Goal: Task Accomplishment & Management: Use online tool/utility

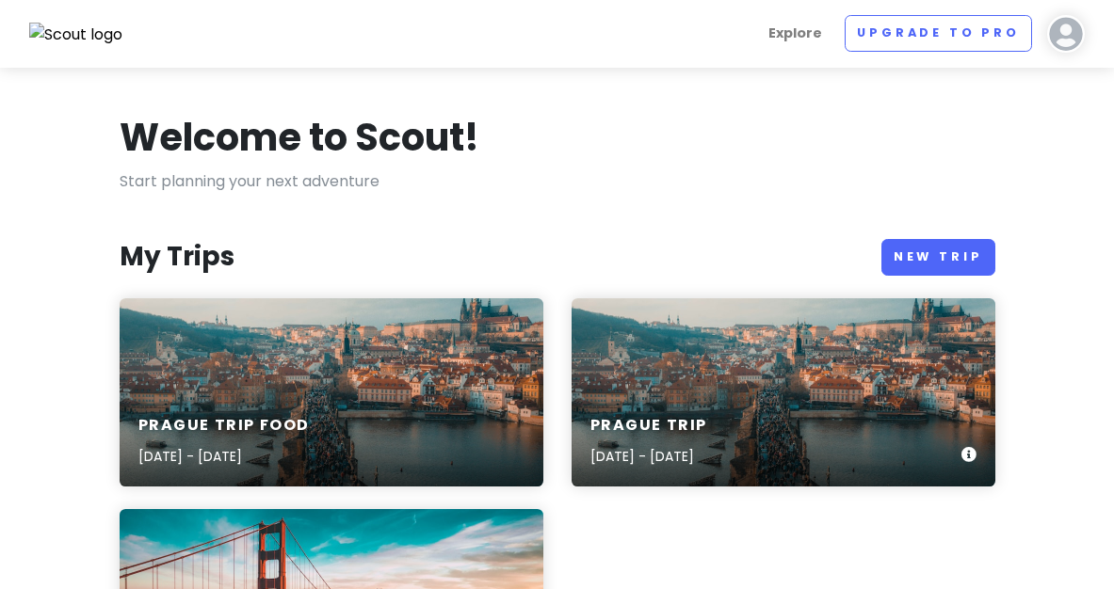
click at [673, 419] on h6 "Prague Trip" at bounding box center [649, 426] width 118 height 20
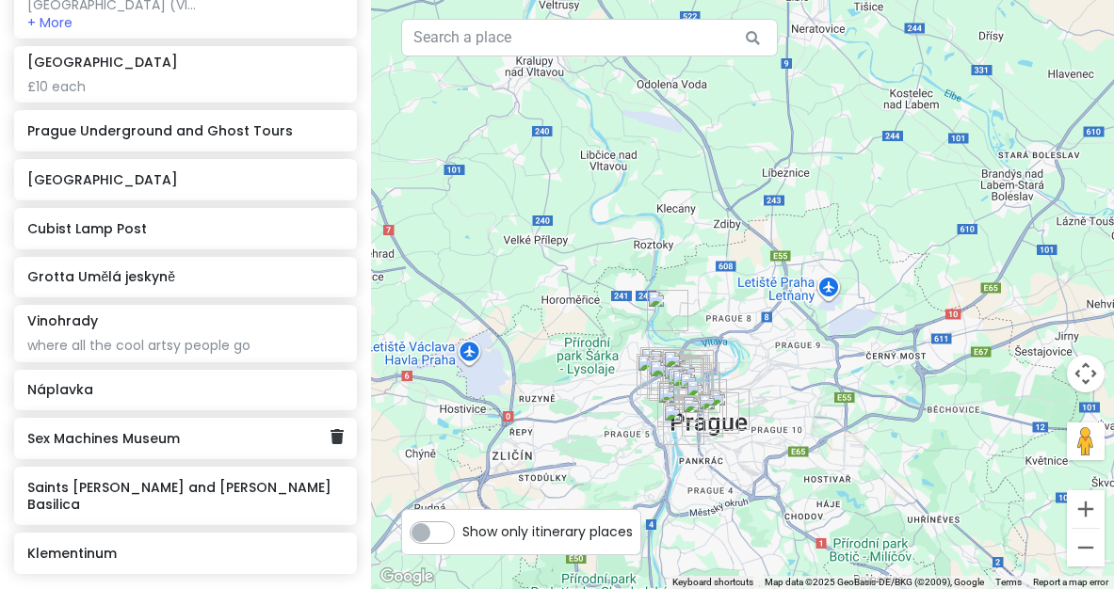
scroll to position [1327, 0]
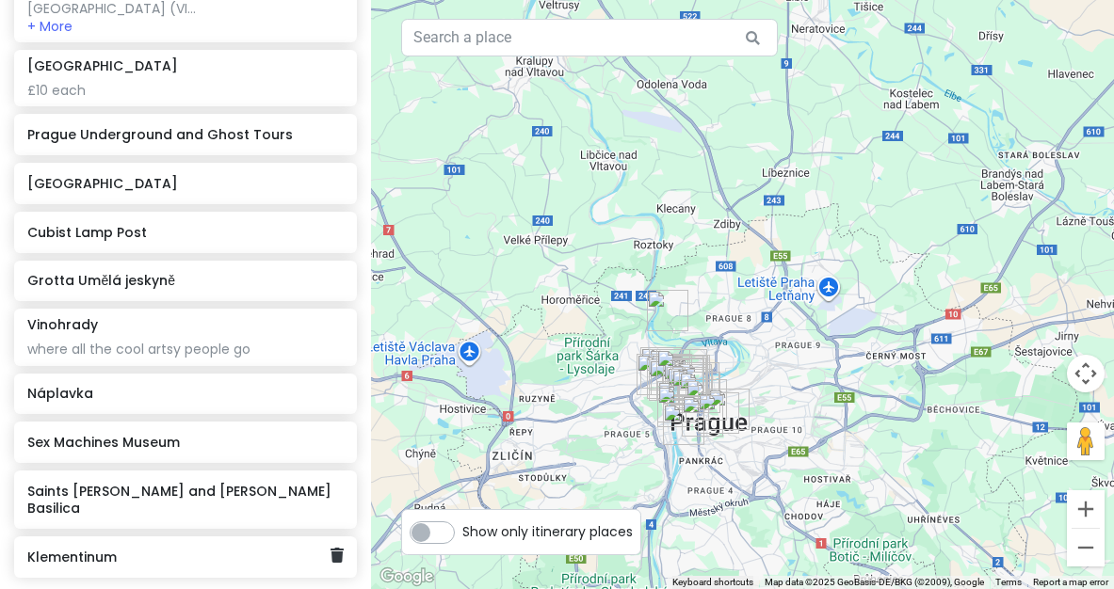
click at [201, 537] on div "Klementinum" at bounding box center [185, 557] width 343 height 41
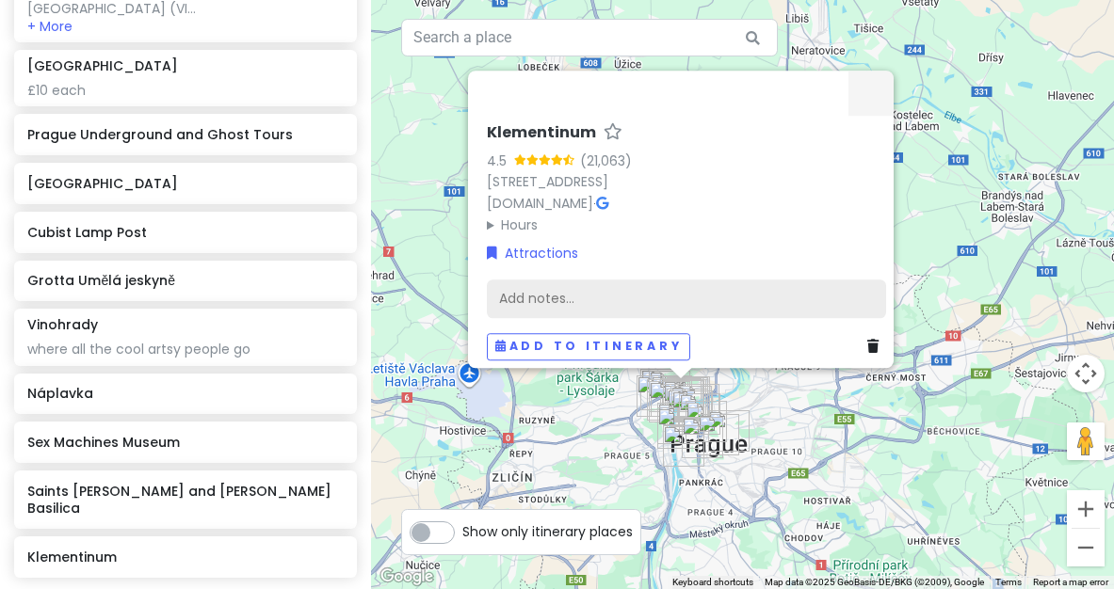
click at [585, 280] on div "Add notes..." at bounding box center [686, 300] width 399 height 40
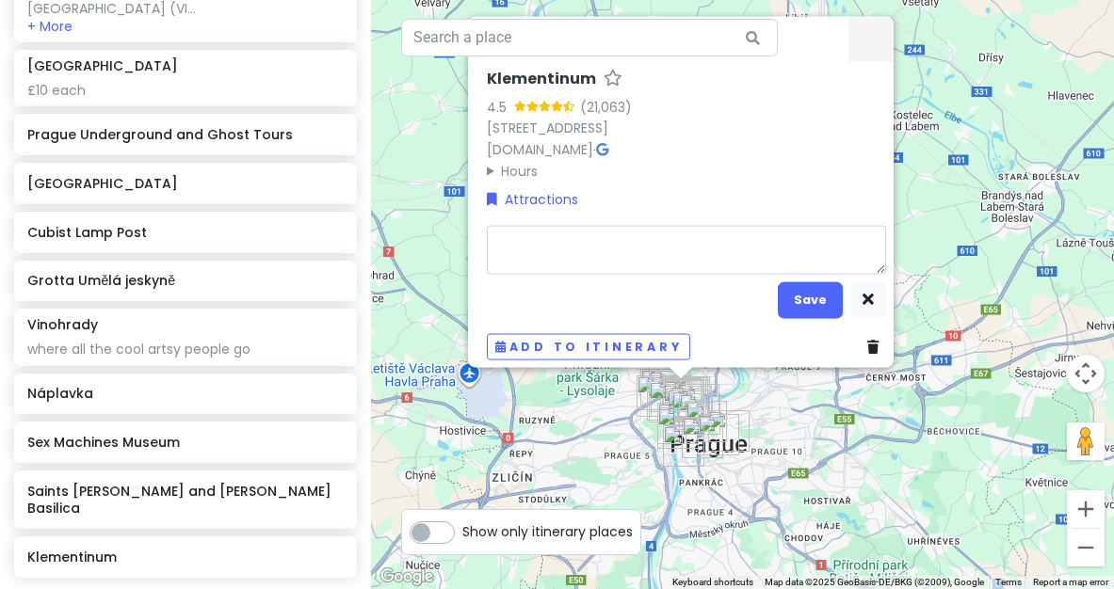
type textarea "x"
type textarea "c"
type textarea "x"
type textarea "co"
type textarea "x"
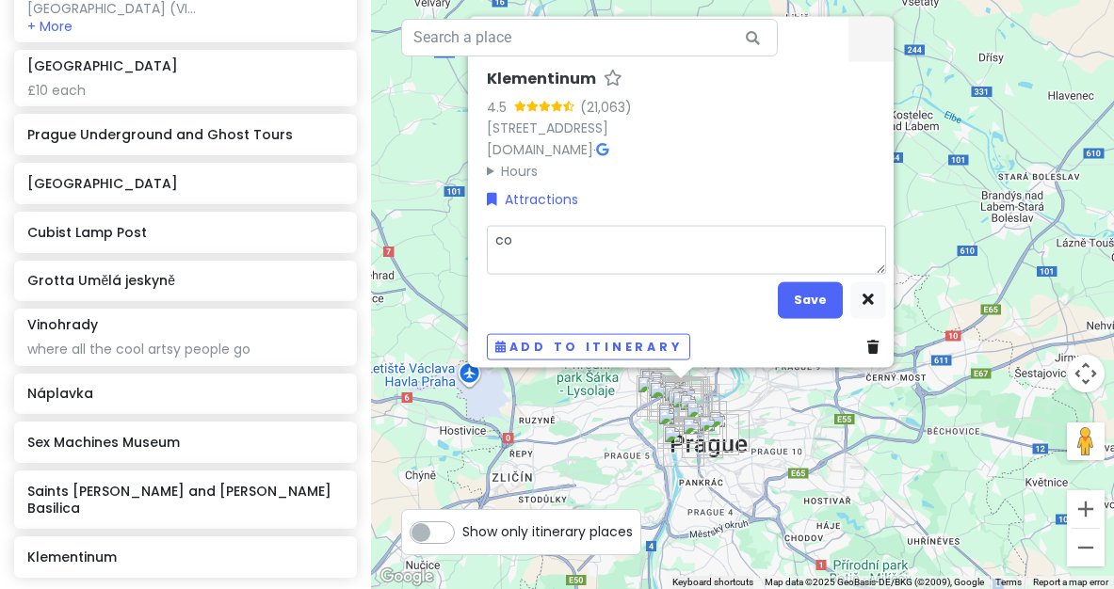
type textarea "coo"
type textarea "x"
type textarea "cool"
type textarea "x"
type textarea "cool"
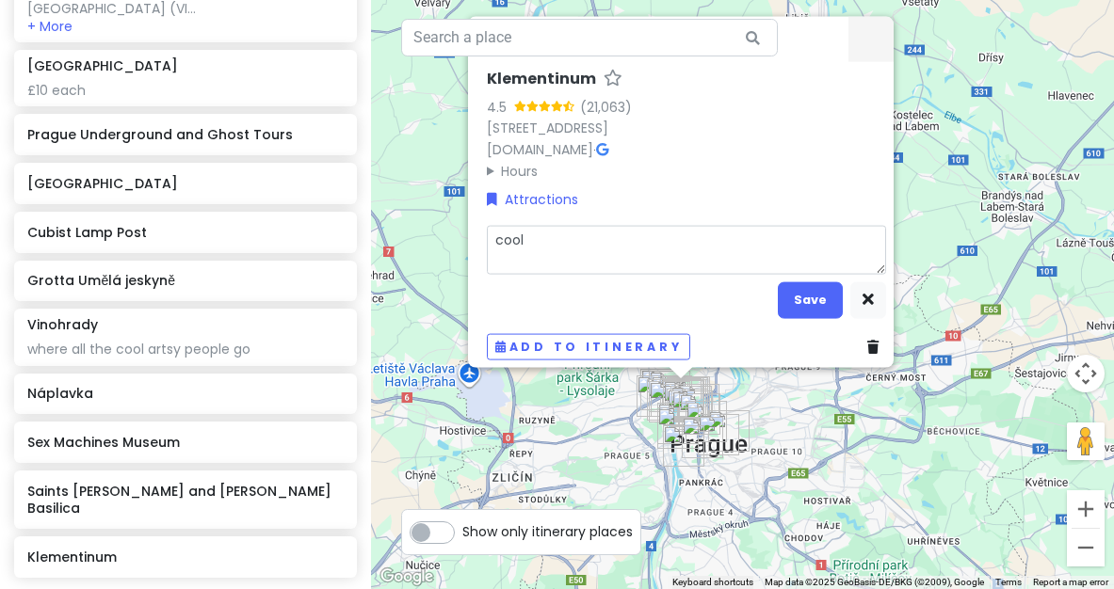
type textarea "x"
type textarea "cool a"
type textarea "x"
type textarea "cool as"
type textarea "x"
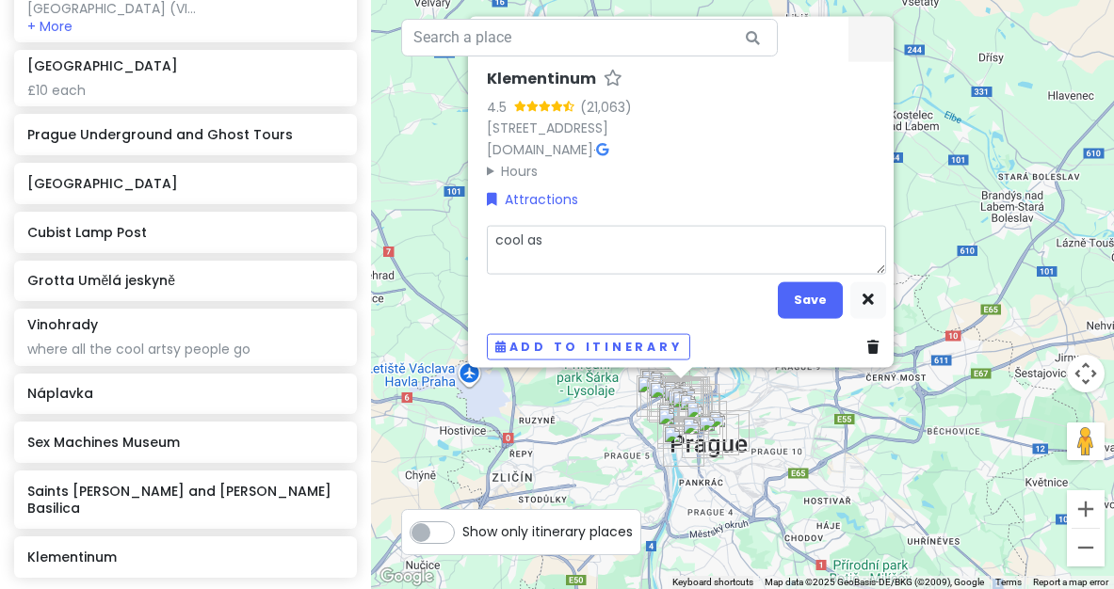
type textarea "cool ass"
type textarea "x"
type textarea "cool ass"
type textarea "x"
type textarea "cool ass r"
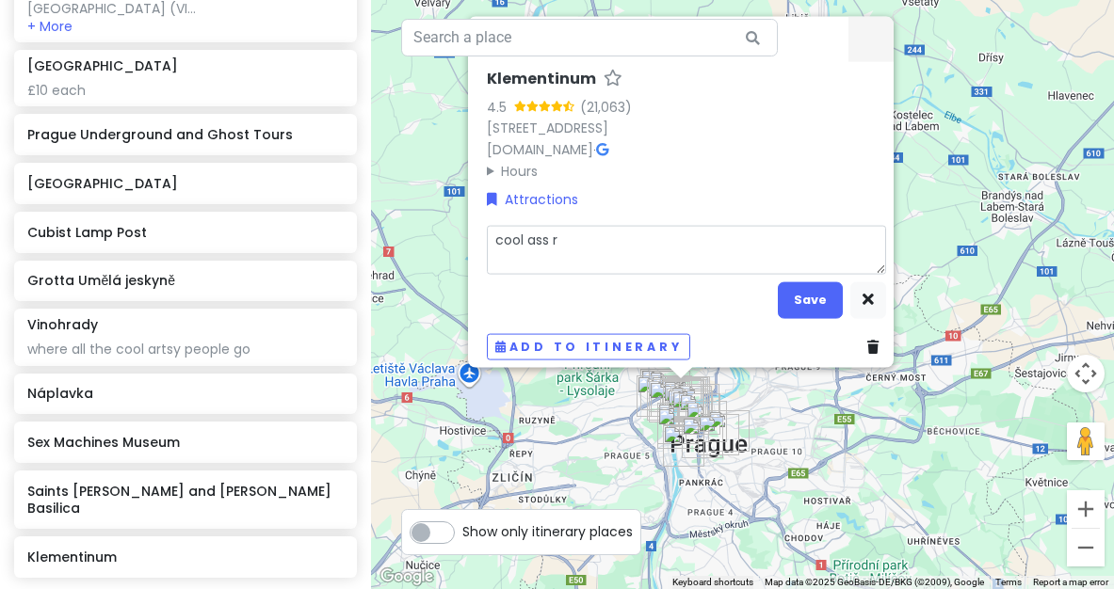
type textarea "x"
type textarea "cool ass ro"
type textarea "x"
type textarea "cool ass roo"
type textarea "x"
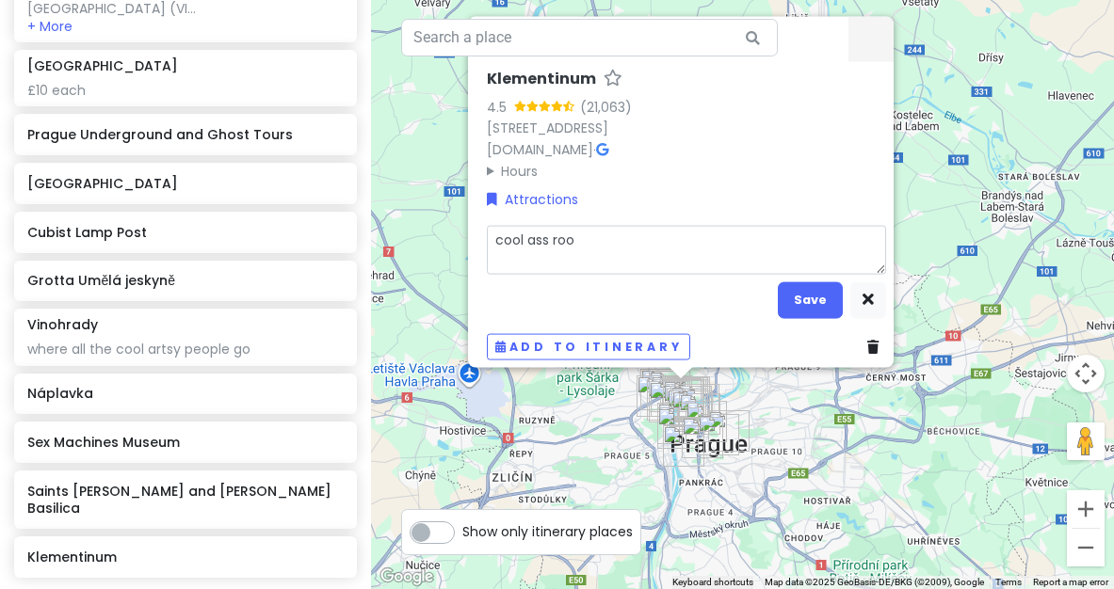
type textarea "cool ass roof"
type textarea "x"
type textarea "cool ass roof"
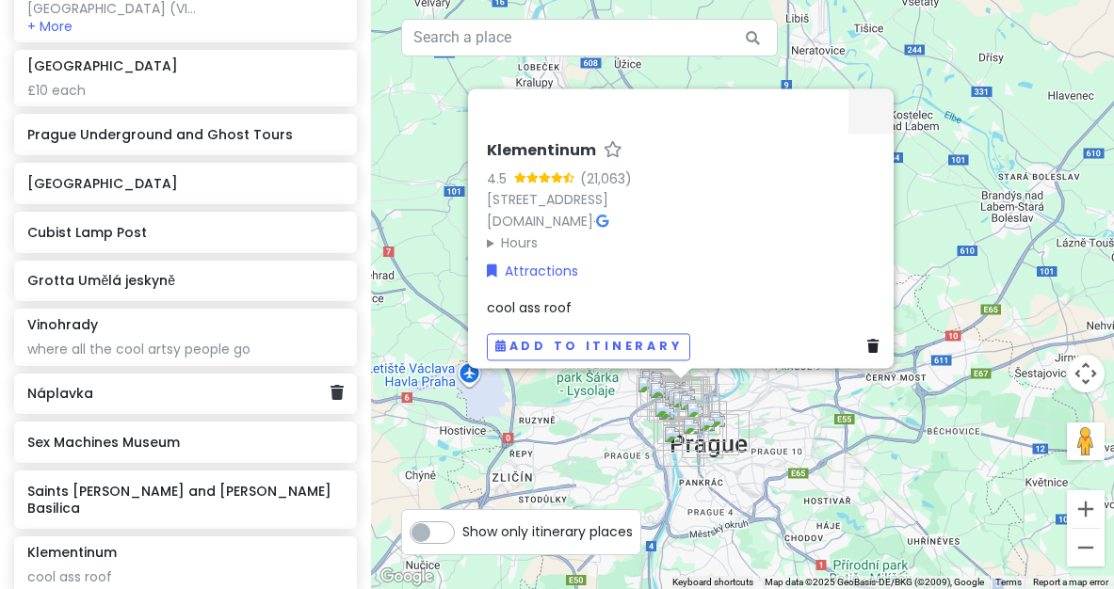
click at [198, 381] on div "Náplavka" at bounding box center [178, 394] width 303 height 26
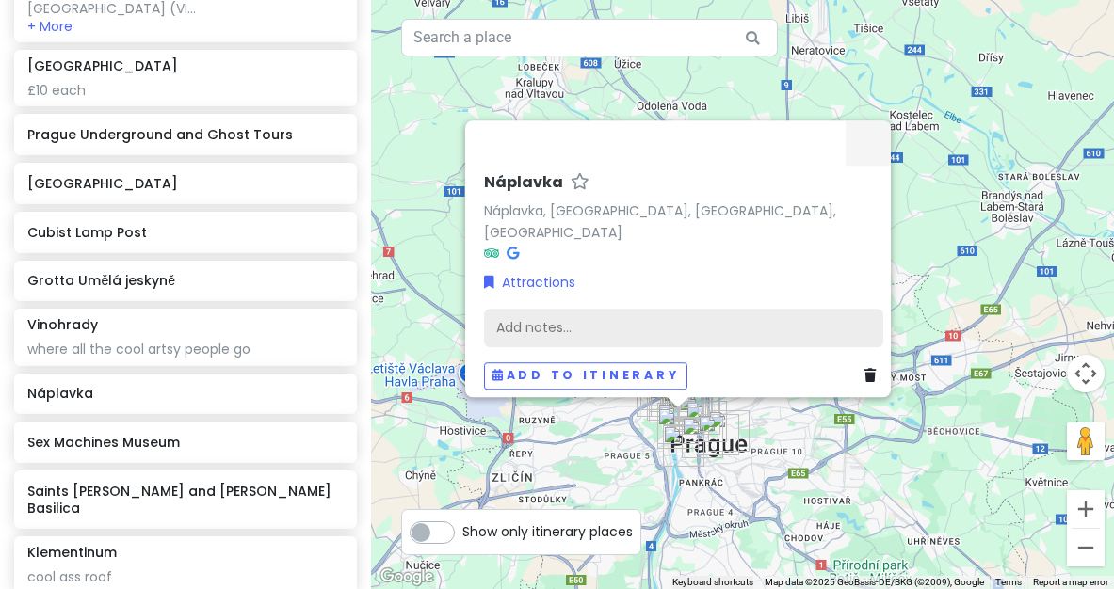
click at [748, 329] on div "Add notes..." at bounding box center [683, 329] width 399 height 40
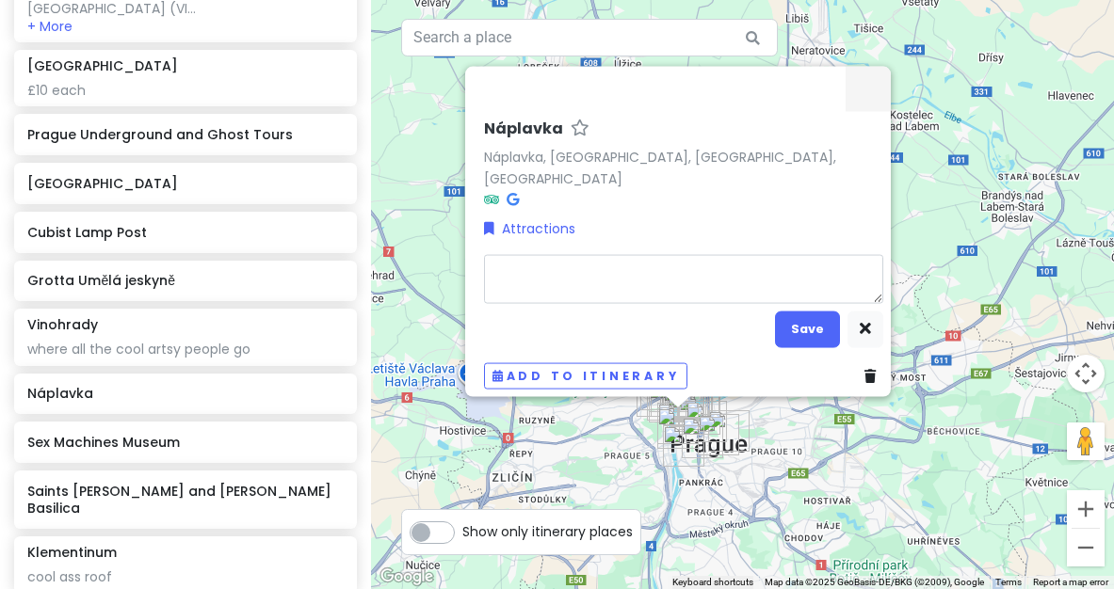
type textarea "x"
type textarea "s"
type textarea "x"
type textarea "se"
type textarea "x"
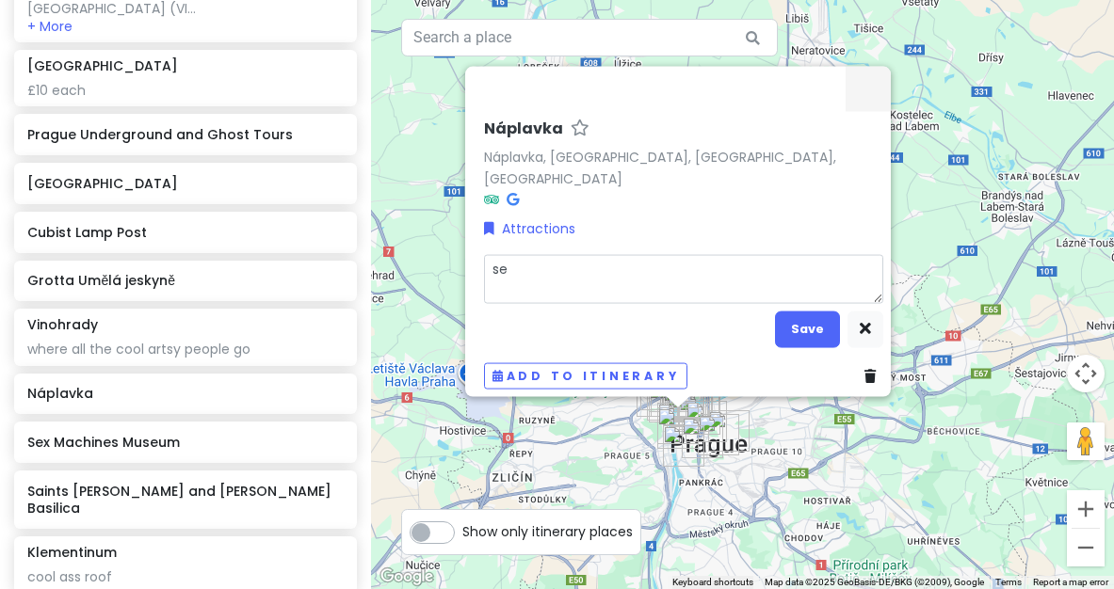
type textarea "see"
type textarea "x"
type textarea "seem"
type textarea "x"
type textarea "seems"
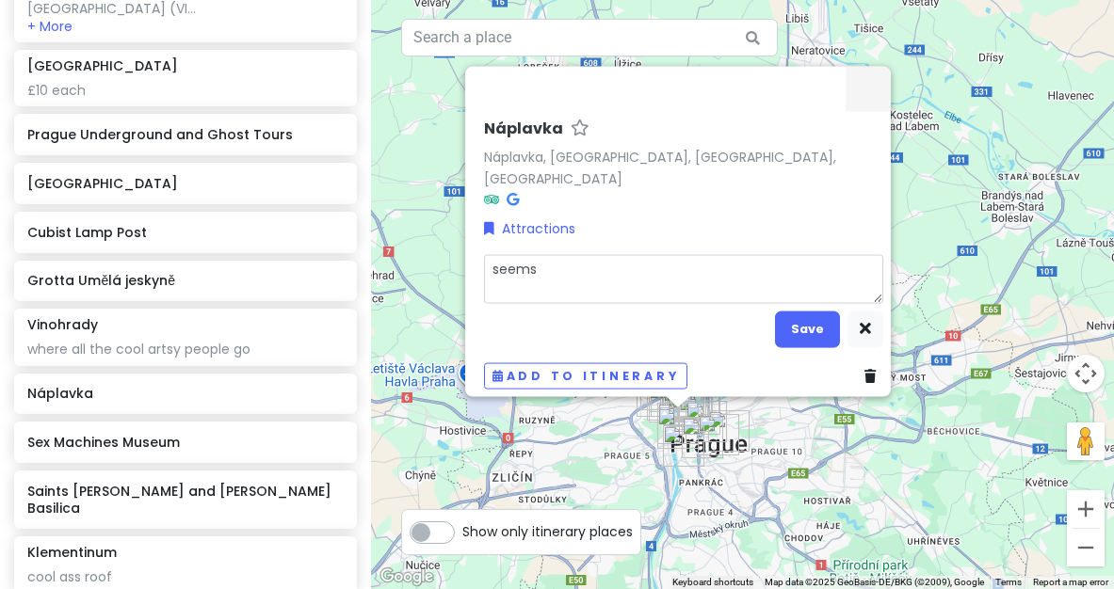
type textarea "x"
type textarea "seems"
type textarea "x"
type textarea "seems t"
type textarea "x"
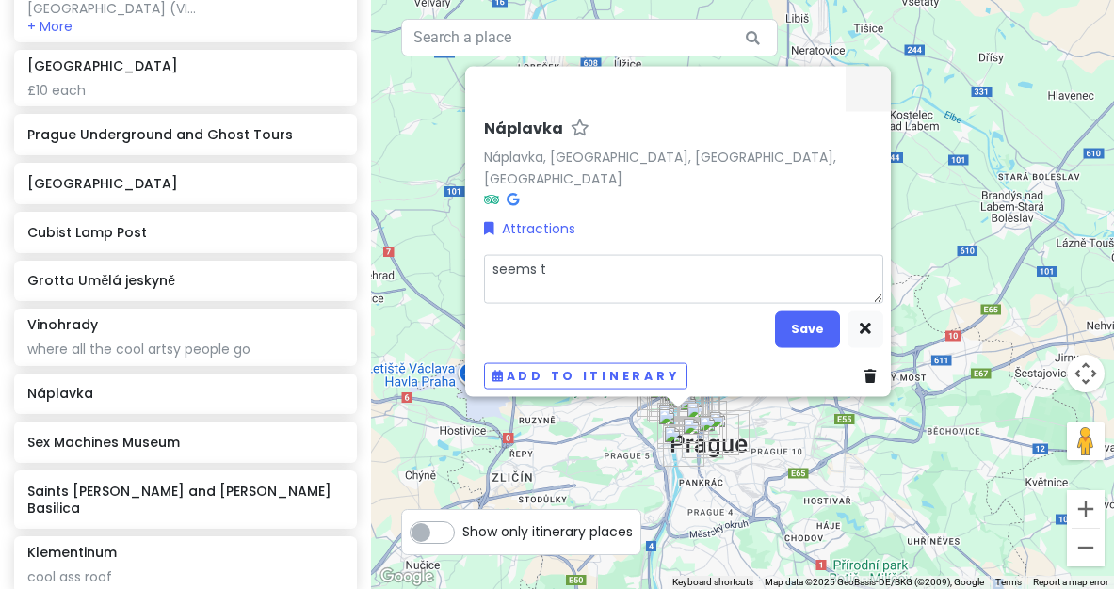
type textarea "seems to"
type textarea "x"
type textarea "seems to"
type textarea "x"
type textarea "seems to b"
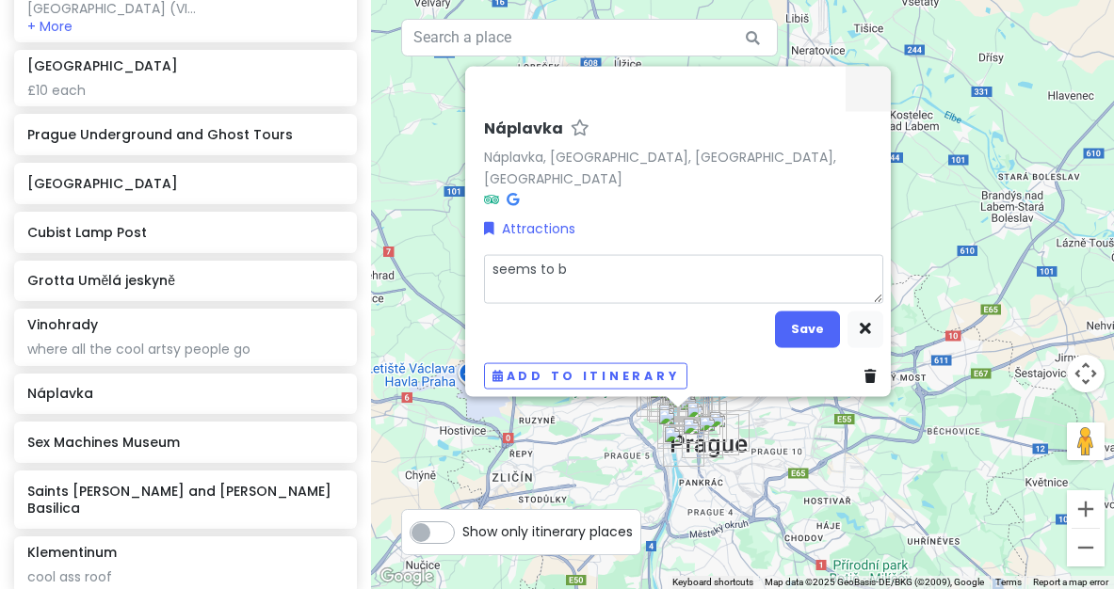
type textarea "x"
type textarea "seems to be"
type textarea "x"
type textarea "seems to be"
type textarea "x"
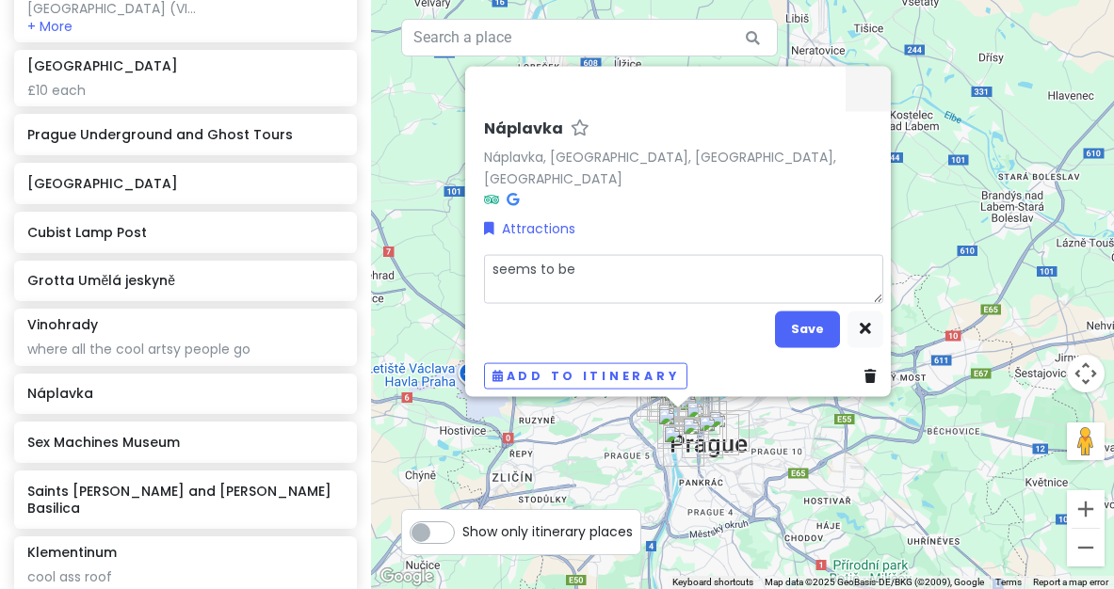
type textarea "seems to be t"
type textarea "x"
type textarea "seems to be th"
type textarea "x"
type textarea "seems to be the"
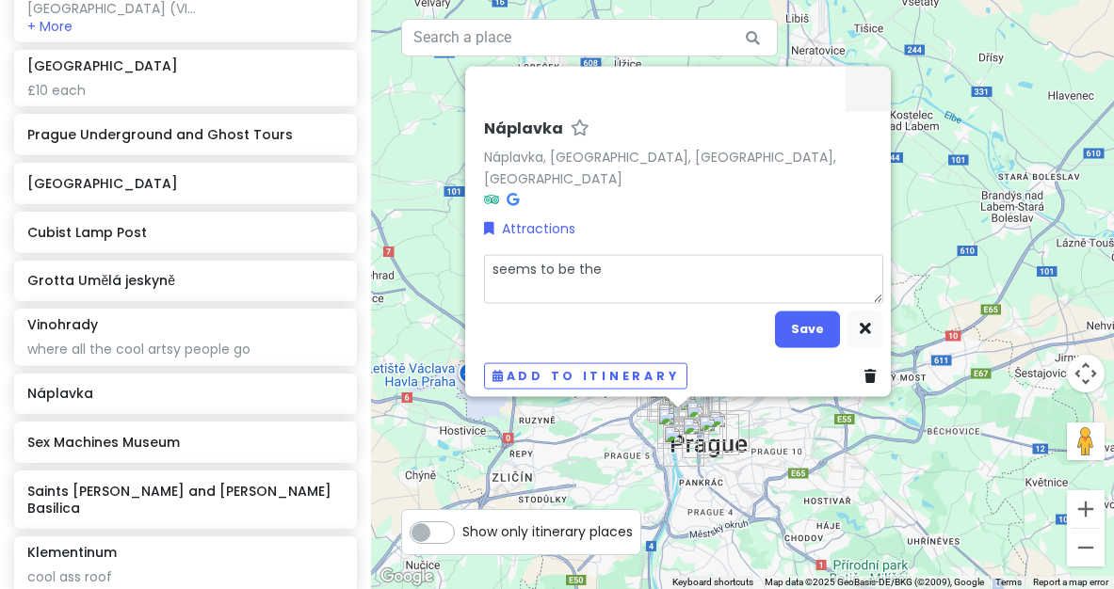
type textarea "x"
type textarea "seems to be the"
type textarea "x"
type textarea "seems to be the c"
type textarea "x"
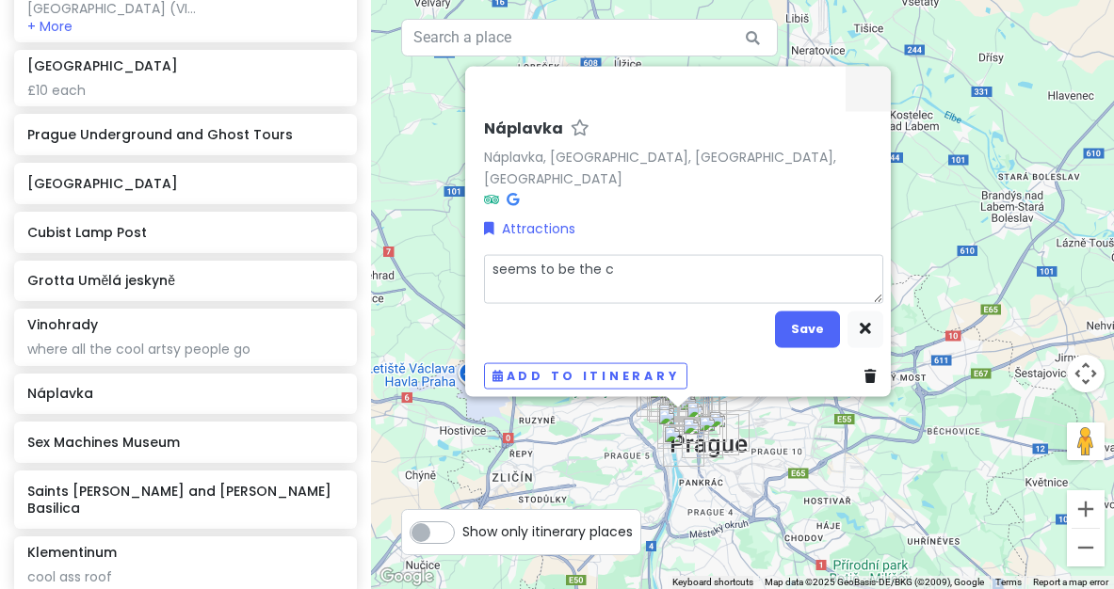
type textarea "seems to be the ca"
type textarea "x"
type textarea "seems to be the can"
type textarea "x"
type textarea "seems to be the cana"
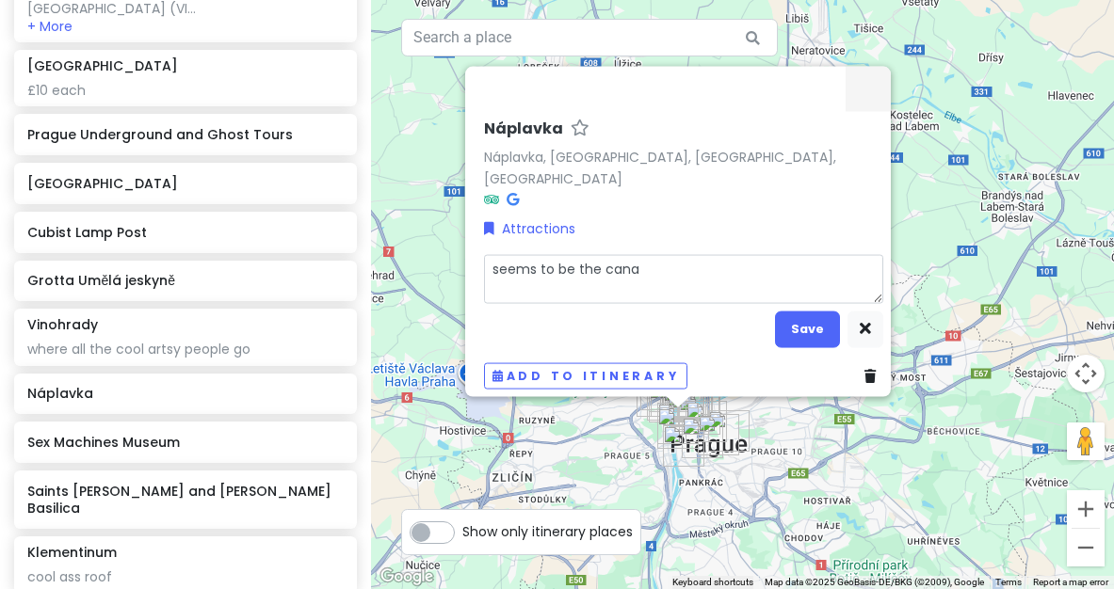
type textarea "x"
type textarea "seems to be the canal"
type textarea "x"
type textarea "seems to be the canall"
type textarea "x"
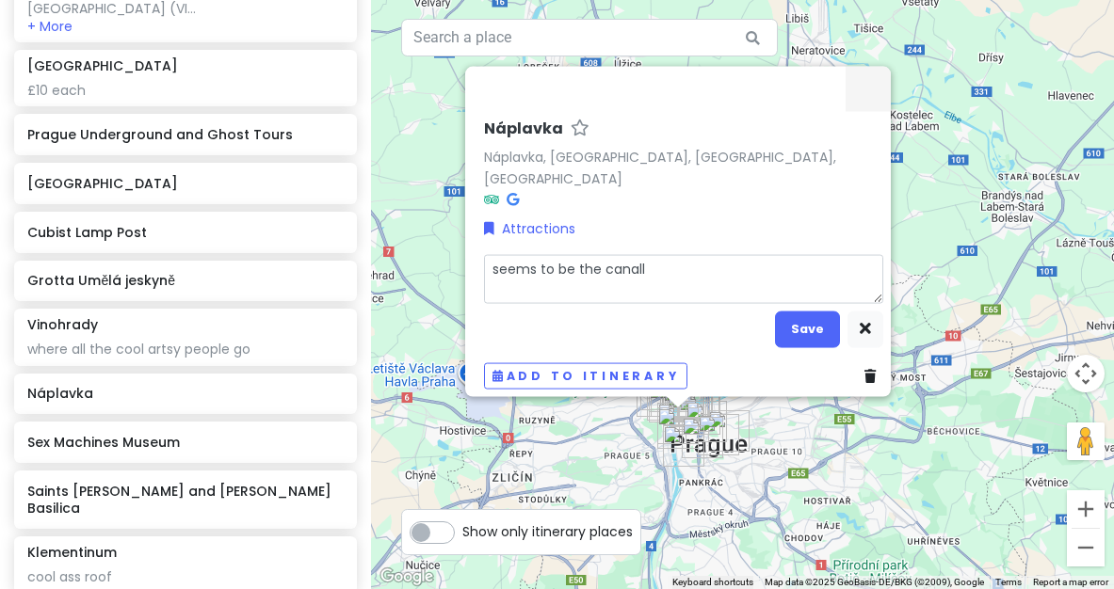
type textarea "seems to be the [PERSON_NAME]"
type textarea "x"
type textarea "seems to be the cannily"
type textarea "x"
type textarea "seems to be the cannily b"
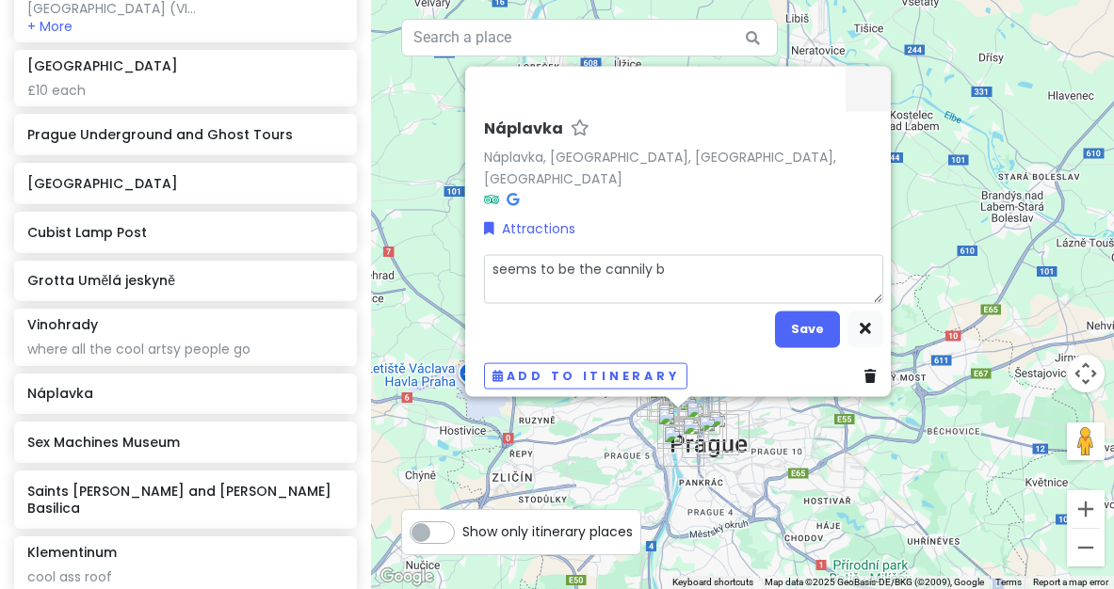
type textarea "x"
type textarea "seems to be the cannily bi"
type textarea "x"
type textarea "seems to be the cannily bit"
type textarea "x"
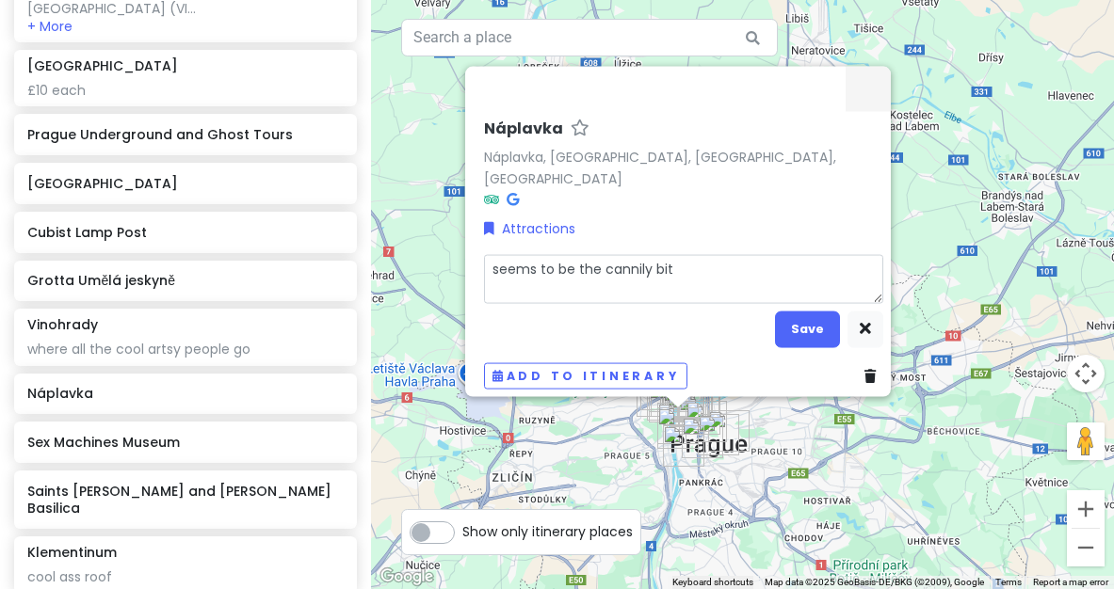
type textarea "seems to be the cannily bi"
type textarea "x"
type textarea "seems to be the cannily b"
type textarea "x"
type textarea "seems to be the cannily"
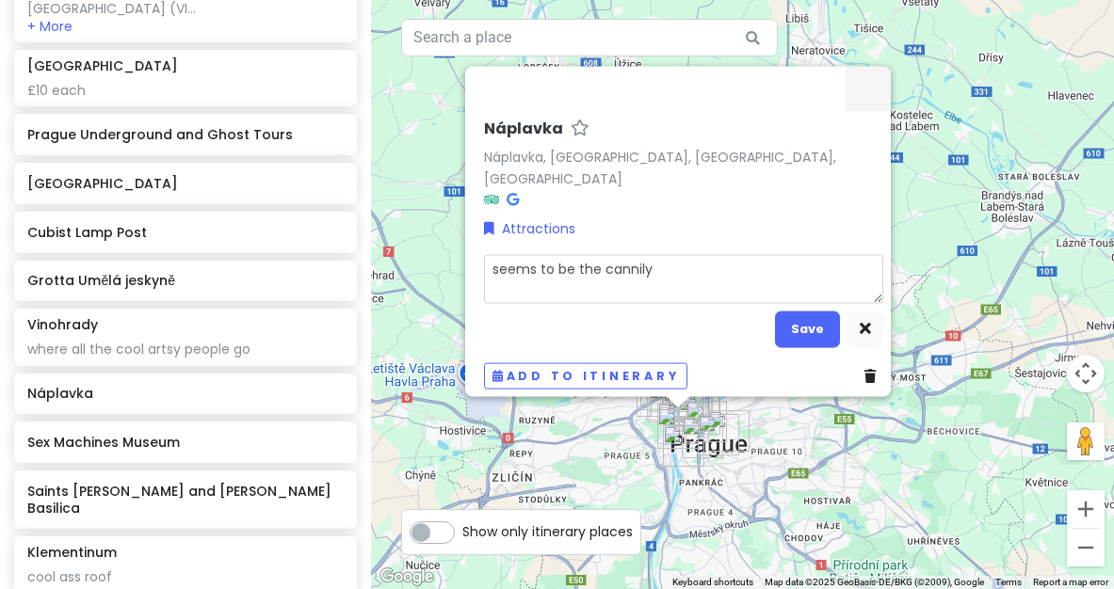
type textarea "x"
type textarea "seems to be the cannily"
type textarea "x"
type textarea "seems to be the cannil"
type textarea "x"
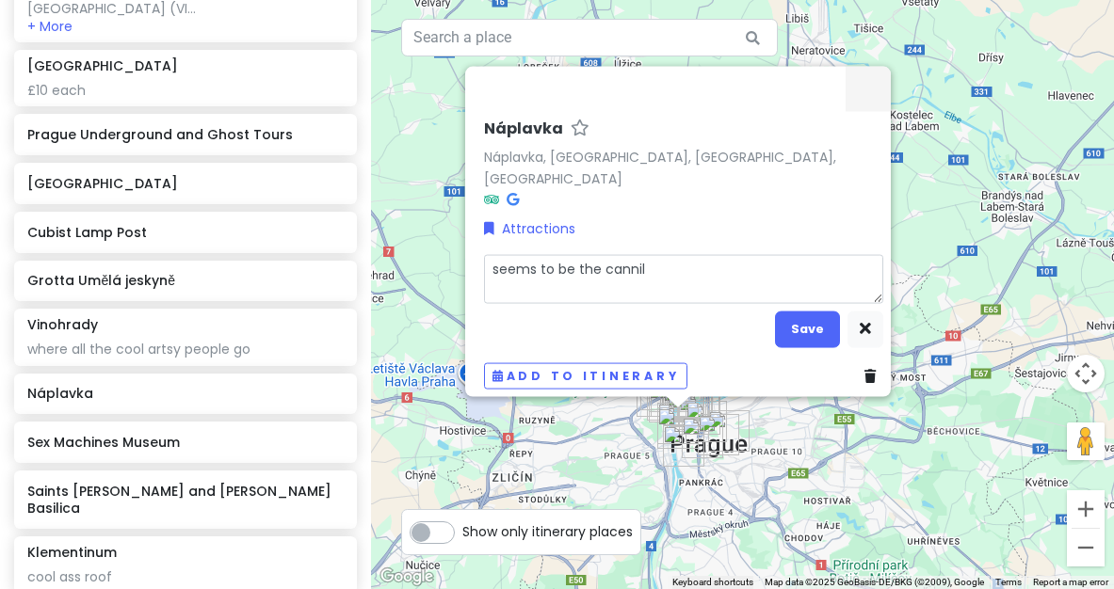
type textarea "seems to be the canni"
type textarea "x"
type textarea "seems to be the [PERSON_NAME]"
type textarea "x"
type textarea "seems to be the can"
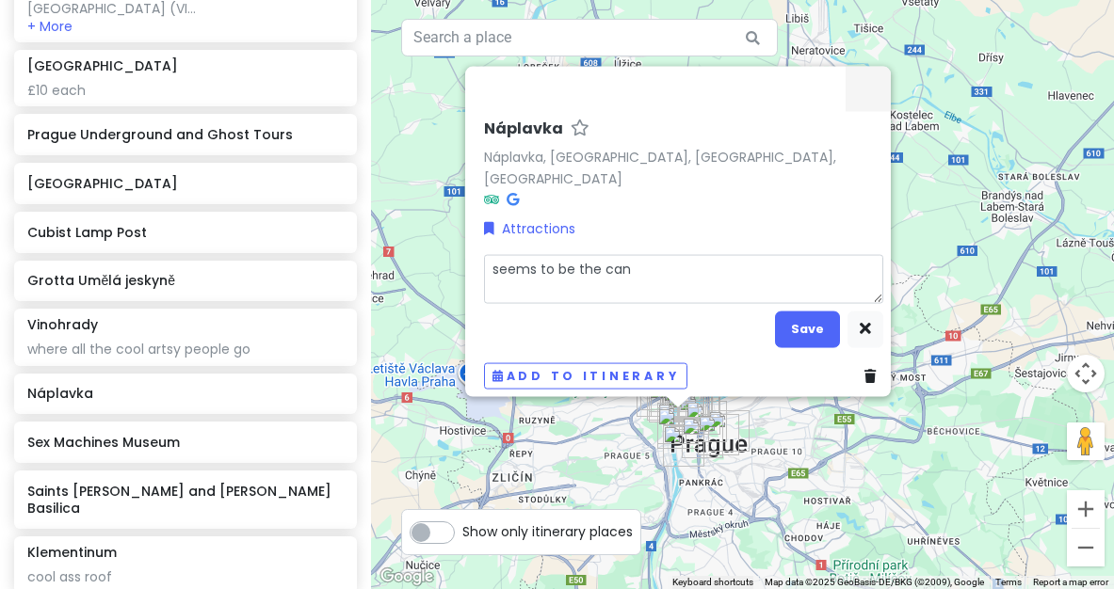
type textarea "x"
type textarea "seems to be the ca"
type textarea "x"
type textarea "seems to be the c"
type textarea "x"
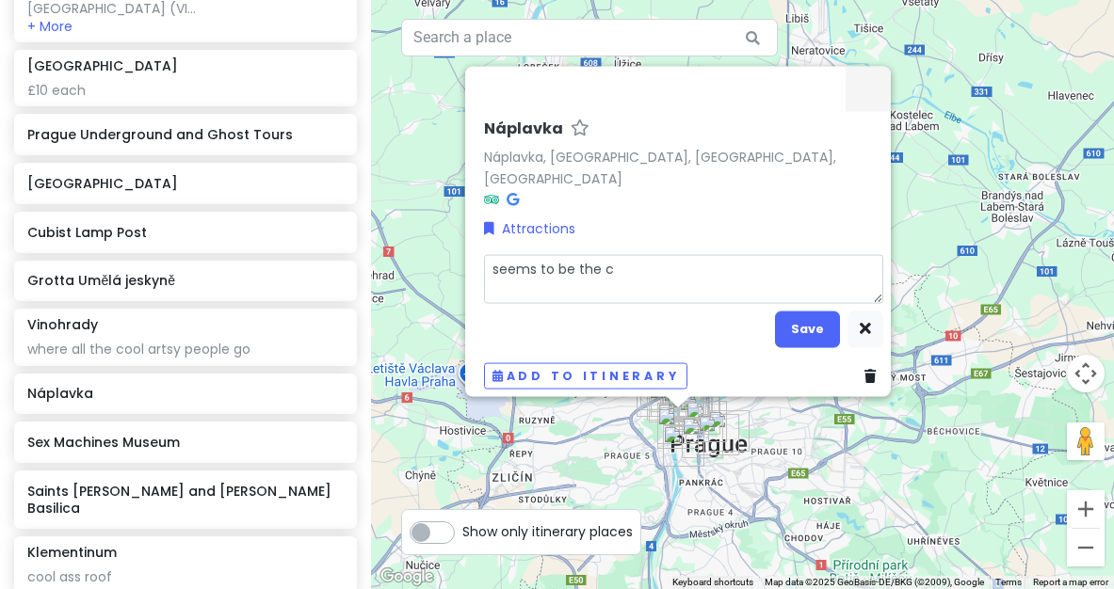
type textarea "seems to be the"
type textarea "x"
type textarea "seems to be the"
type textarea "x"
type textarea "seems to be th"
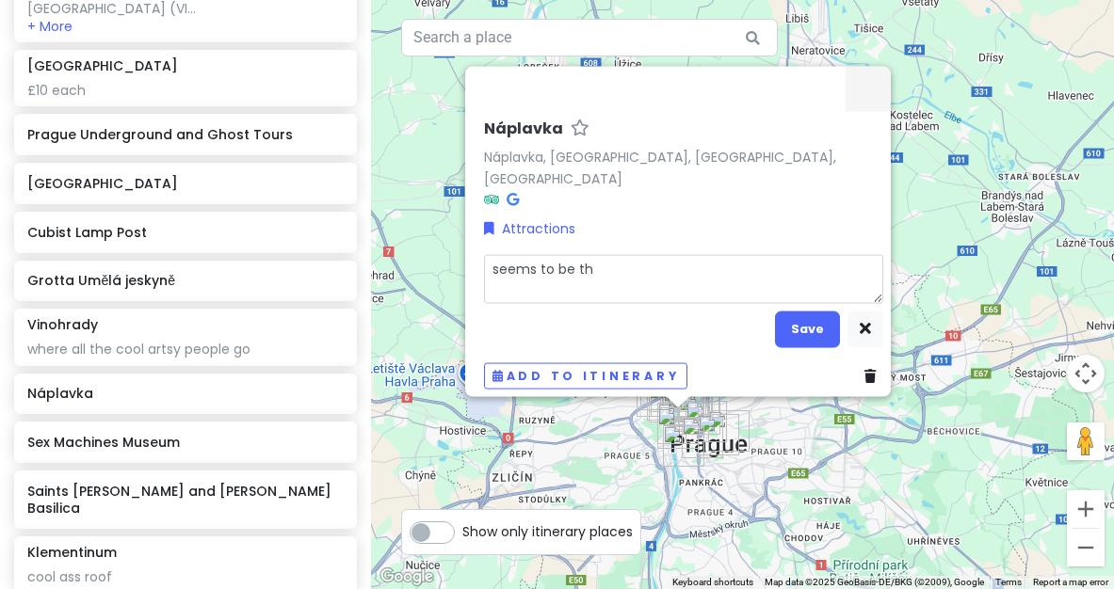
type textarea "x"
type textarea "seems to be t"
type textarea "x"
type textarea "seems to be"
type textarea "x"
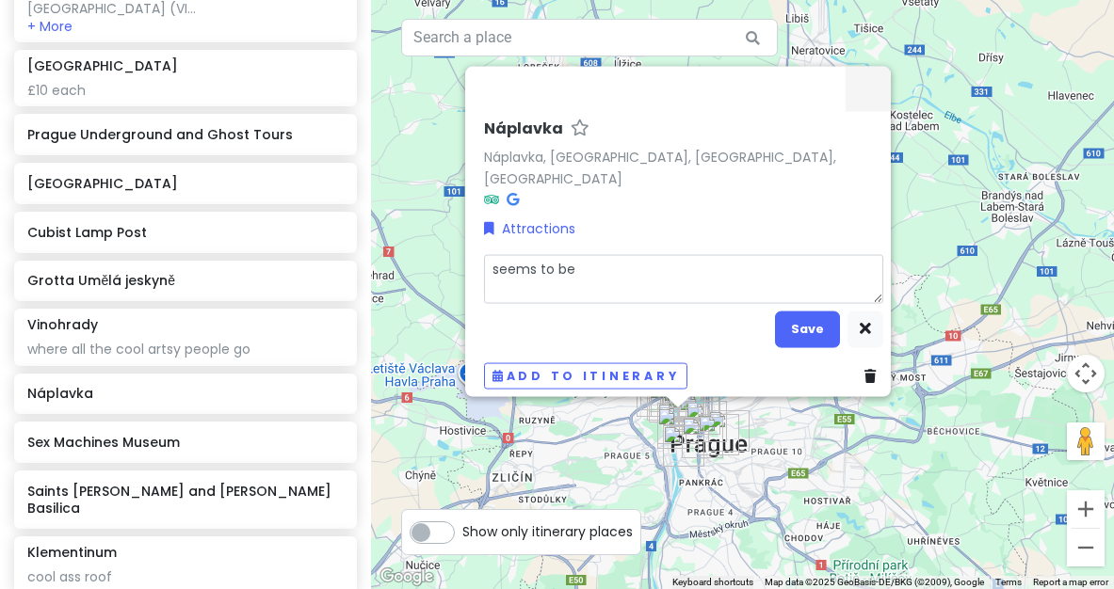
type textarea "seems to be"
type textarea "x"
type textarea "seems to b"
type textarea "x"
type textarea "seems to"
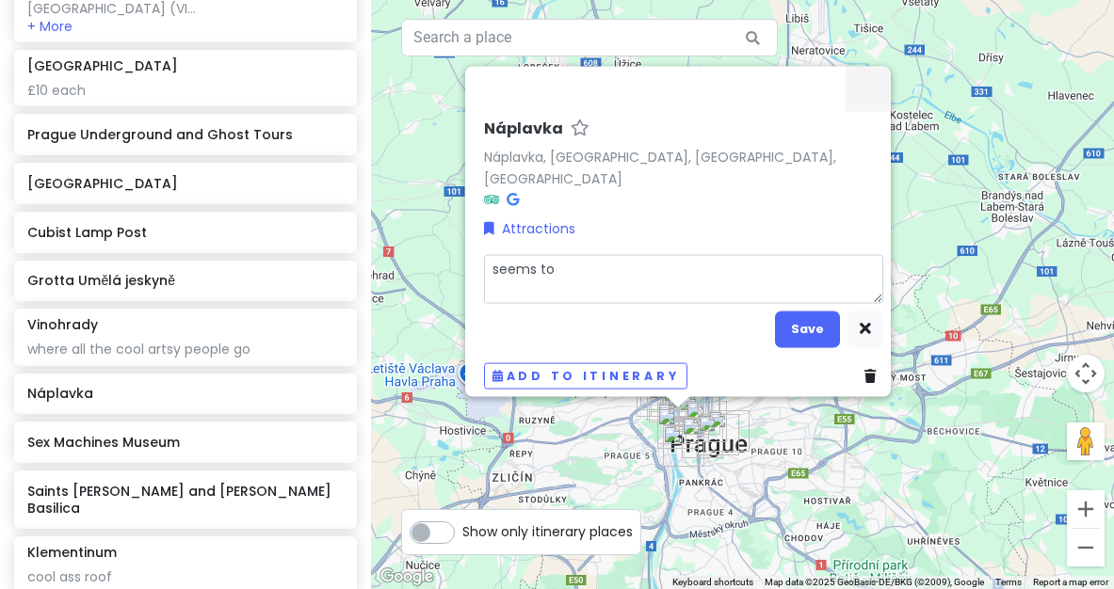
type textarea "x"
type textarea "seems to"
type textarea "x"
type textarea "seems t"
type textarea "x"
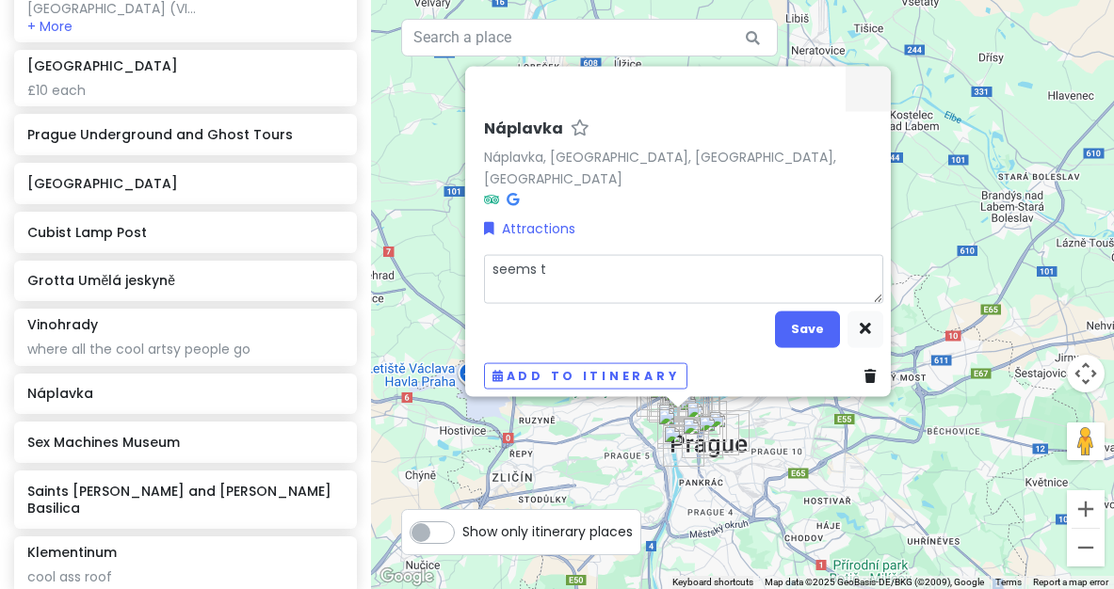
type textarea "seems"
type textarea "x"
type textarea "seems"
type textarea "x"
type textarea "seem"
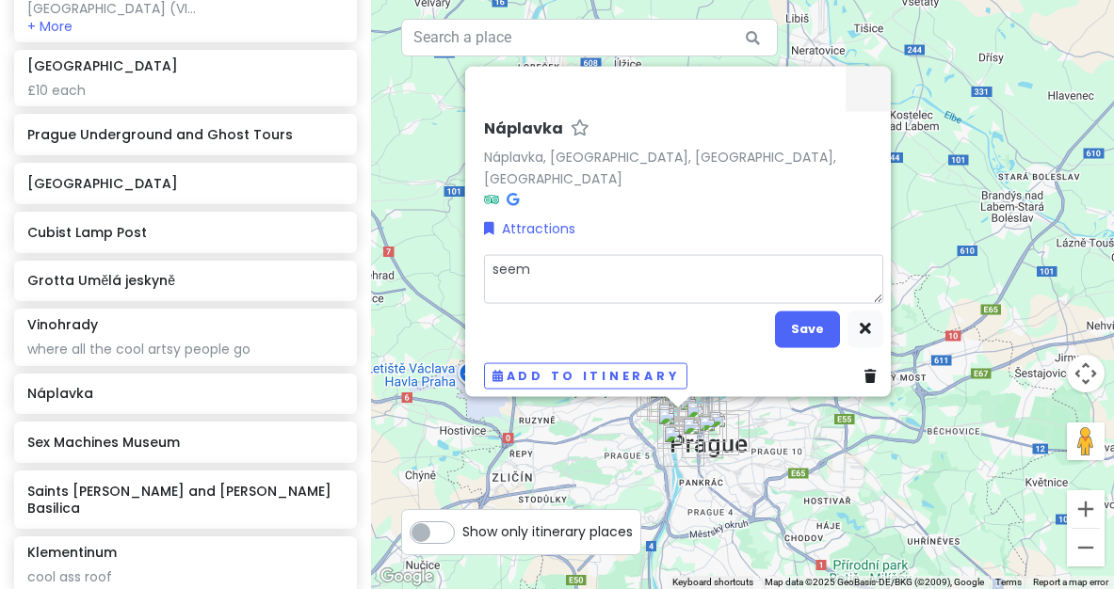
type textarea "x"
type textarea "see"
type textarea "x"
type textarea "se"
type textarea "x"
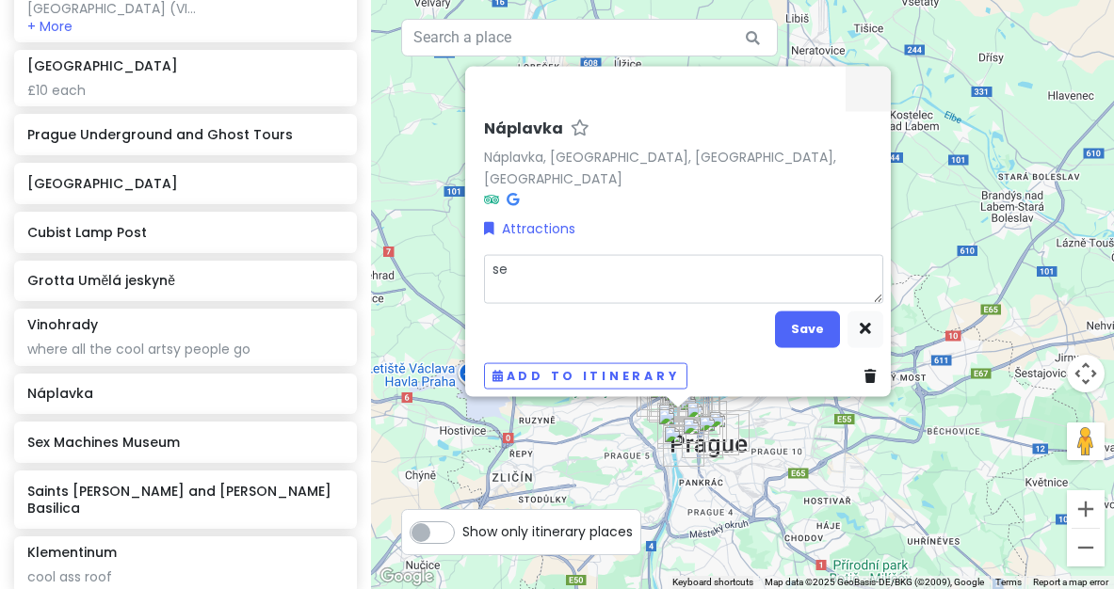
type textarea "s"
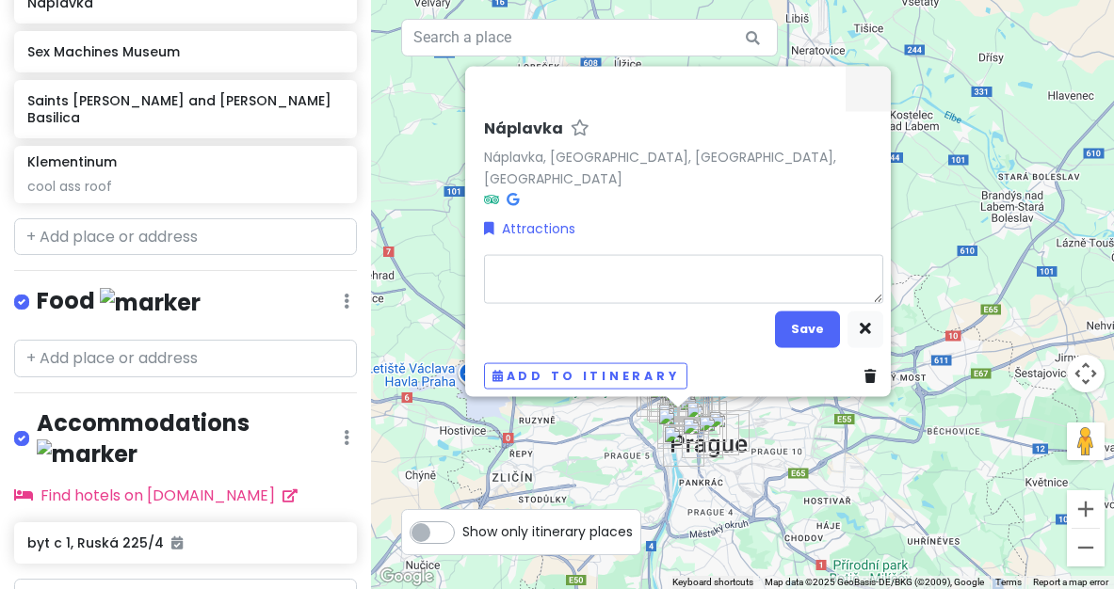
scroll to position [1717, 0]
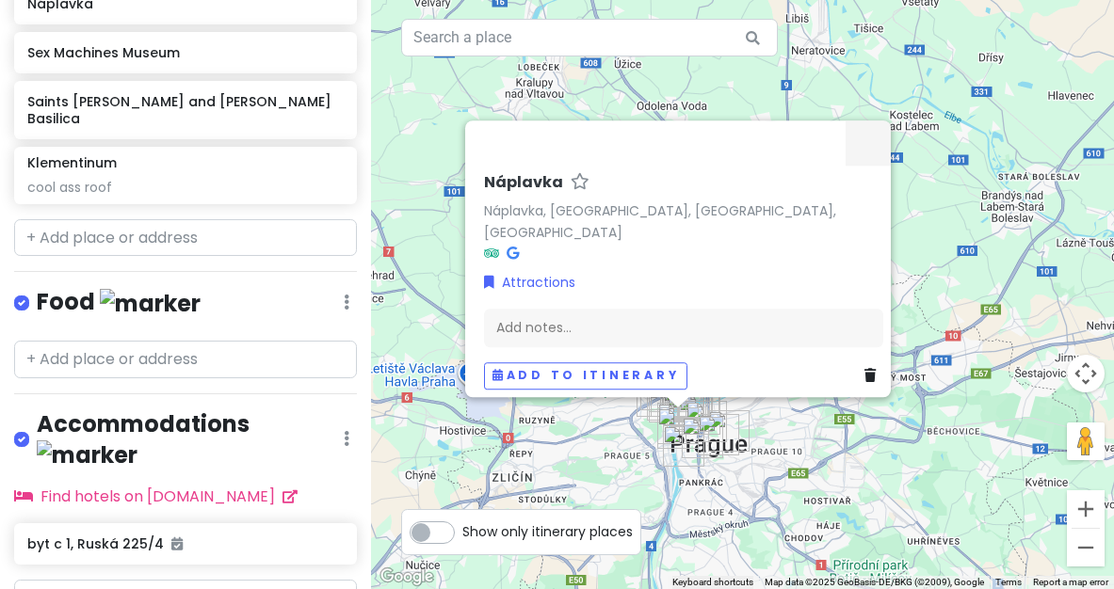
click at [260, 287] on div "Food Edit Reorder Delete List" at bounding box center [185, 306] width 343 height 39
click at [200, 341] on input "text" at bounding box center [185, 360] width 343 height 38
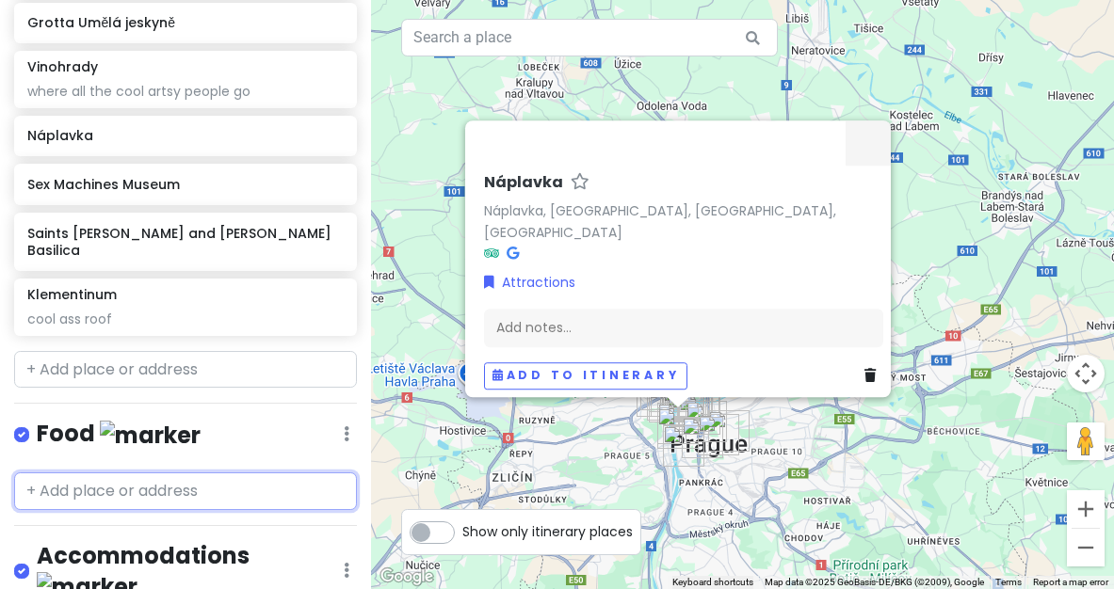
scroll to position [1587, 0]
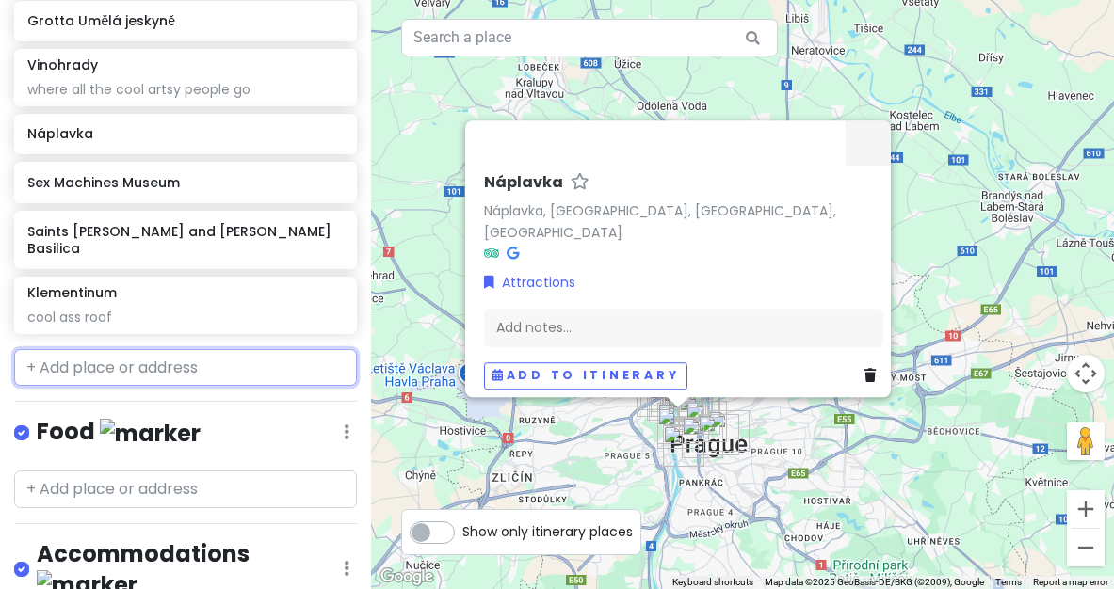
click at [142, 349] on input "text" at bounding box center [185, 368] width 343 height 38
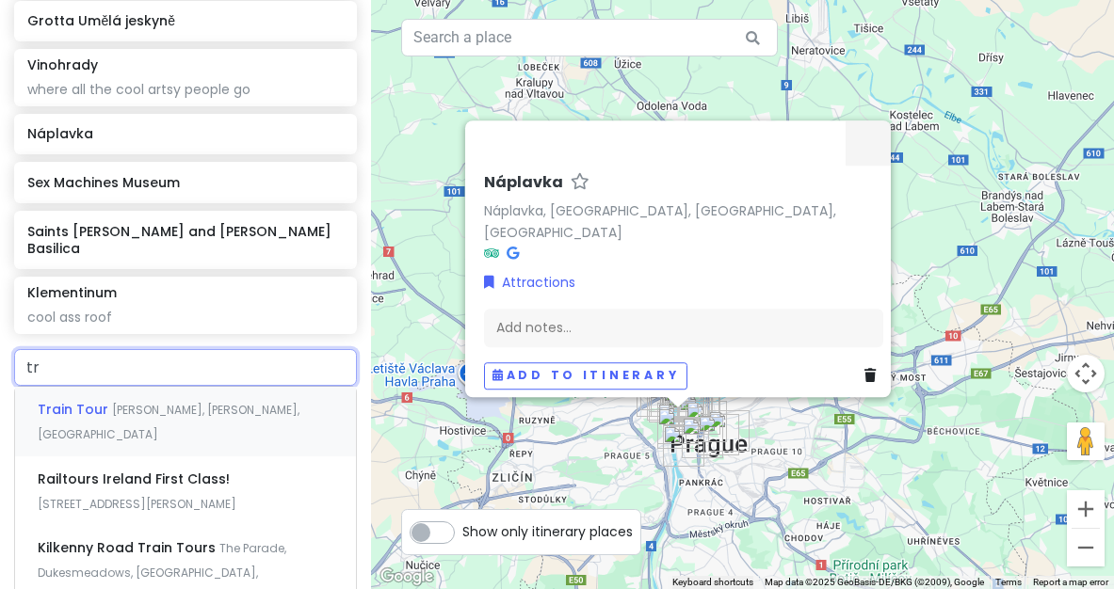
type input "t"
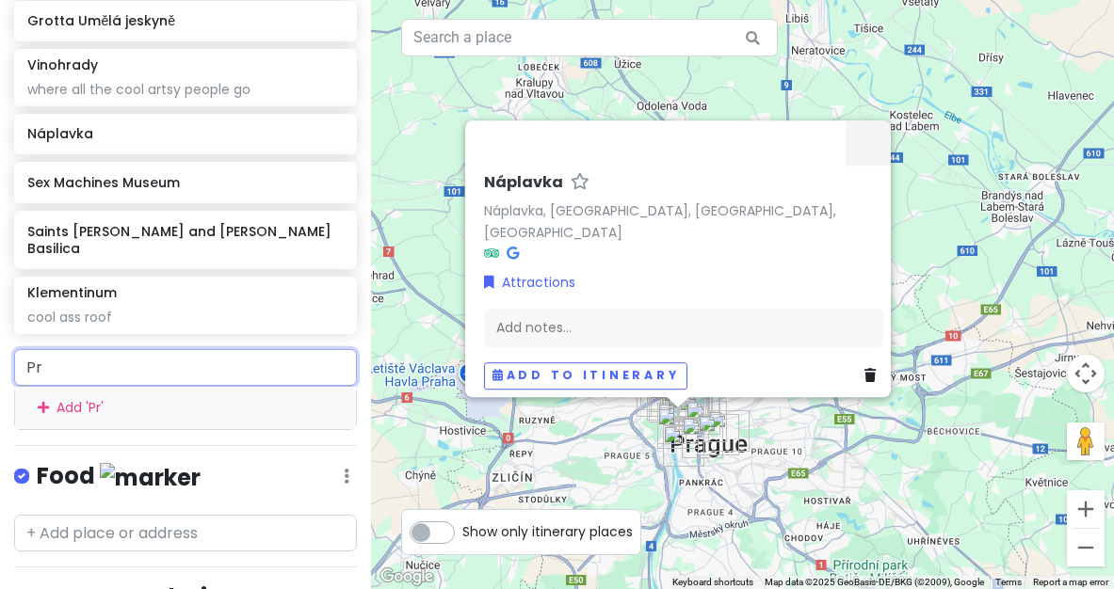
type input "P"
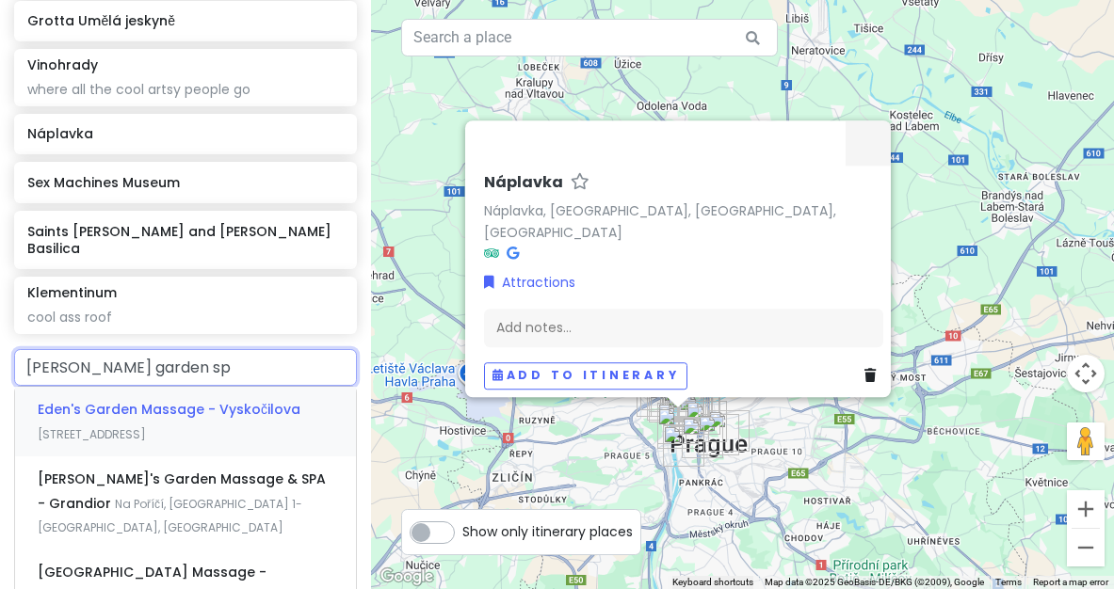
type input "[PERSON_NAME] garden spa"
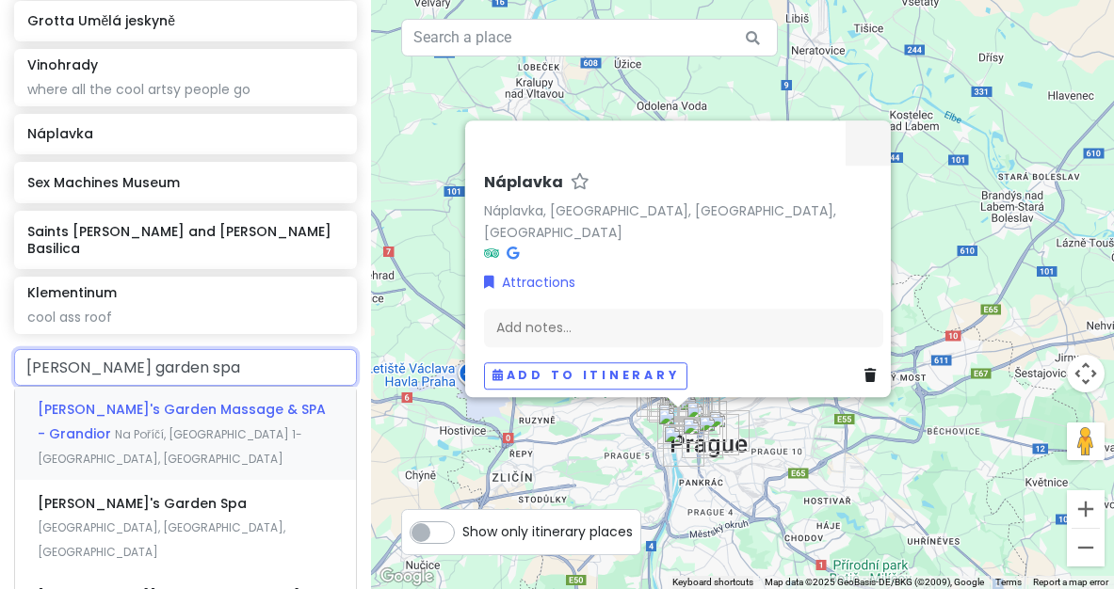
click at [167, 426] on span "Na Poříčí, [GEOGRAPHIC_DATA] 1-[GEOGRAPHIC_DATA], [GEOGRAPHIC_DATA]" at bounding box center [170, 446] width 265 height 40
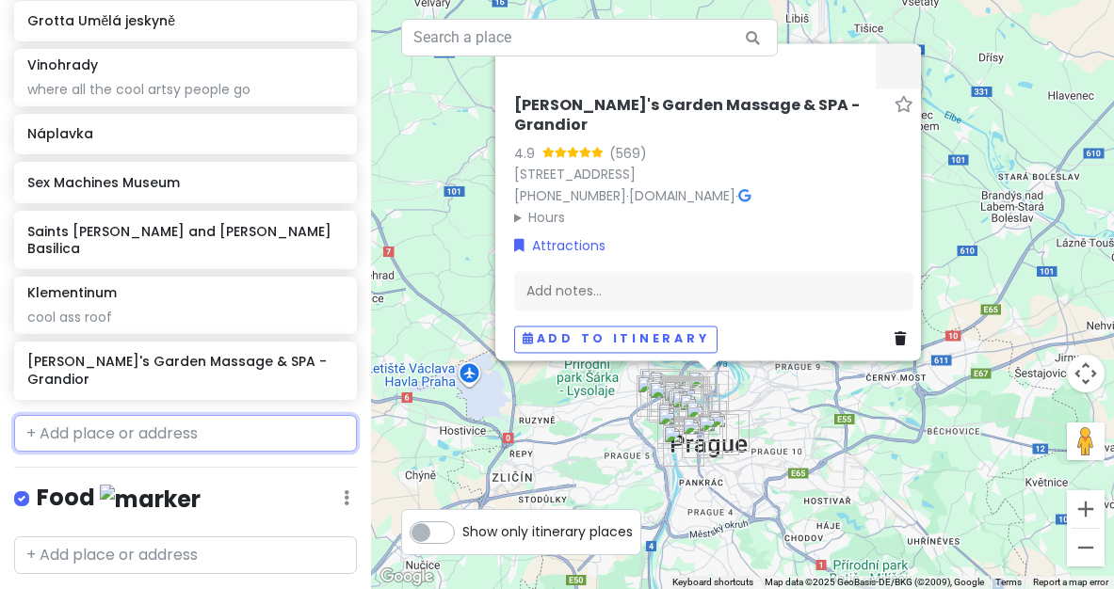
click at [174, 415] on input "text" at bounding box center [185, 434] width 343 height 38
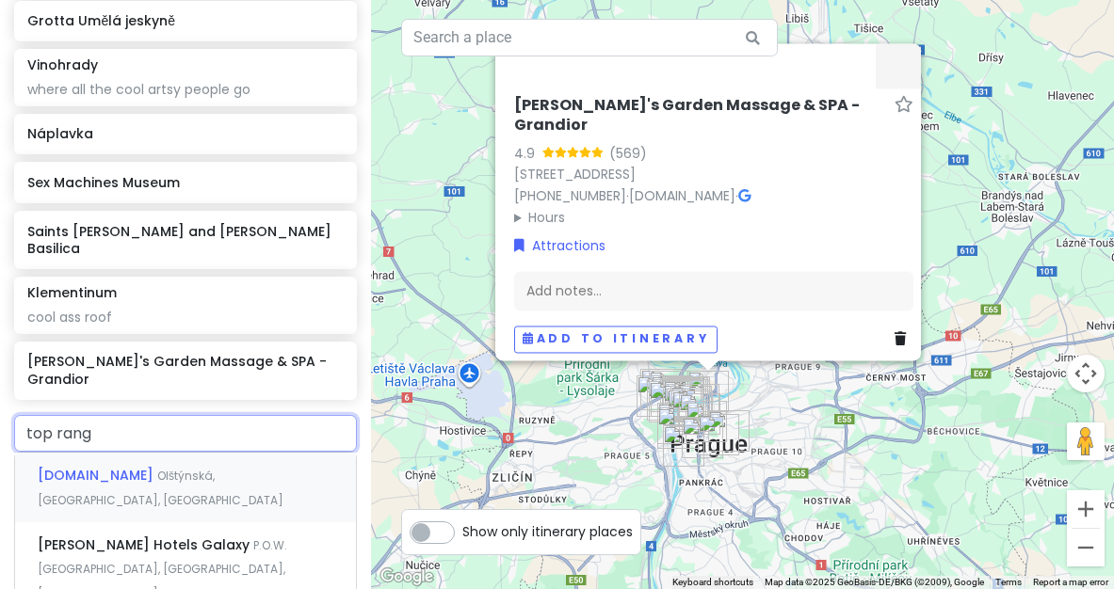
type input "top range"
click at [203, 468] on span "Olštýnská, [GEOGRAPHIC_DATA], [GEOGRAPHIC_DATA]" at bounding box center [161, 488] width 246 height 40
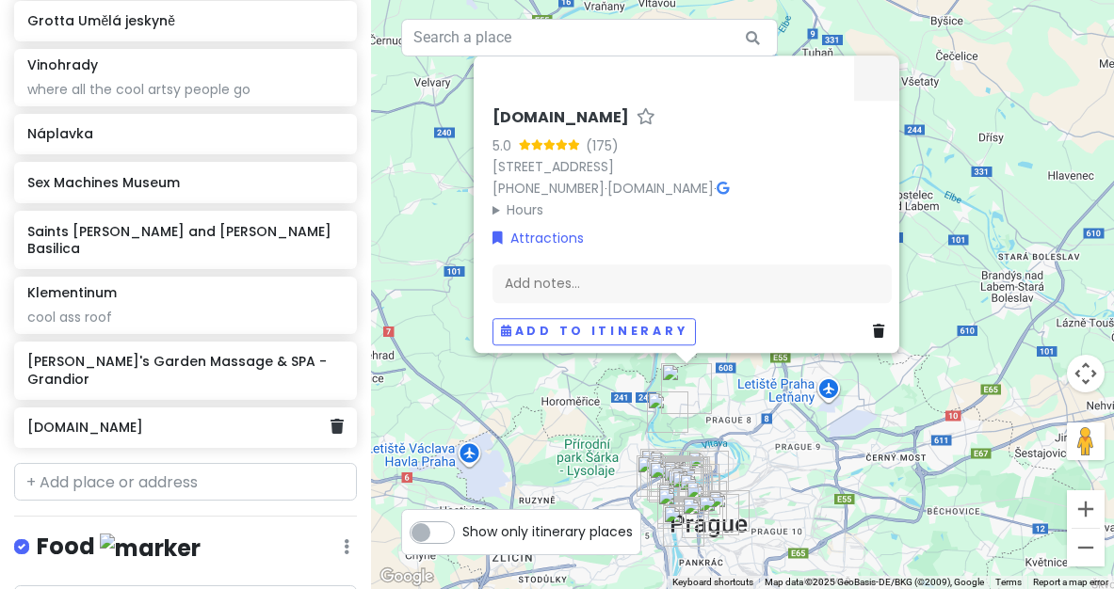
click at [198, 419] on h6 "[DOMAIN_NAME]" at bounding box center [178, 427] width 303 height 17
click at [338, 419] on icon at bounding box center [336, 426] width 13 height 15
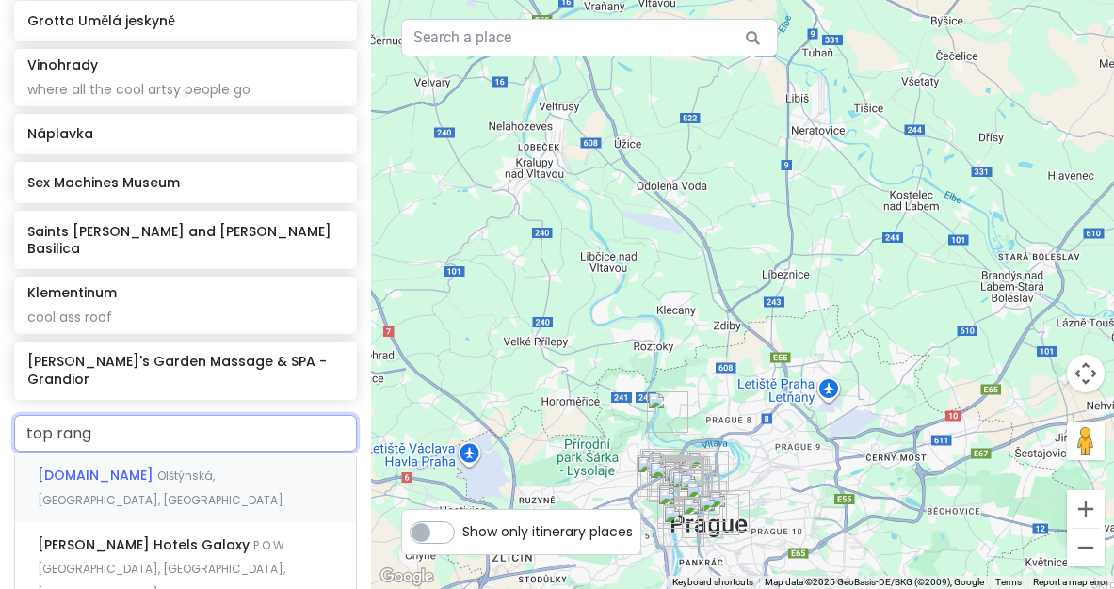
type input "top range"
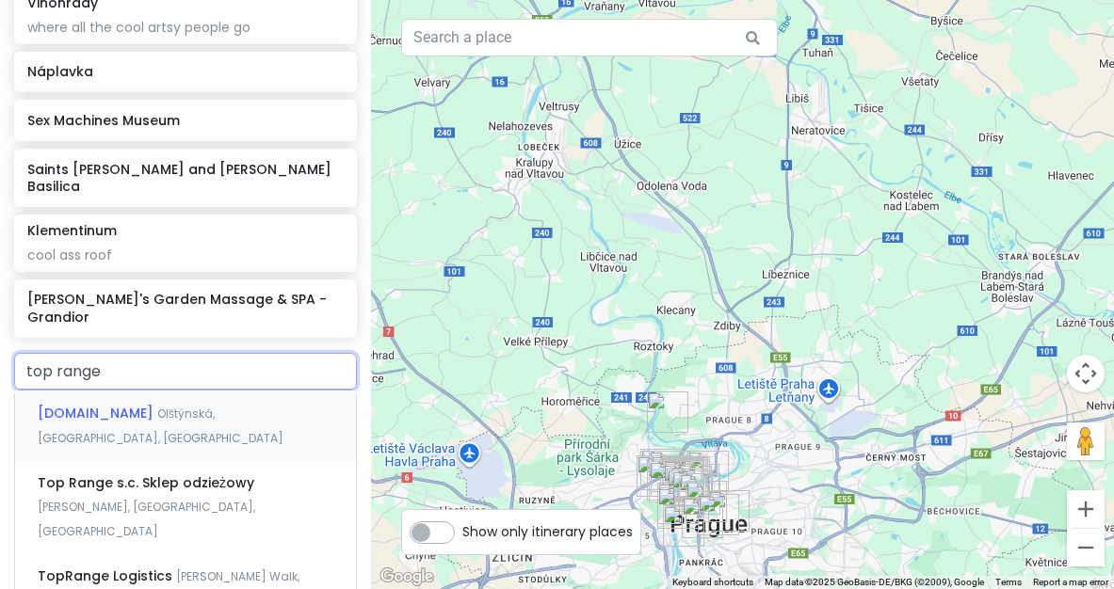
scroll to position [1665, 0]
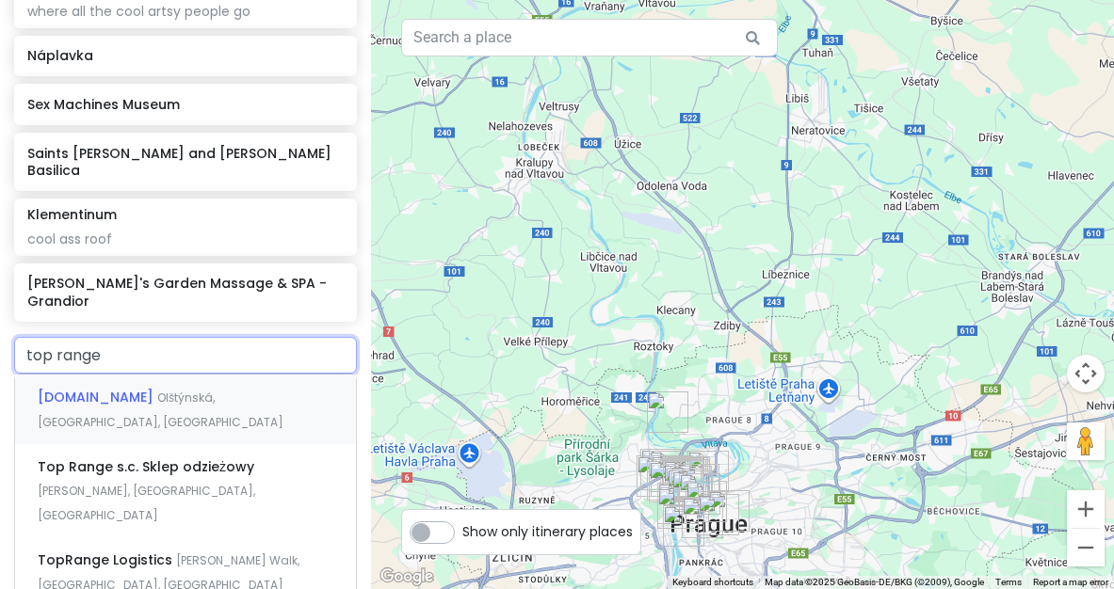
click at [194, 390] on span "Olštýnská, [GEOGRAPHIC_DATA], [GEOGRAPHIC_DATA]" at bounding box center [161, 410] width 246 height 40
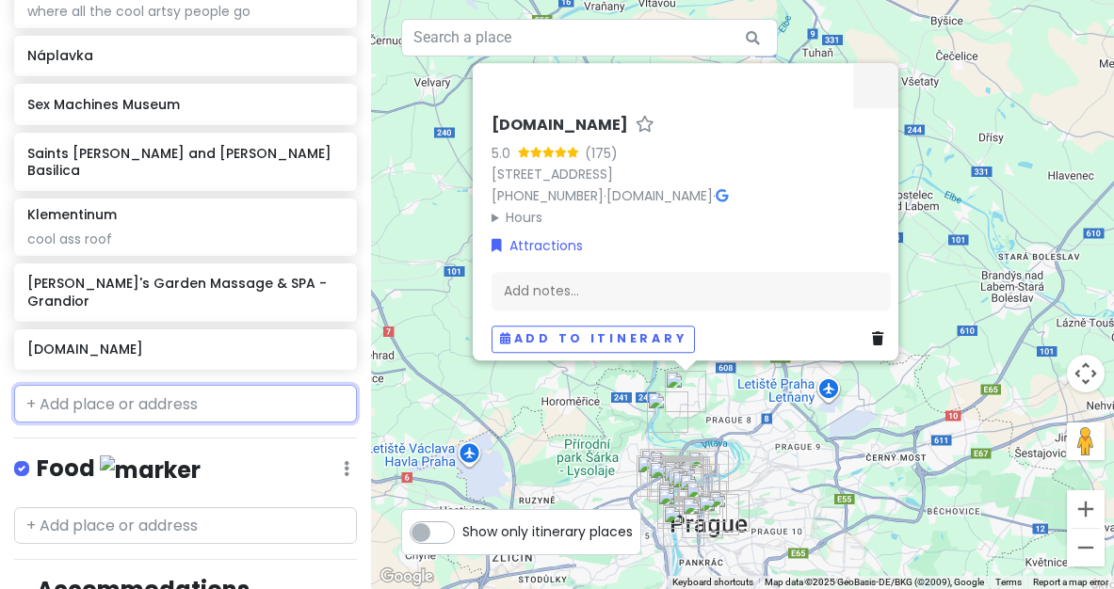
click at [186, 385] on input "text" at bounding box center [185, 404] width 343 height 38
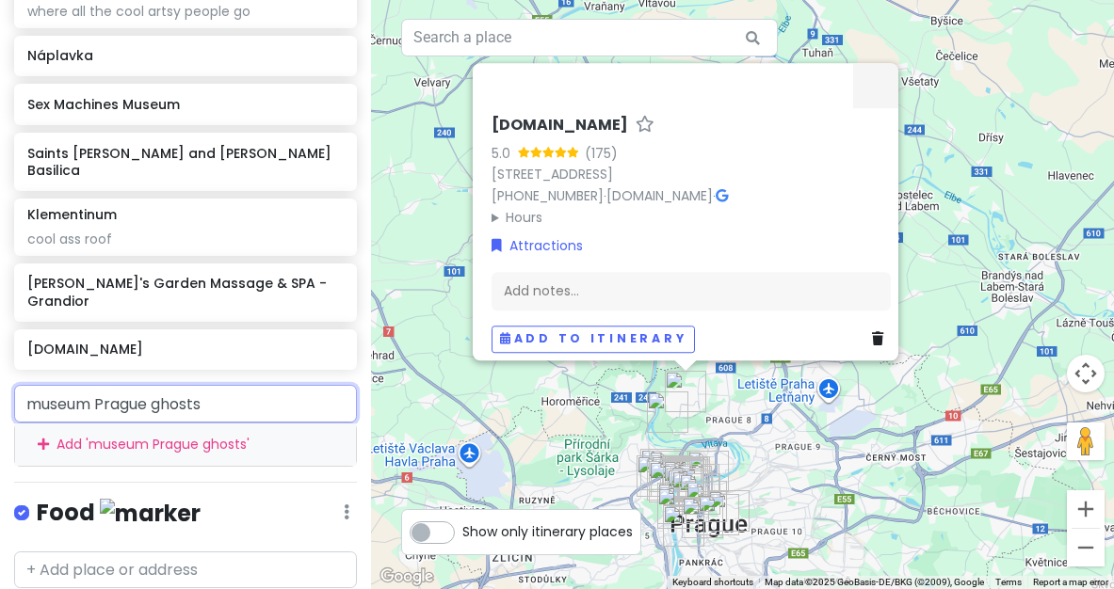
drag, startPoint x: 261, startPoint y: 320, endPoint x: -41, endPoint y: 342, distance: 302.9
click at [0, 342] on html "Prague Trip Private Change Dates Make a Copy Delete Trip Go Pro ⚡️ Give Feedbac…" at bounding box center [557, 294] width 1114 height 589
click at [225, 385] on input "museum Prague ghosts" at bounding box center [185, 404] width 343 height 38
click at [149, 385] on input "museum Prague ghosts" at bounding box center [185, 404] width 343 height 38
type input "museum ghosts"
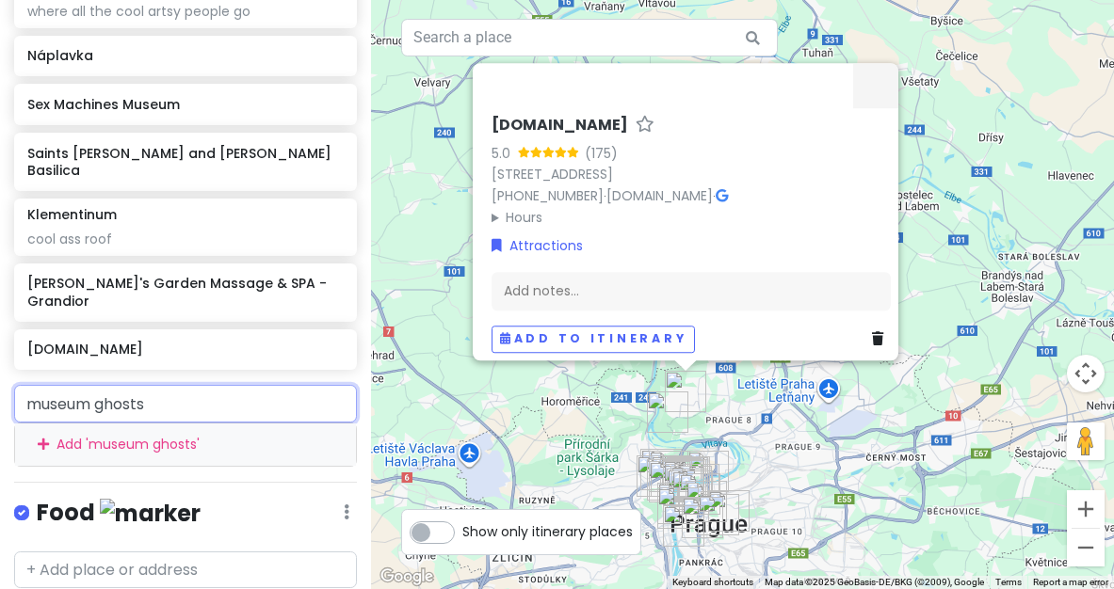
drag, startPoint x: 225, startPoint y: 322, endPoint x: -43, endPoint y: 318, distance: 268.3
click at [0, 318] on html "Prague Trip Private Change Dates Make a Copy Delete Trip Go Pro ⚡️ Give Feedbac…" at bounding box center [557, 294] width 1114 height 589
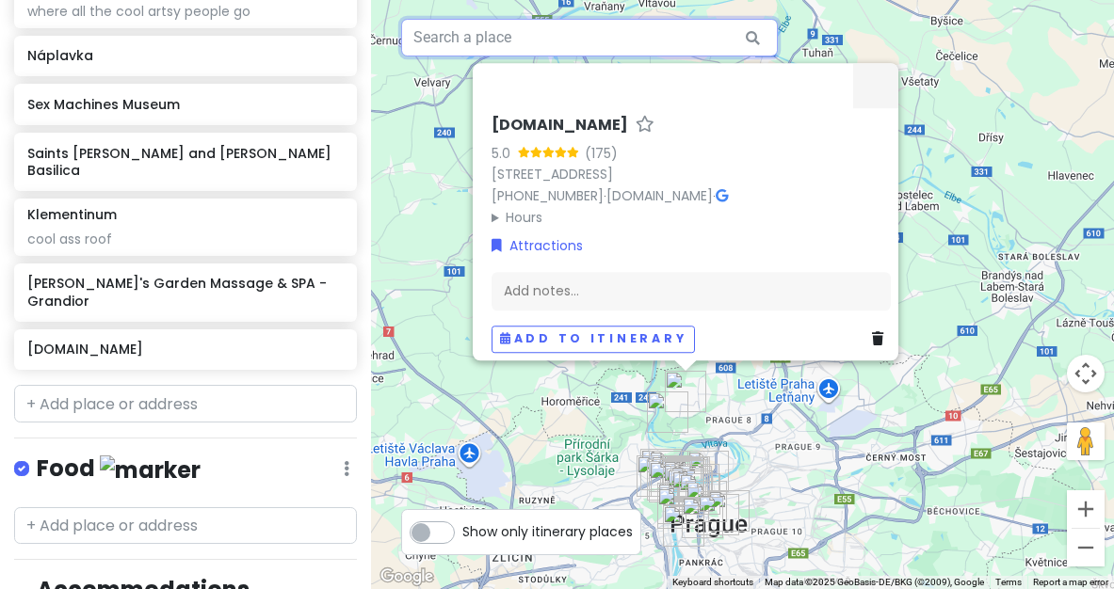
click at [421, 51] on input "text" at bounding box center [589, 38] width 377 height 38
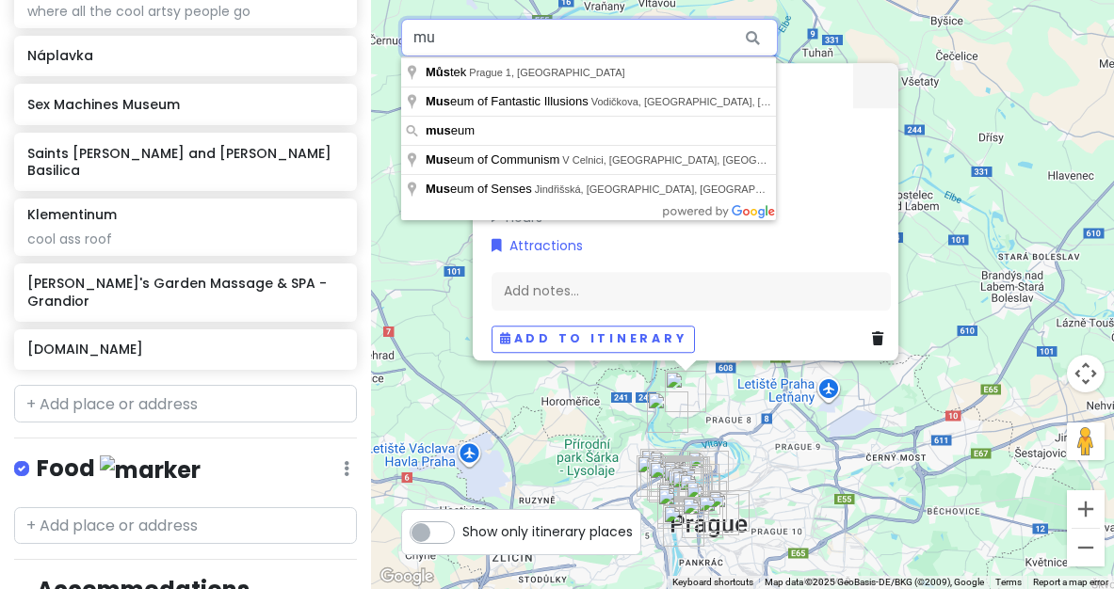
type input "m"
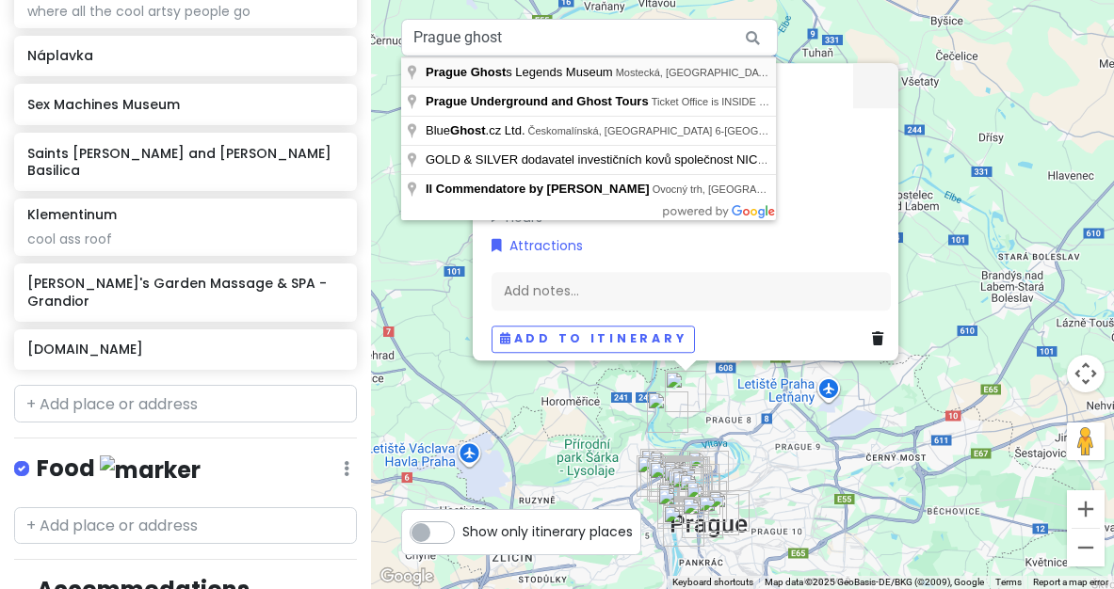
type input "[GEOGRAPHIC_DATA], [GEOGRAPHIC_DATA], [GEOGRAPHIC_DATA], [GEOGRAPHIC_DATA]"
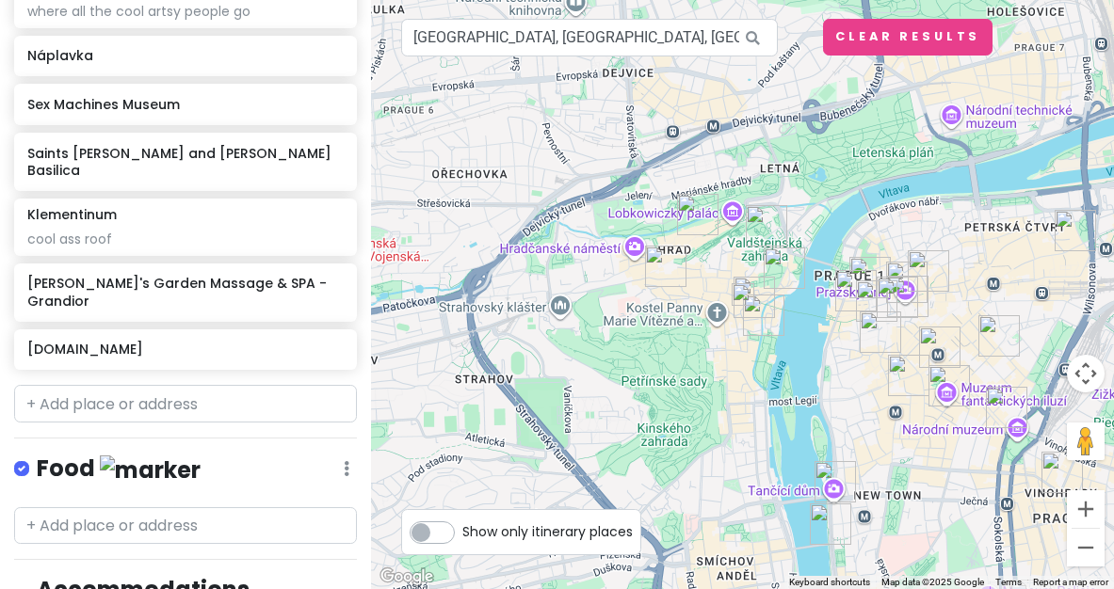
click at [745, 294] on img at bounding box center [742, 294] width 23 height 23
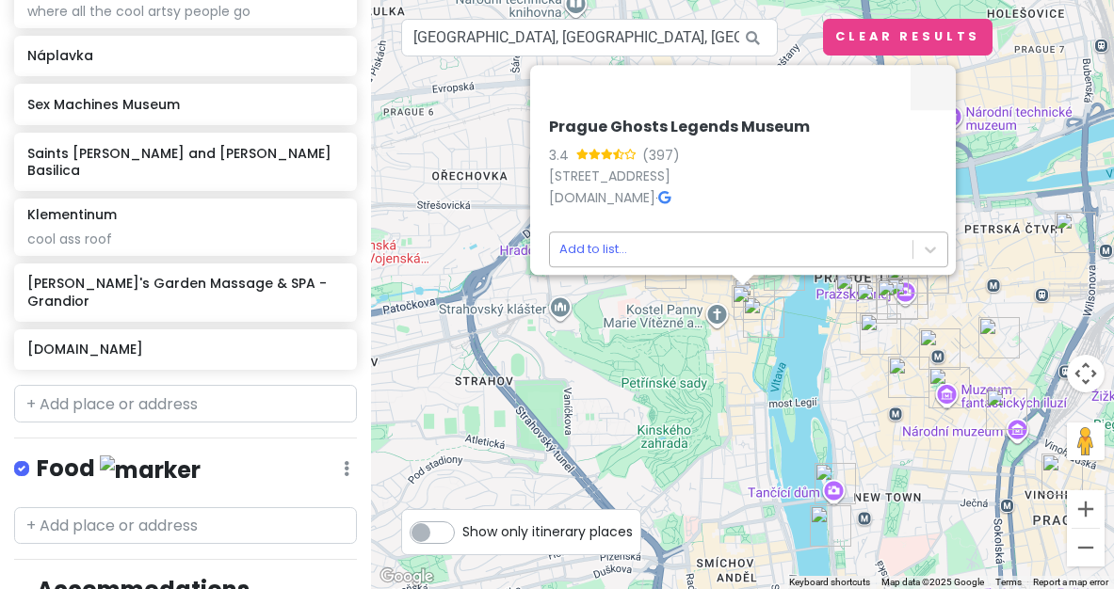
click at [662, 241] on body "Prague Trip Private Change Dates Make a Copy Delete Trip Go Pro ⚡️ Give Feedbac…" at bounding box center [557, 294] width 1114 height 589
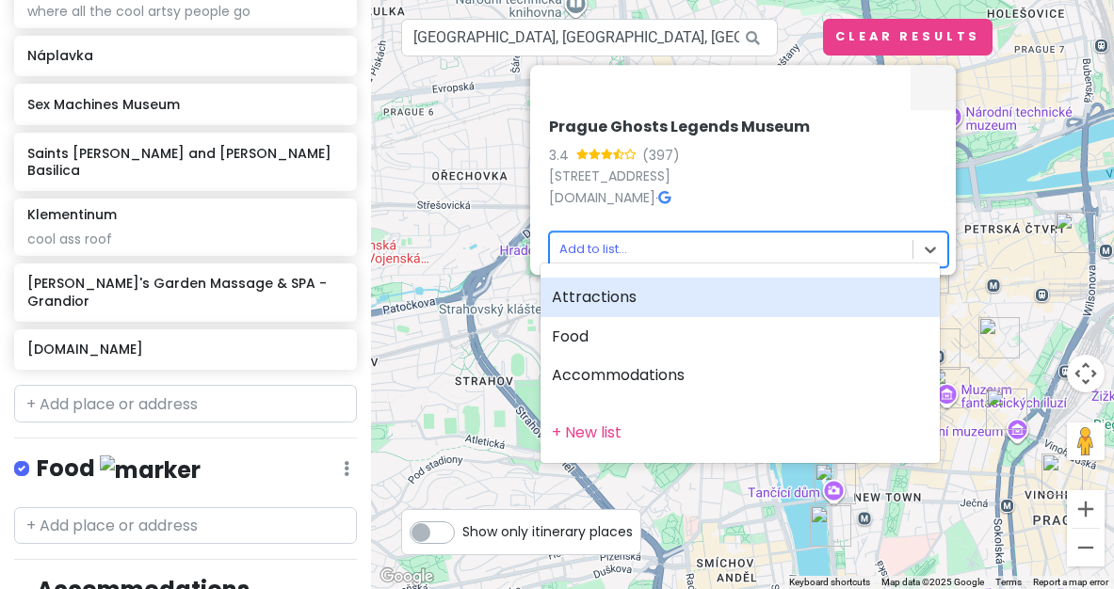
click at [652, 297] on div "Attractions" at bounding box center [739, 298] width 399 height 40
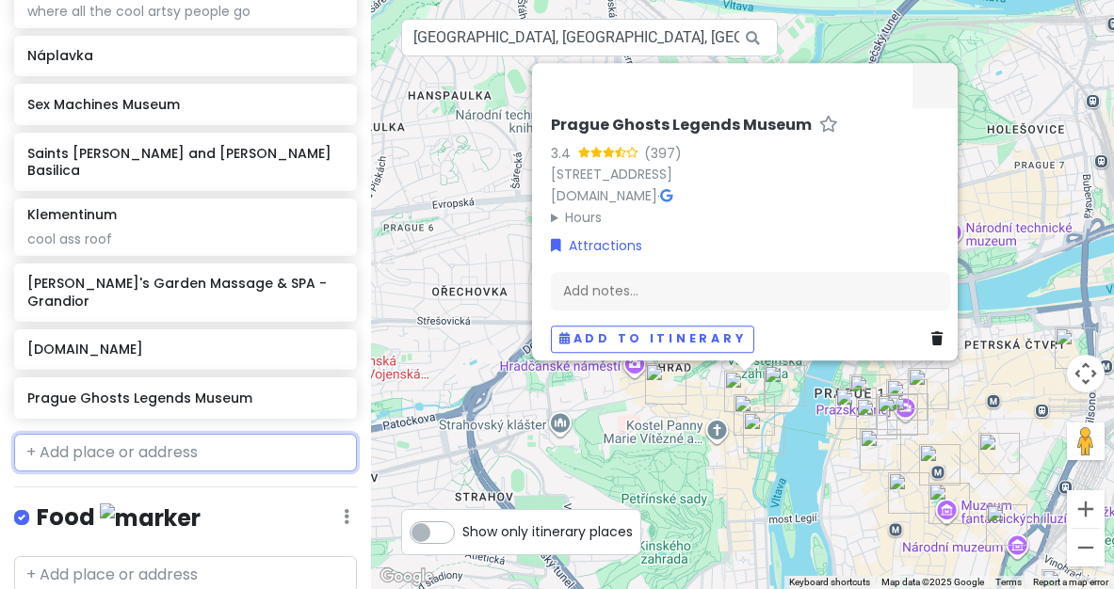
click at [269, 434] on input "text" at bounding box center [185, 453] width 343 height 38
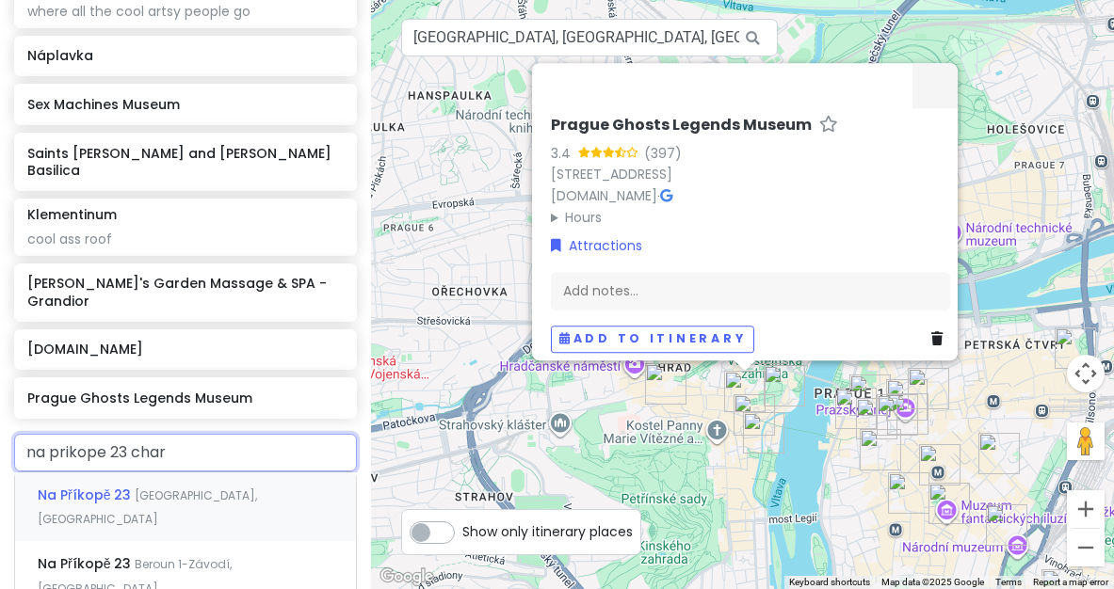
type input "na prikope 23 charm"
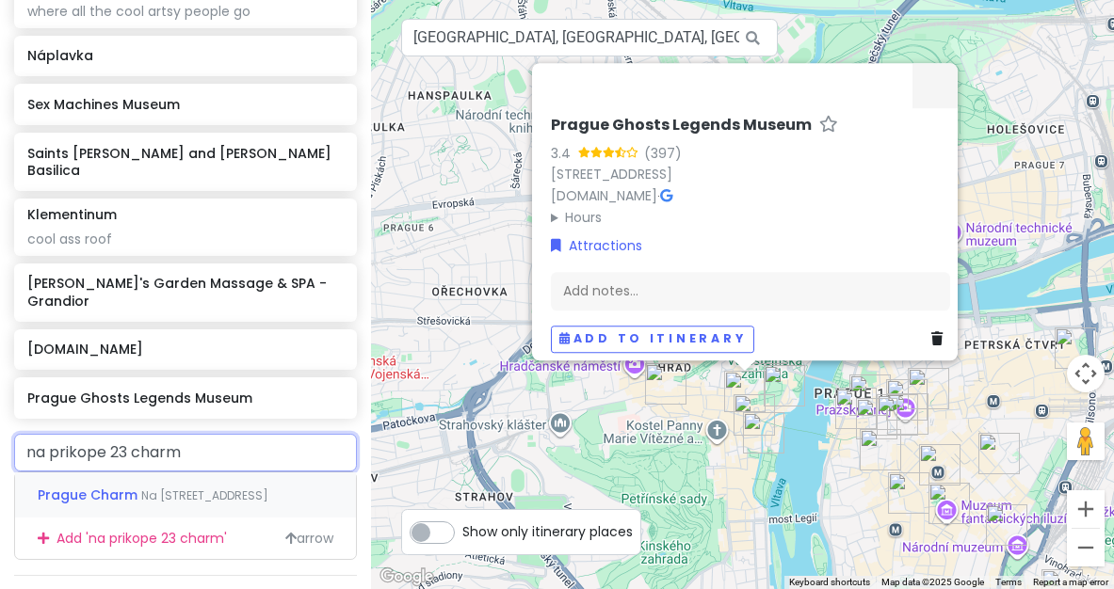
click at [225, 488] on span "Na [STREET_ADDRESS]" at bounding box center [204, 496] width 127 height 16
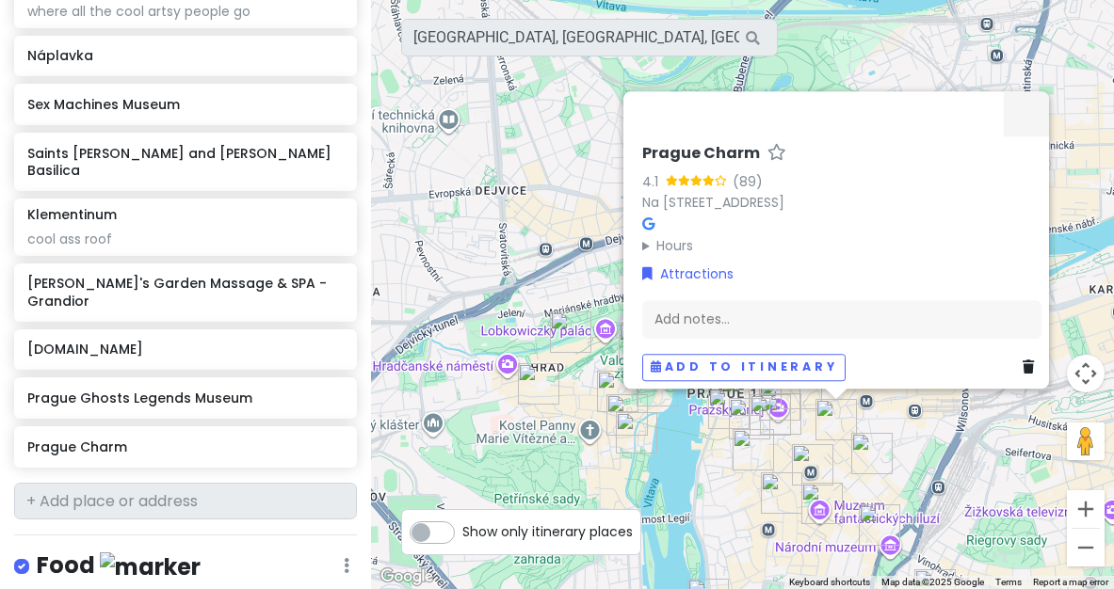
click at [478, 258] on div "Prague Charm 4.1 (89) Na [STREET_ADDRESS] Hours [DATE] 11:00 am – 6:00 pm [DATE…" at bounding box center [742, 294] width 743 height 589
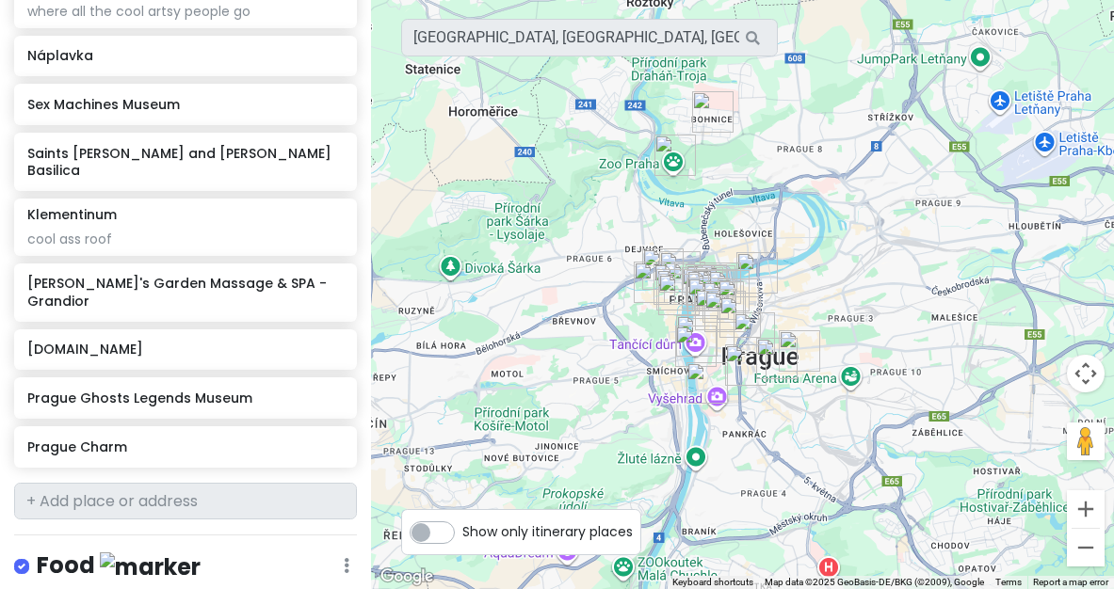
drag, startPoint x: 661, startPoint y: 328, endPoint x: 776, endPoint y: 155, distance: 207.0
click at [776, 155] on div at bounding box center [742, 294] width 743 height 589
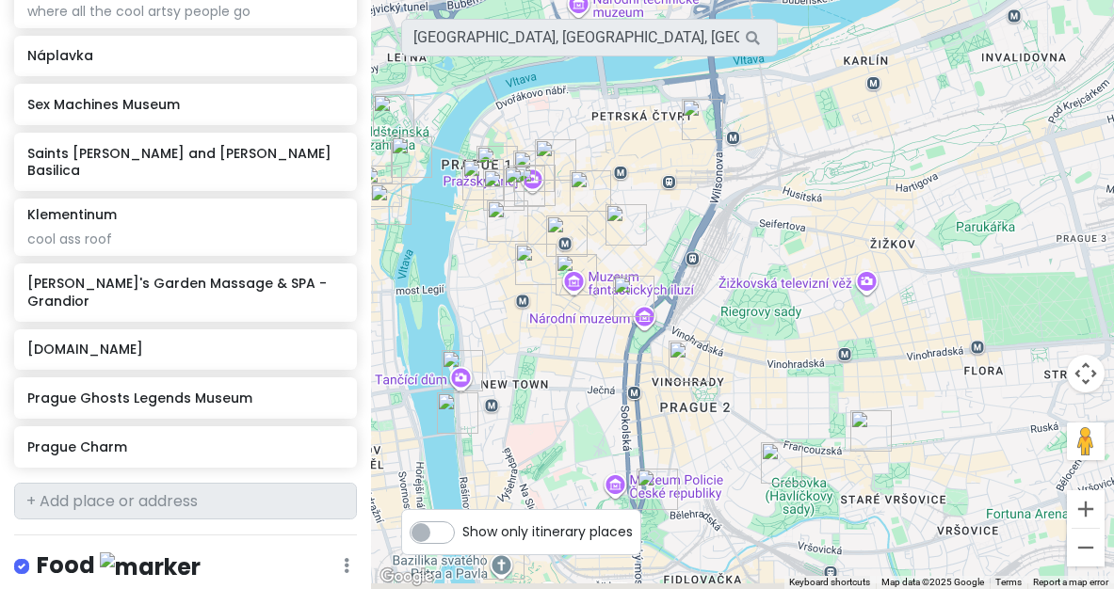
drag, startPoint x: 715, startPoint y: 410, endPoint x: 649, endPoint y: 103, distance: 314.8
click at [649, 102] on div at bounding box center [742, 294] width 743 height 589
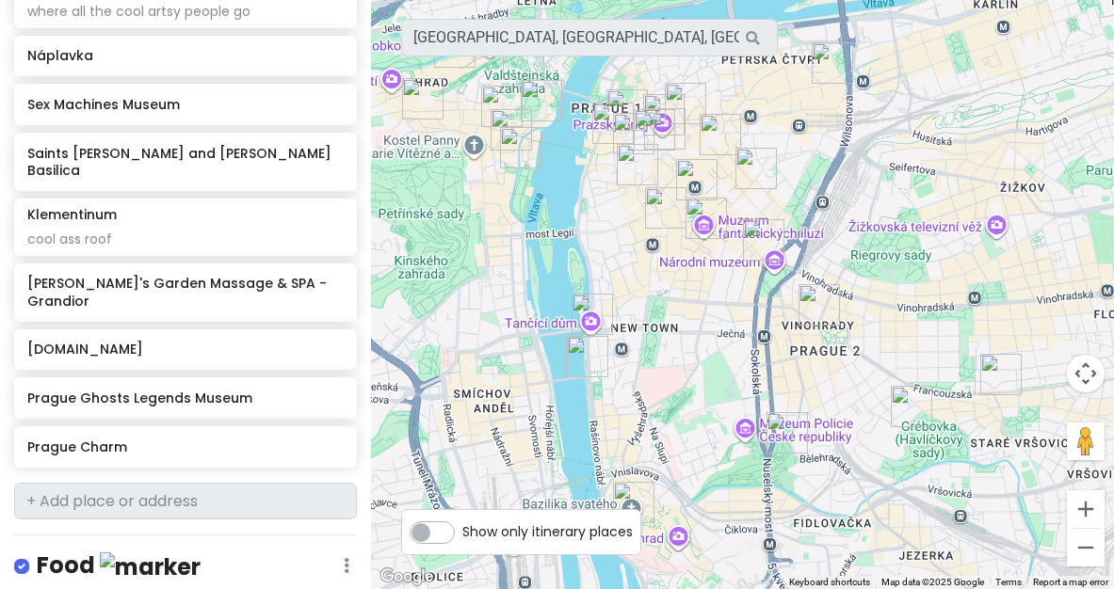
drag, startPoint x: 722, startPoint y: 248, endPoint x: 853, endPoint y: 190, distance: 142.9
click at [854, 190] on div at bounding box center [742, 294] width 743 height 589
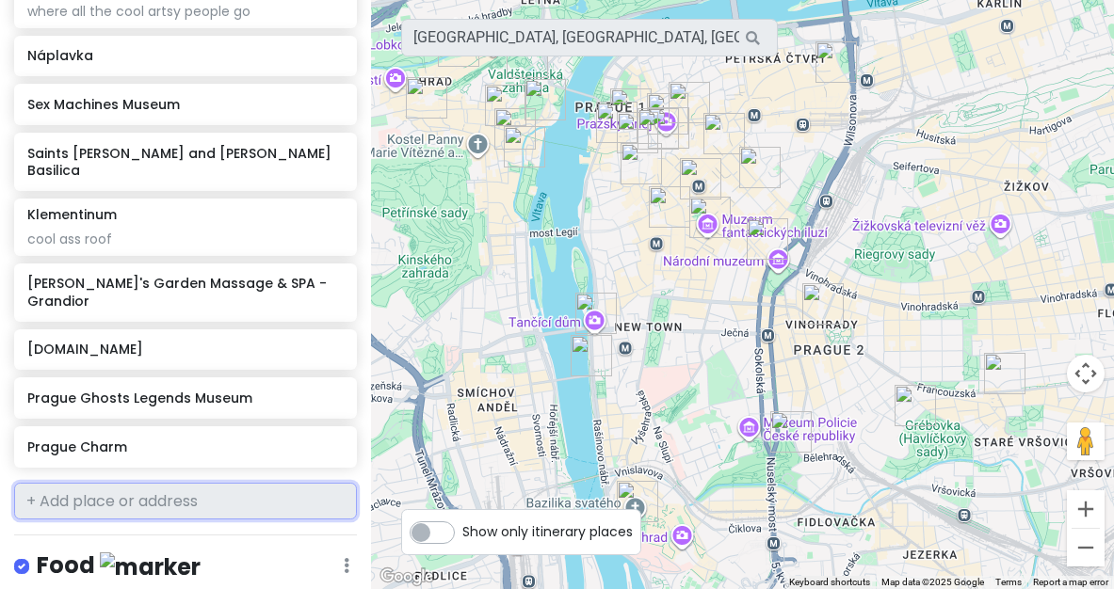
click at [110, 483] on input "text" at bounding box center [185, 502] width 343 height 38
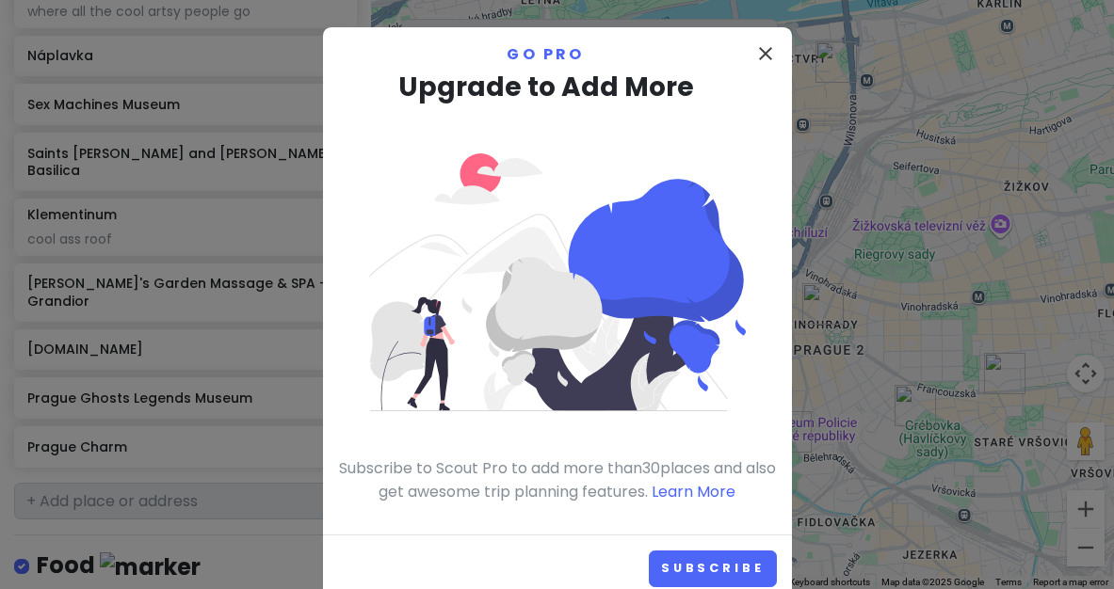
click at [760, 56] on icon "close" at bounding box center [765, 53] width 23 height 23
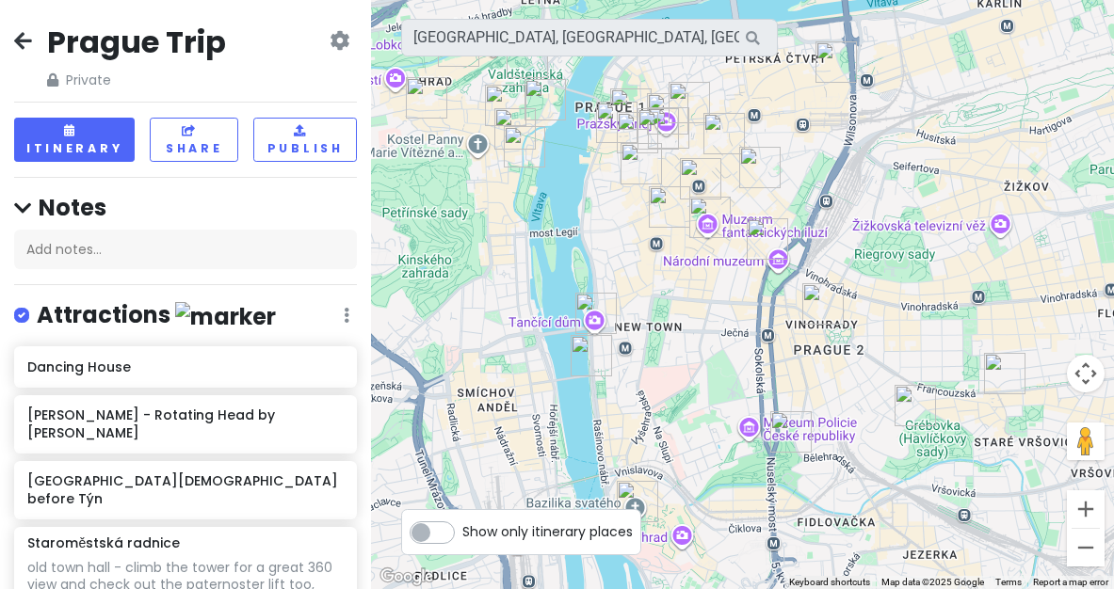
scroll to position [0, 0]
click at [26, 46] on icon at bounding box center [23, 40] width 18 height 15
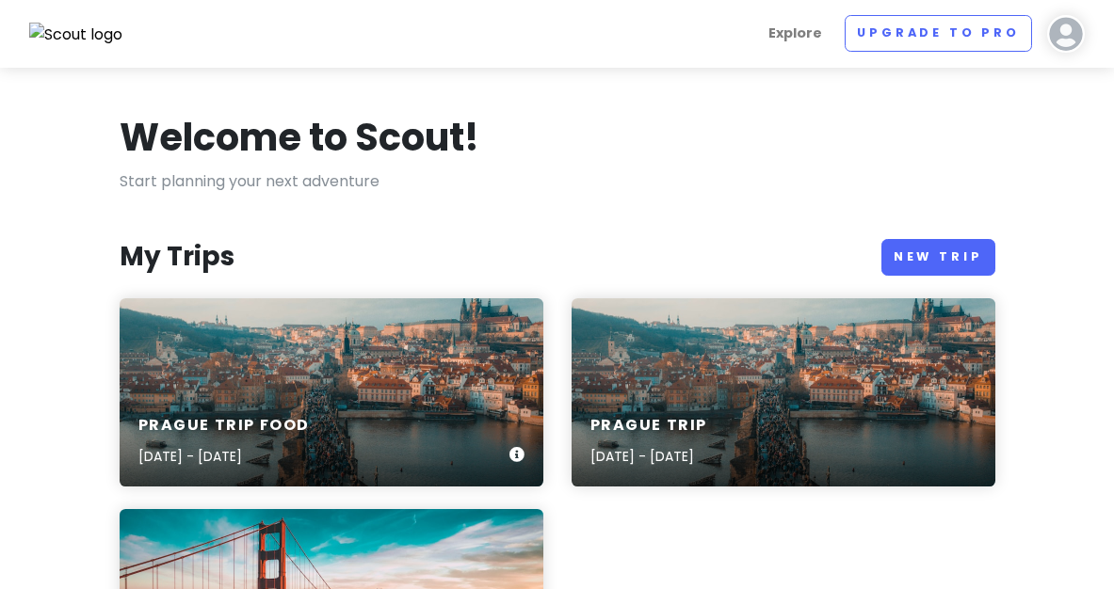
click at [212, 384] on div "Prague Trip food [DATE] - [DATE]" at bounding box center [332, 392] width 424 height 188
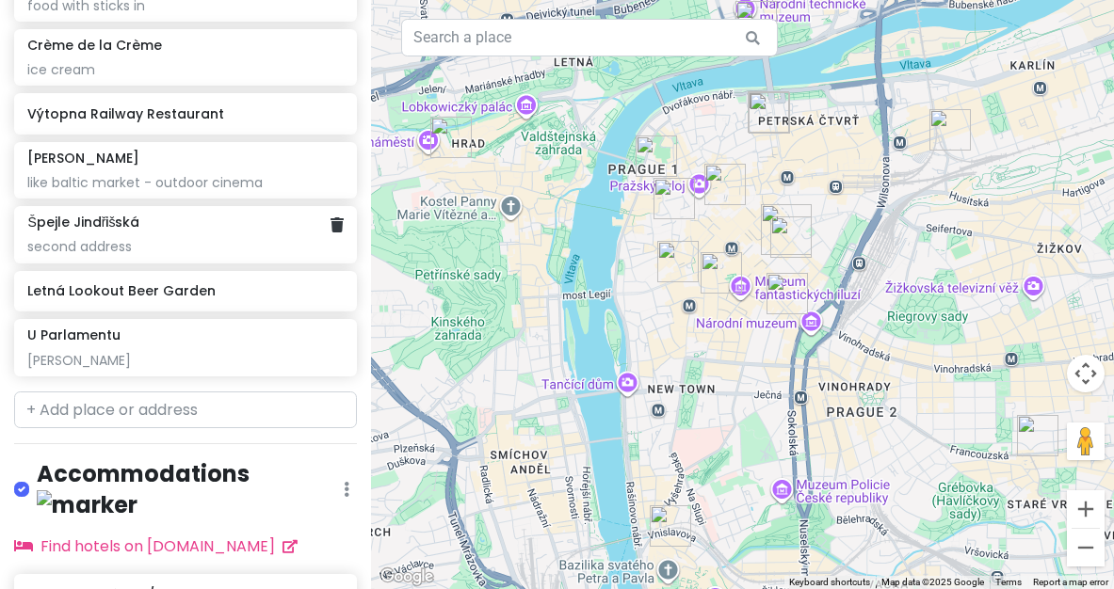
scroll to position [990, 0]
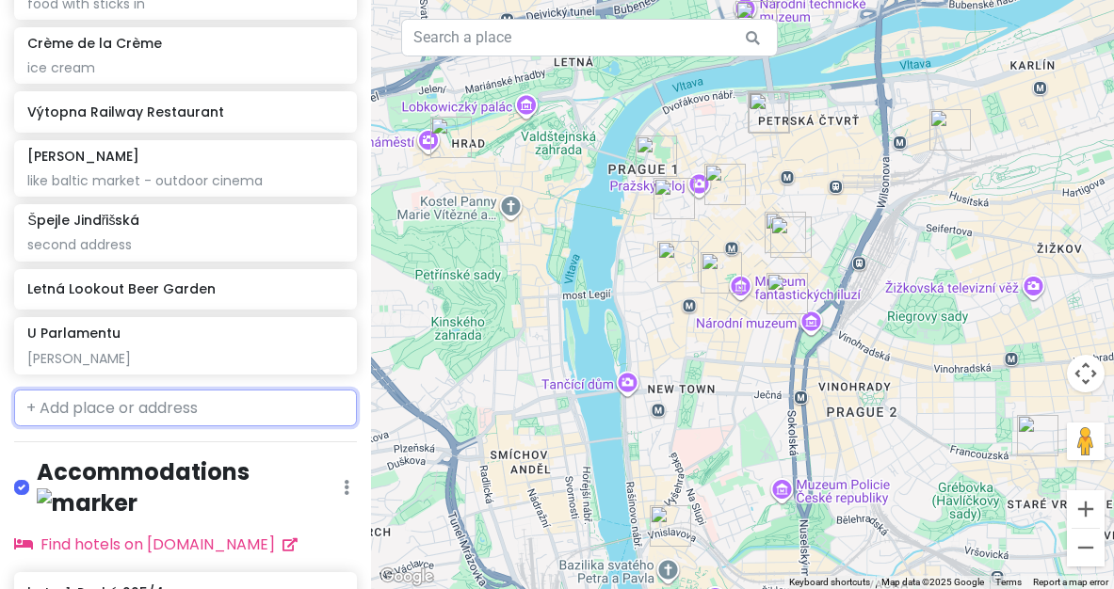
click at [201, 412] on input "text" at bounding box center [185, 409] width 343 height 38
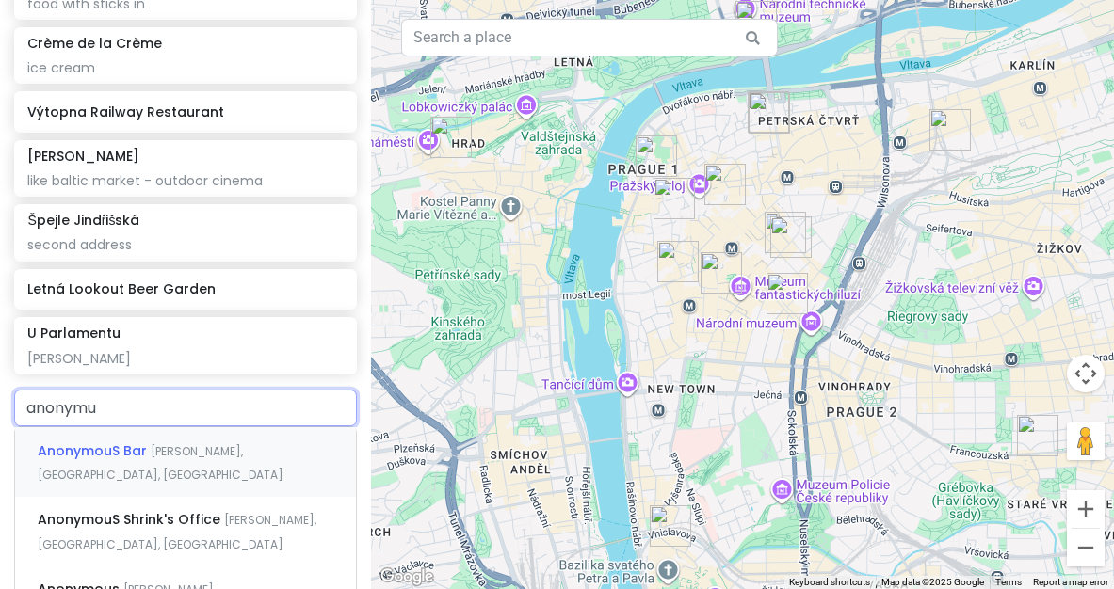
type input "anonymous"
drag, startPoint x: 201, startPoint y: 411, endPoint x: 266, endPoint y: 440, distance: 70.8
click at [266, 443] on span "[PERSON_NAME], [GEOGRAPHIC_DATA], [GEOGRAPHIC_DATA]" at bounding box center [161, 463] width 246 height 40
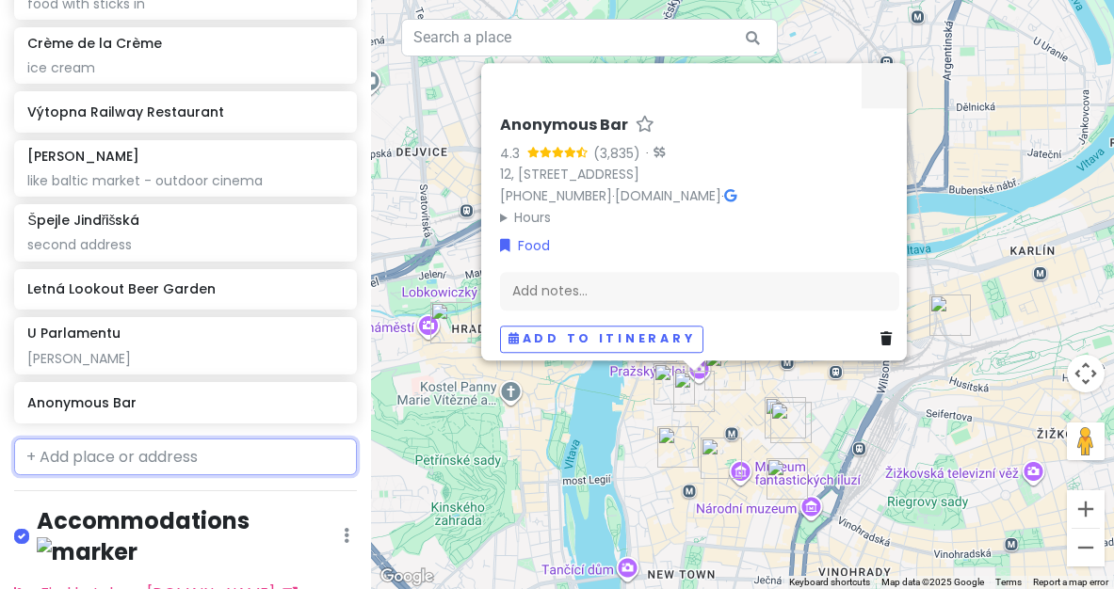
click at [231, 439] on input "text" at bounding box center [185, 458] width 343 height 38
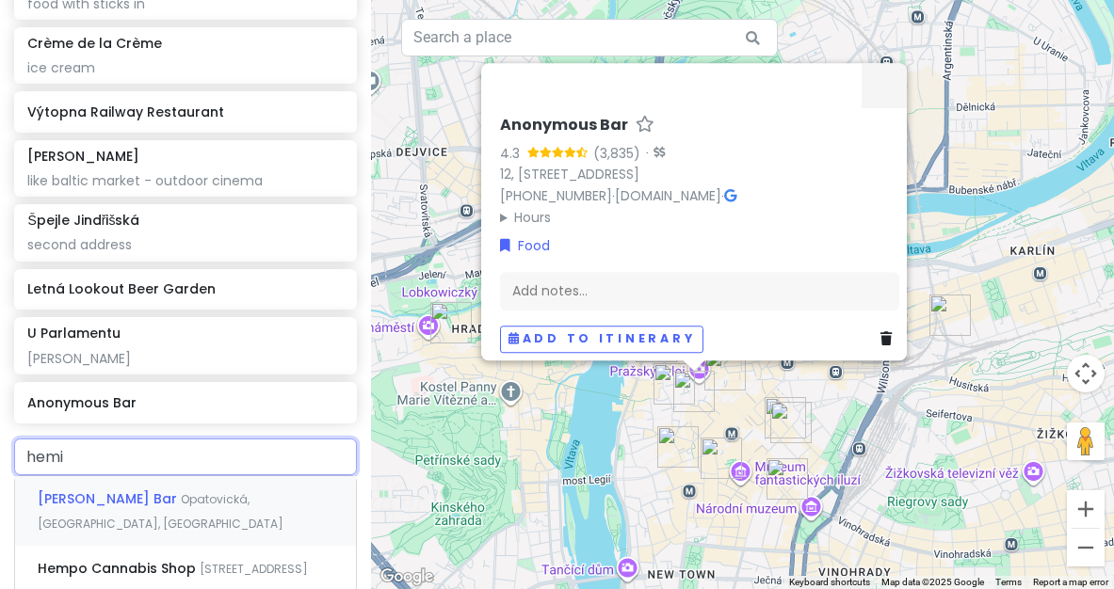
type input "hemin"
click at [259, 491] on span "Opatovická, [GEOGRAPHIC_DATA], [GEOGRAPHIC_DATA]" at bounding box center [161, 511] width 246 height 40
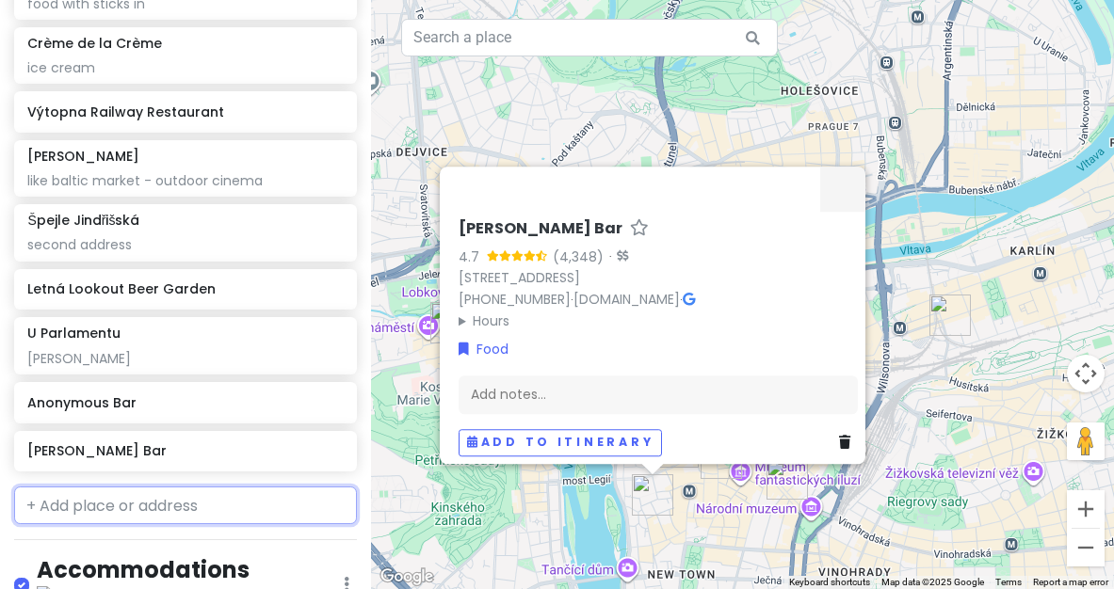
click at [259, 487] on input "text" at bounding box center [185, 506] width 343 height 38
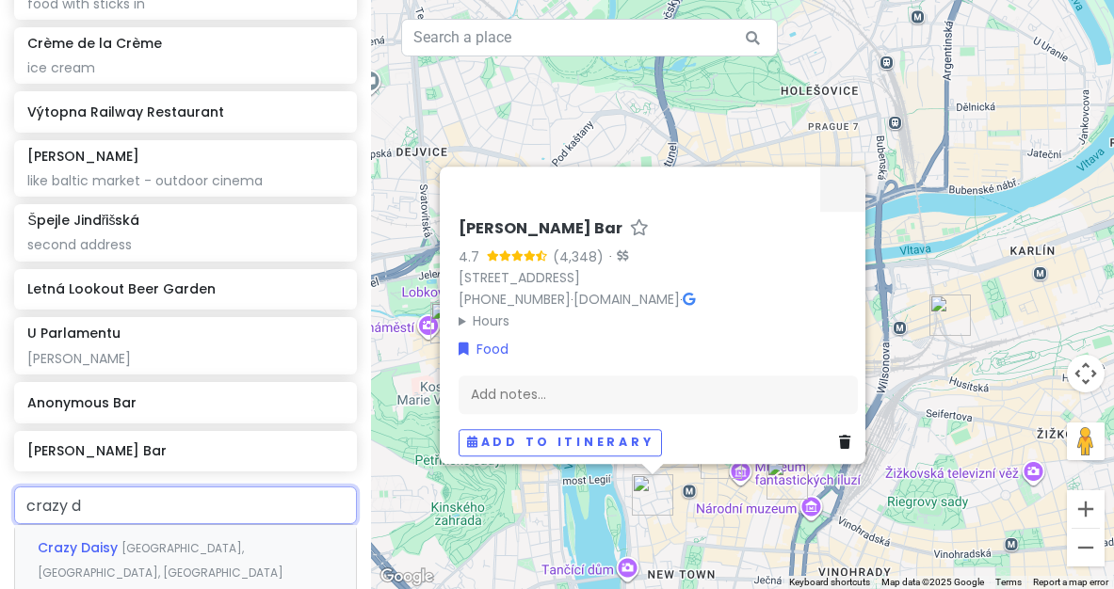
type input "crazy da"
click at [251, 543] on span "[GEOGRAPHIC_DATA], [GEOGRAPHIC_DATA], [GEOGRAPHIC_DATA]" at bounding box center [161, 560] width 246 height 40
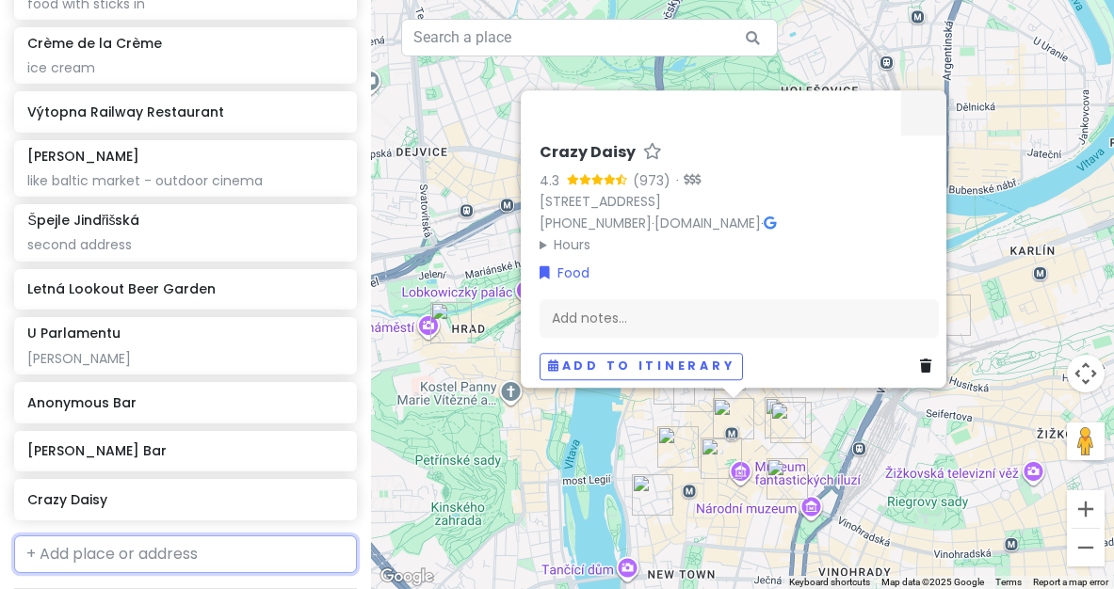
click at [251, 543] on input "text" at bounding box center [185, 555] width 343 height 38
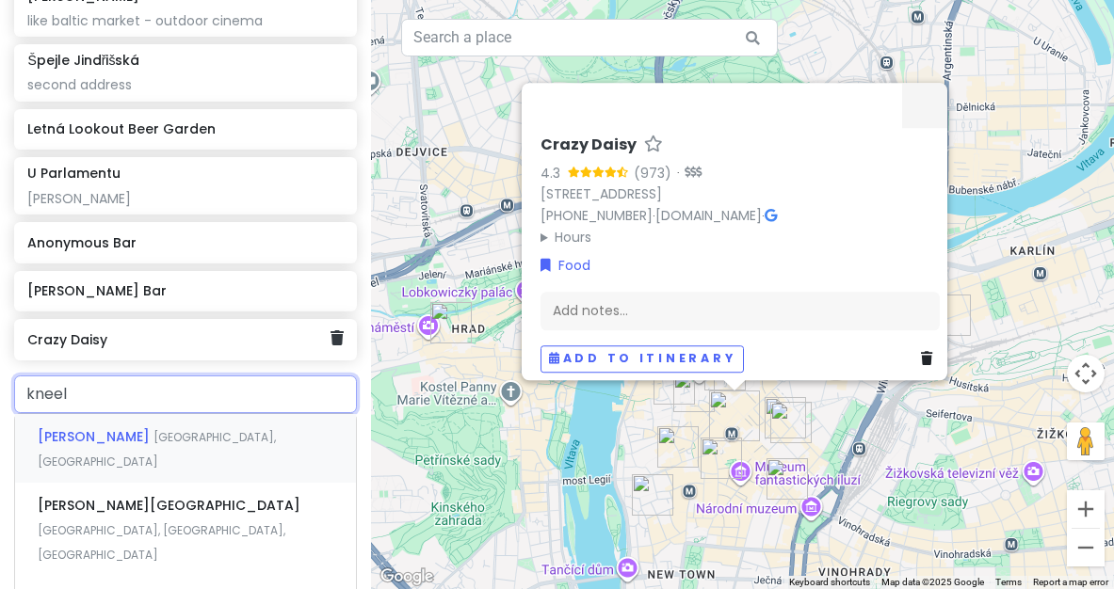
scroll to position [1157, 0]
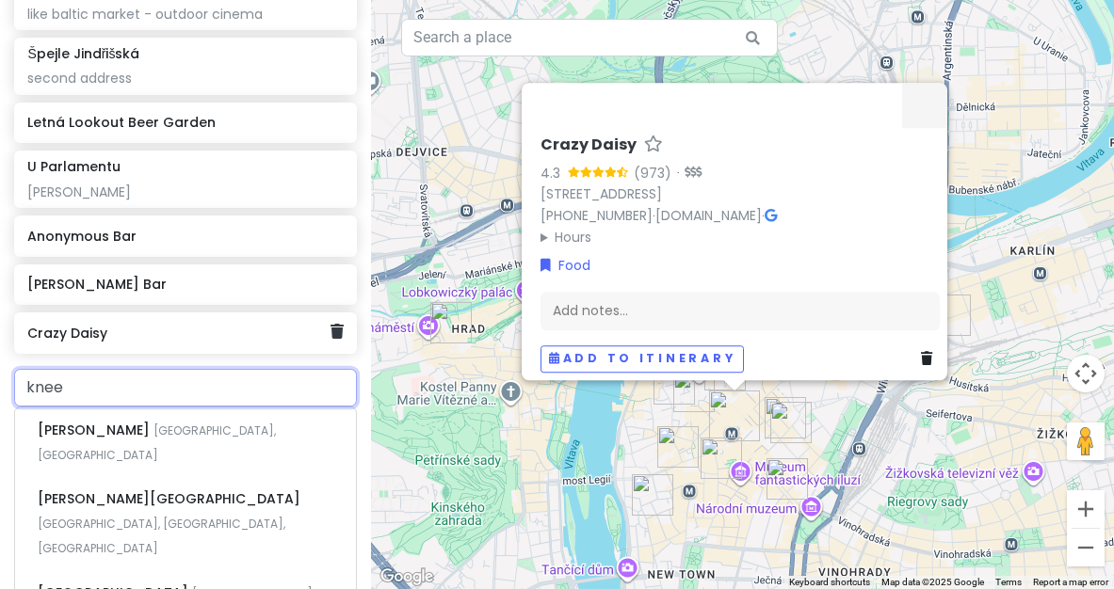
type input "kne"
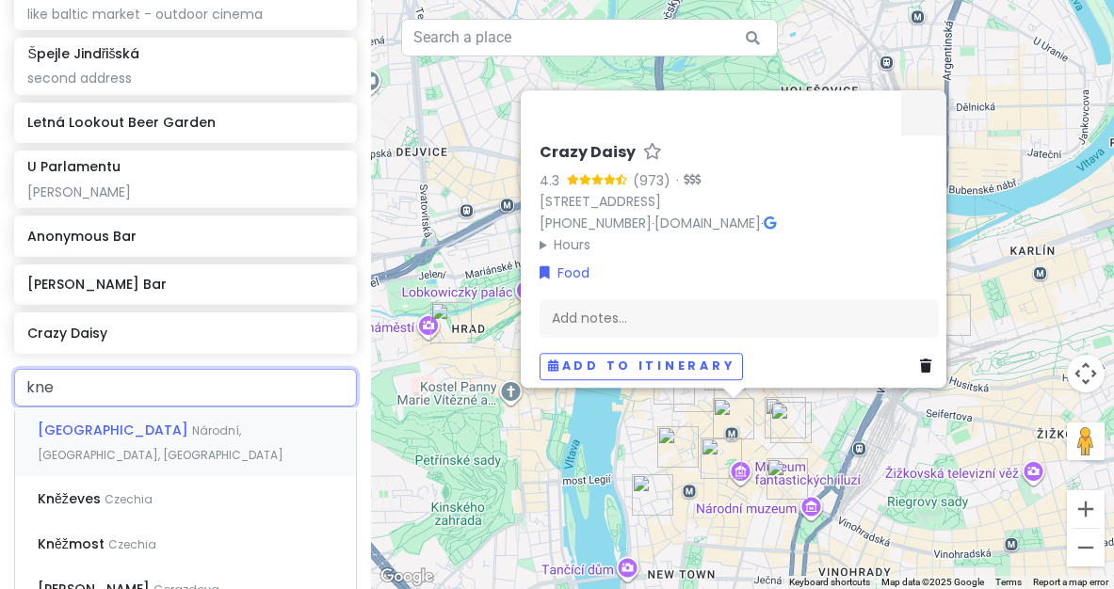
click at [227, 423] on span "Národní, [GEOGRAPHIC_DATA], [GEOGRAPHIC_DATA]" at bounding box center [161, 443] width 246 height 40
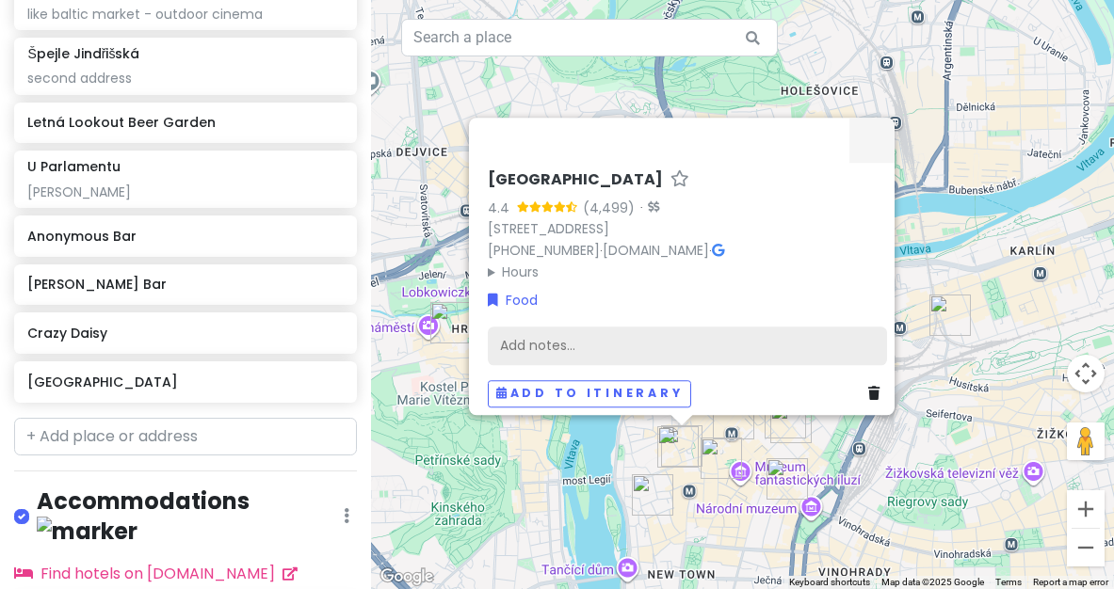
click at [552, 341] on div "Add notes..." at bounding box center [687, 347] width 399 height 40
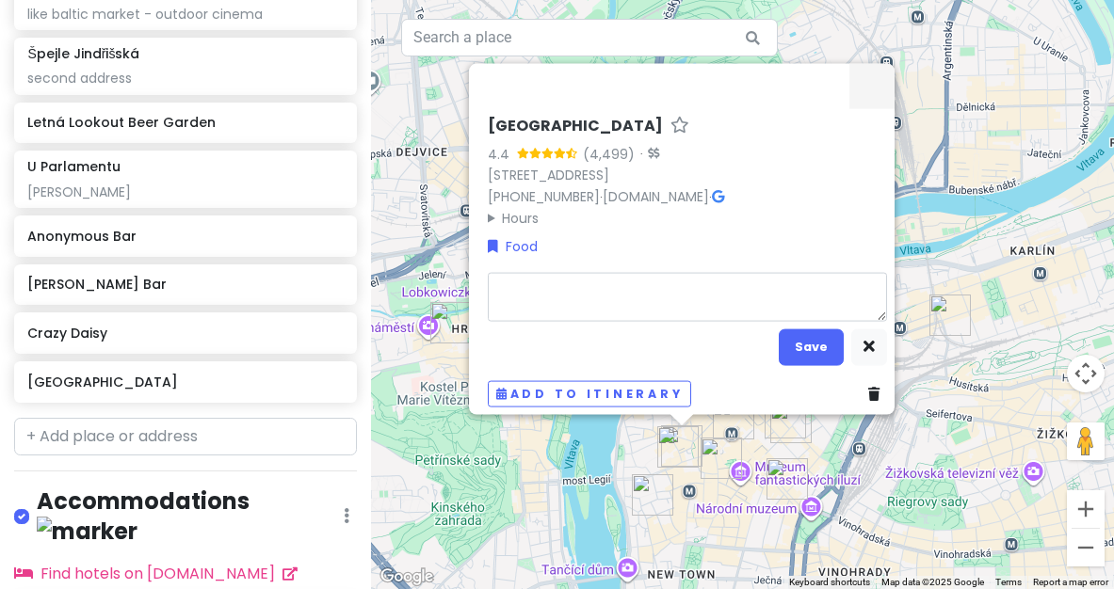
type textarea "x"
type textarea "t"
type textarea "x"
type textarea "tr"
type textarea "x"
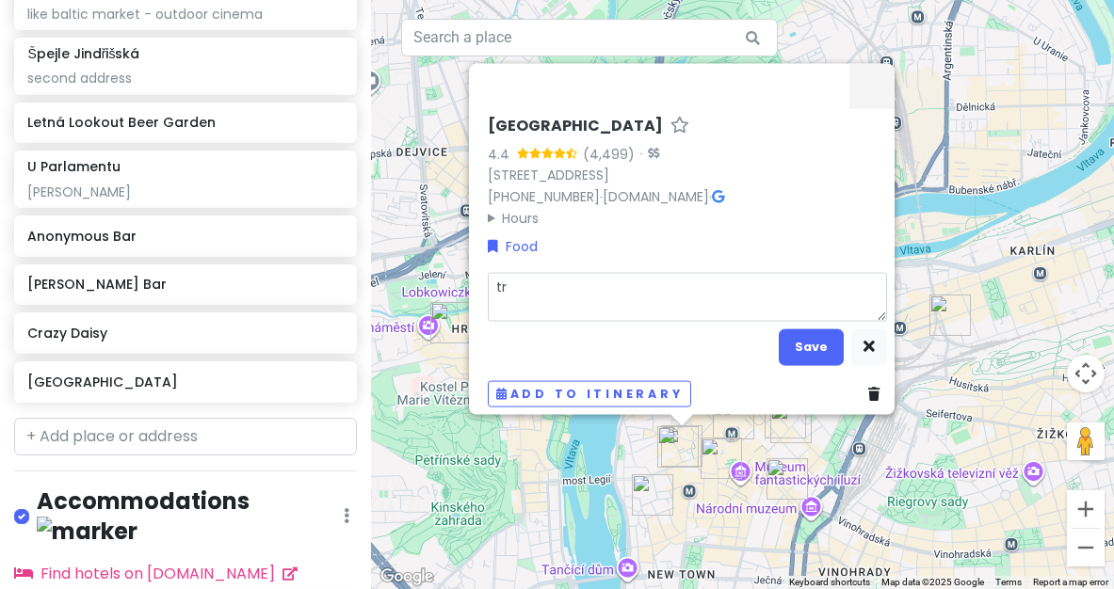
type textarea "tra"
type textarea "x"
type textarea "trad"
type textarea "x"
type textarea "tradi"
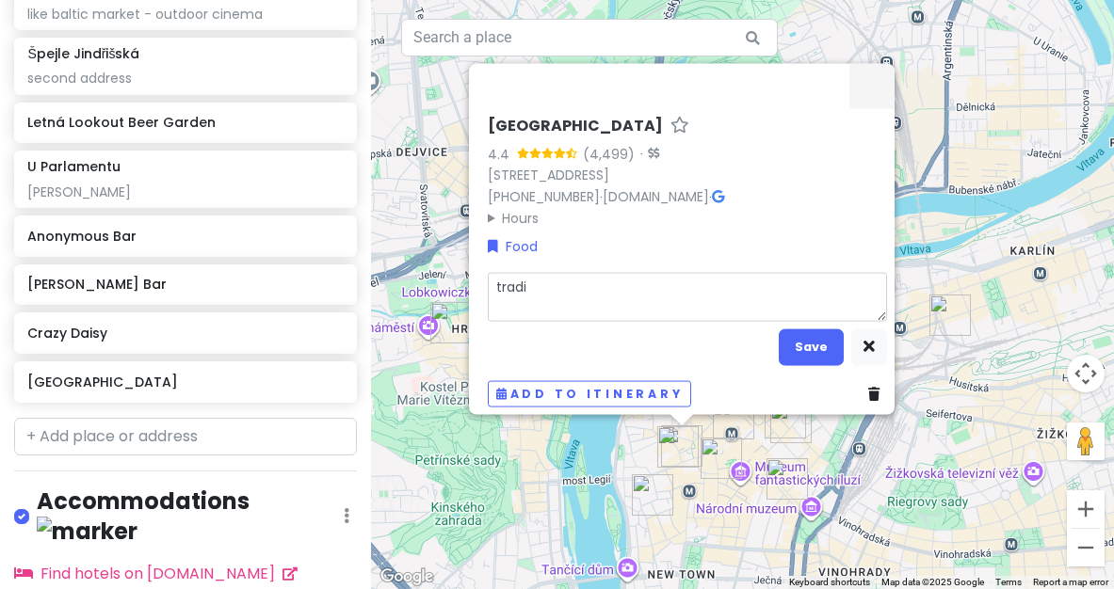
type textarea "x"
type textarea "tradit"
type textarea "x"
type textarea "traditi"
type textarea "x"
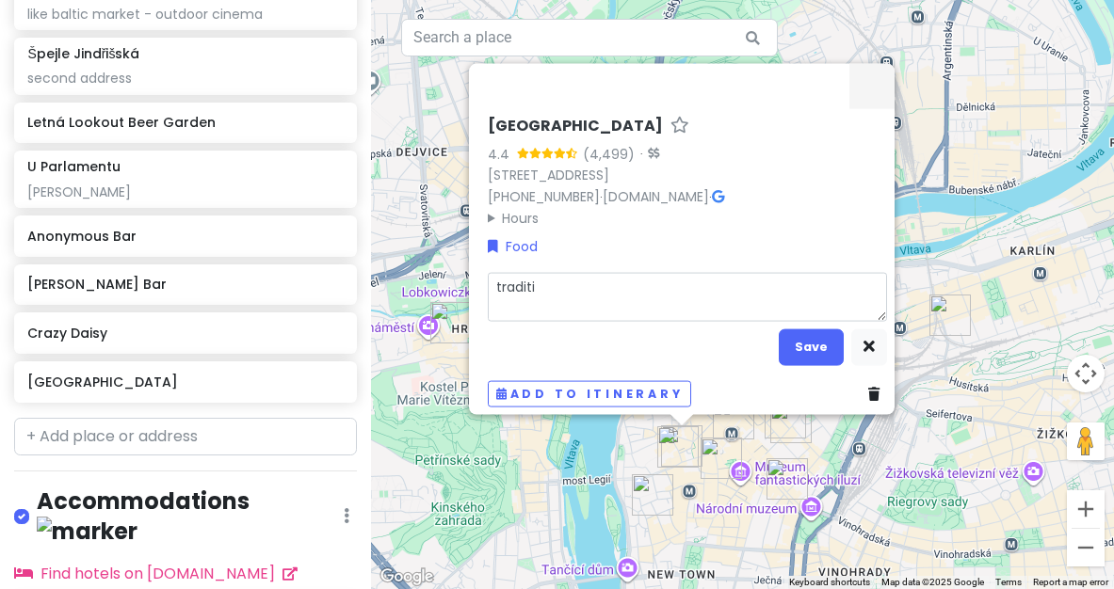
type textarea "traditio"
type textarea "x"
type textarea "tradition"
type textarea "x"
type textarea "traditiona"
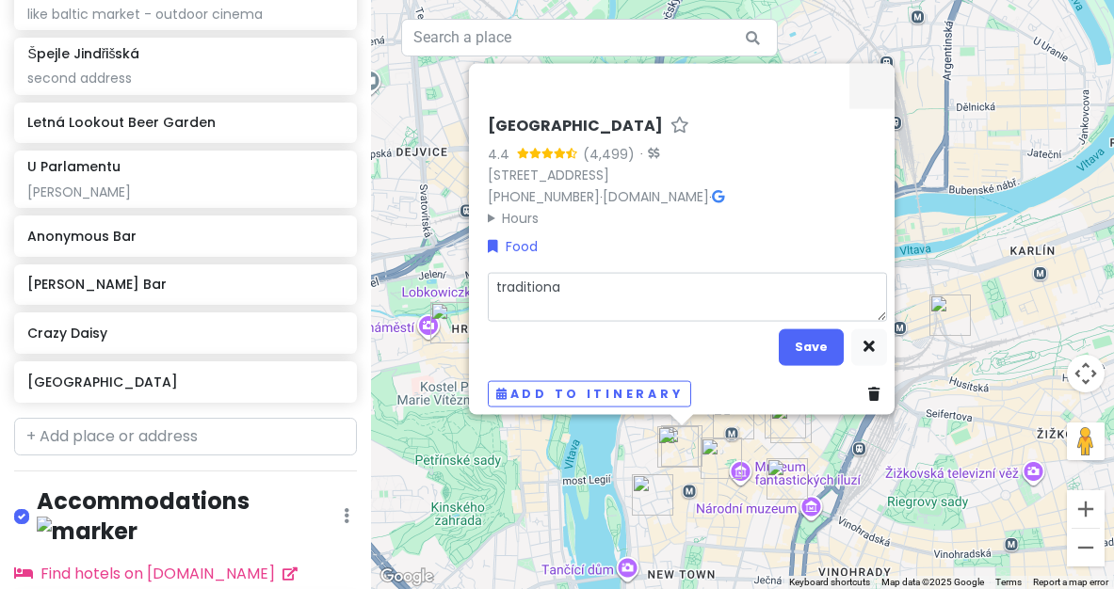
type textarea "x"
type textarea "traditional"
type textarea "x"
type textarea "traditional"
type textarea "x"
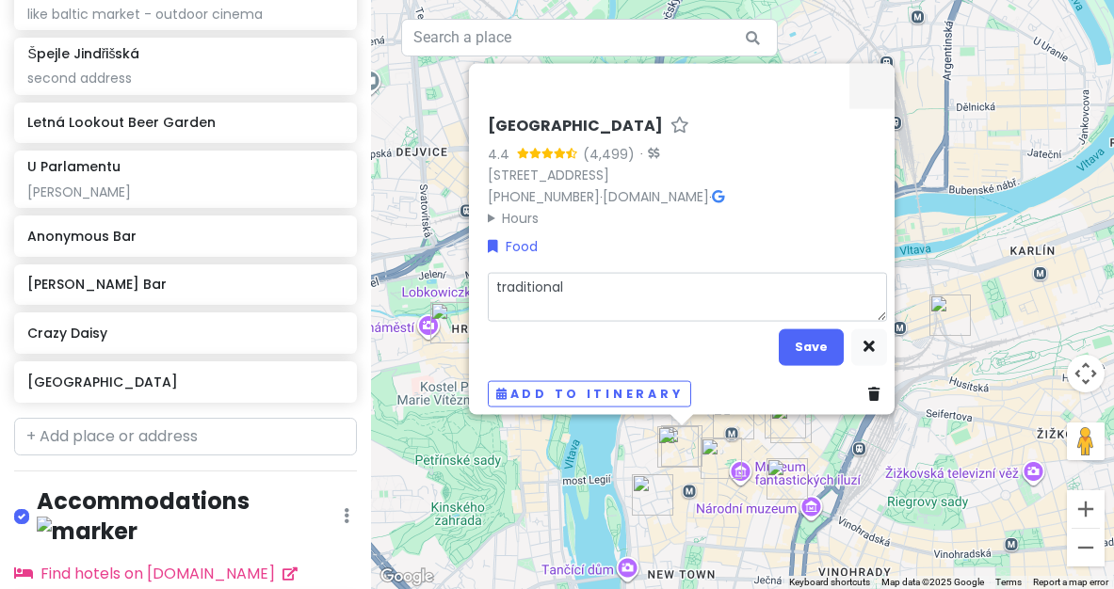
type textarea "traditional c"
type textarea "x"
type textarea "traditional cz"
type textarea "x"
type textarea "traditional cze"
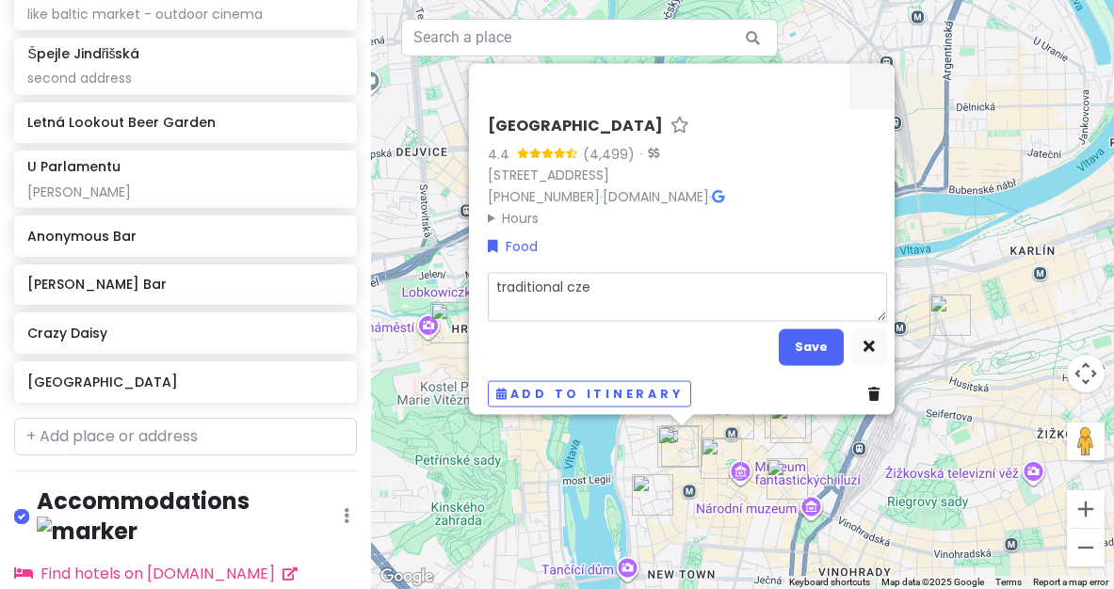
type textarea "x"
type textarea "traditional czeh"
type textarea "x"
type textarea "traditional cze"
type textarea "x"
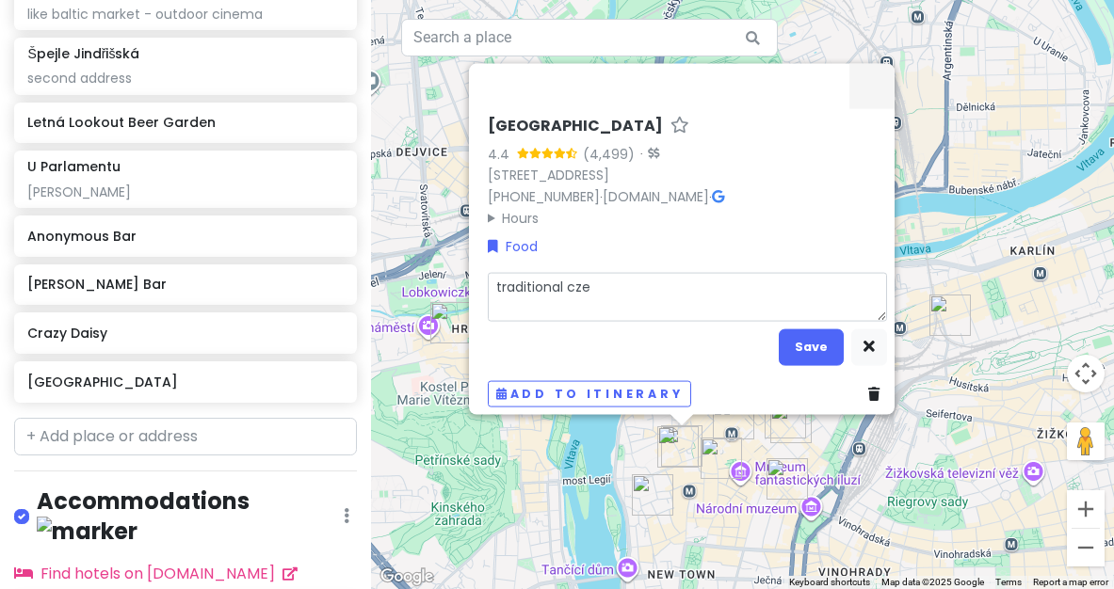
type textarea "traditional czec"
type textarea "x"
type textarea "traditional czech"
type textarea "x"
type textarea "traditional czechb"
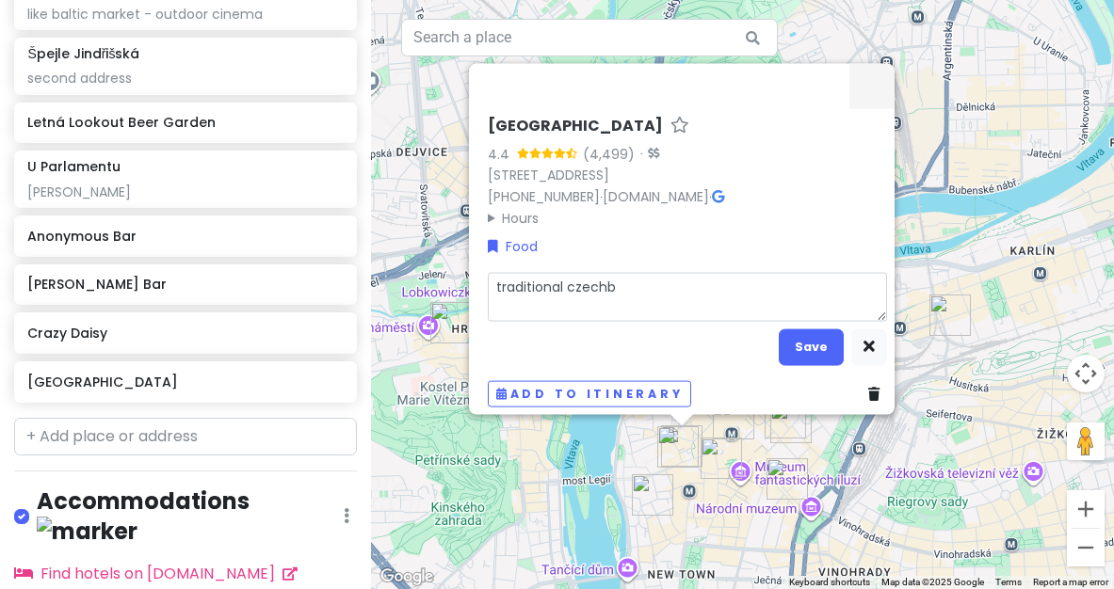
type textarea "x"
type textarea "traditional Czech"
type textarea "x"
type textarea "traditional Czech d"
type textarea "x"
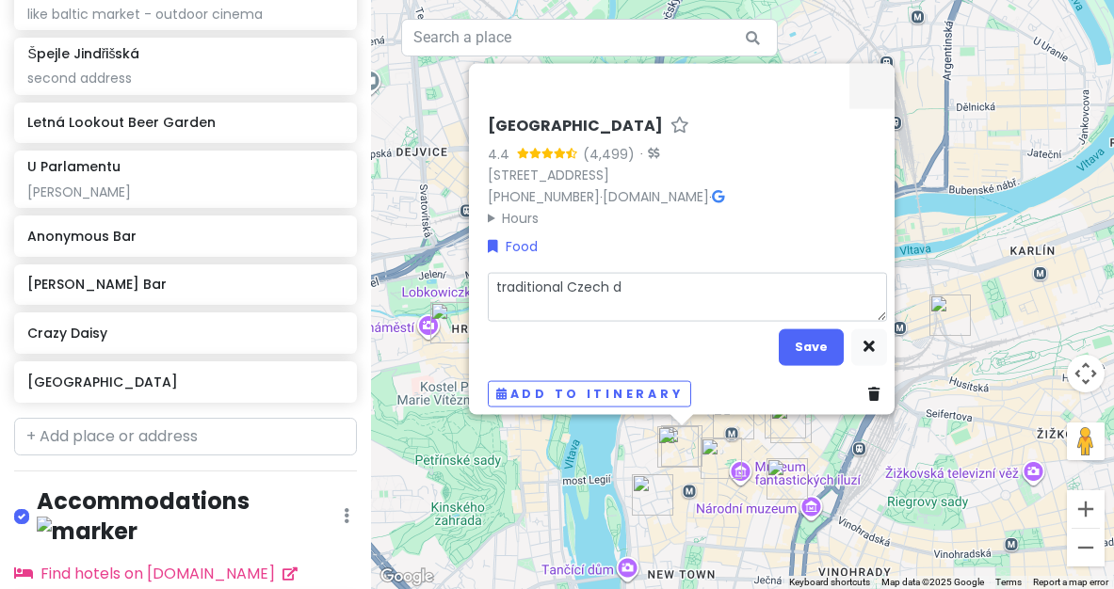
type textarea "traditional Czech du"
type textarea "x"
type textarea "traditional Czech dum"
type textarea "x"
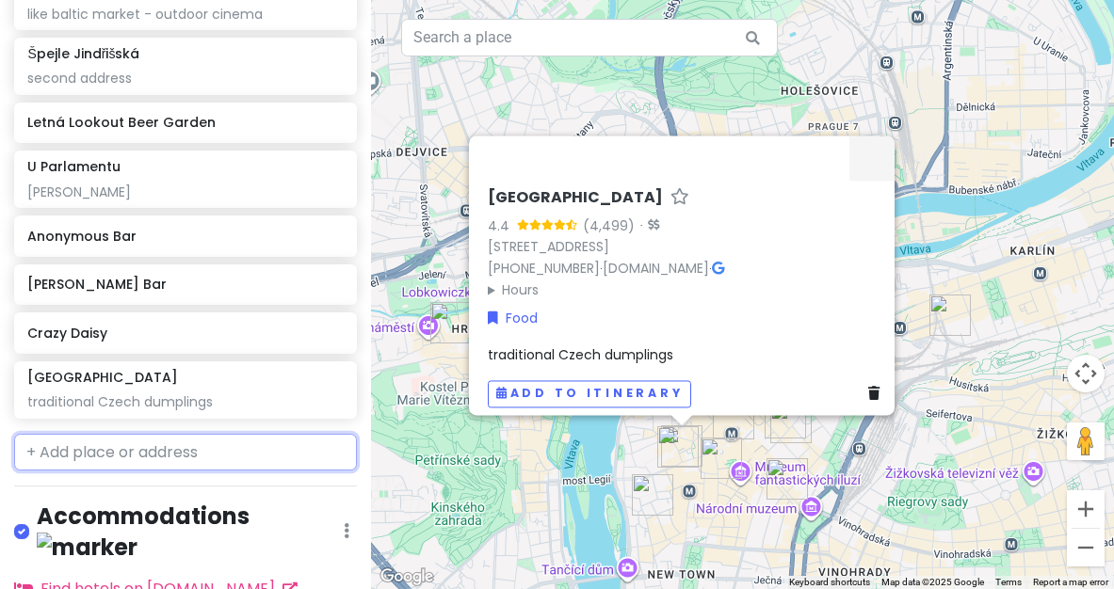
click at [110, 441] on input "text" at bounding box center [185, 453] width 343 height 38
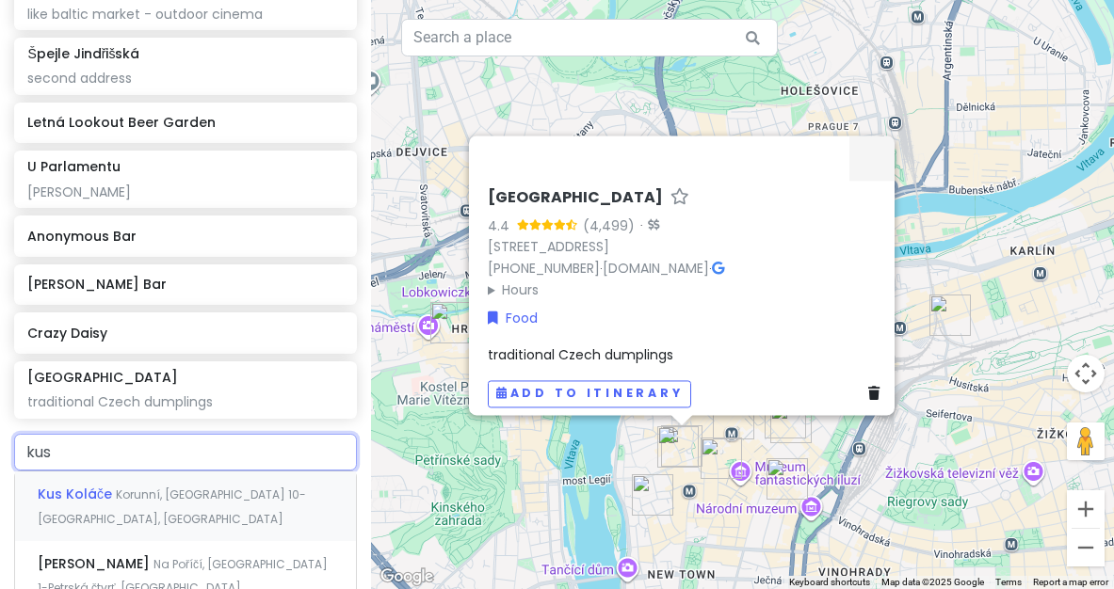
click at [149, 487] on span "Korunní, [GEOGRAPHIC_DATA] 10-[GEOGRAPHIC_DATA], [GEOGRAPHIC_DATA]" at bounding box center [172, 507] width 268 height 40
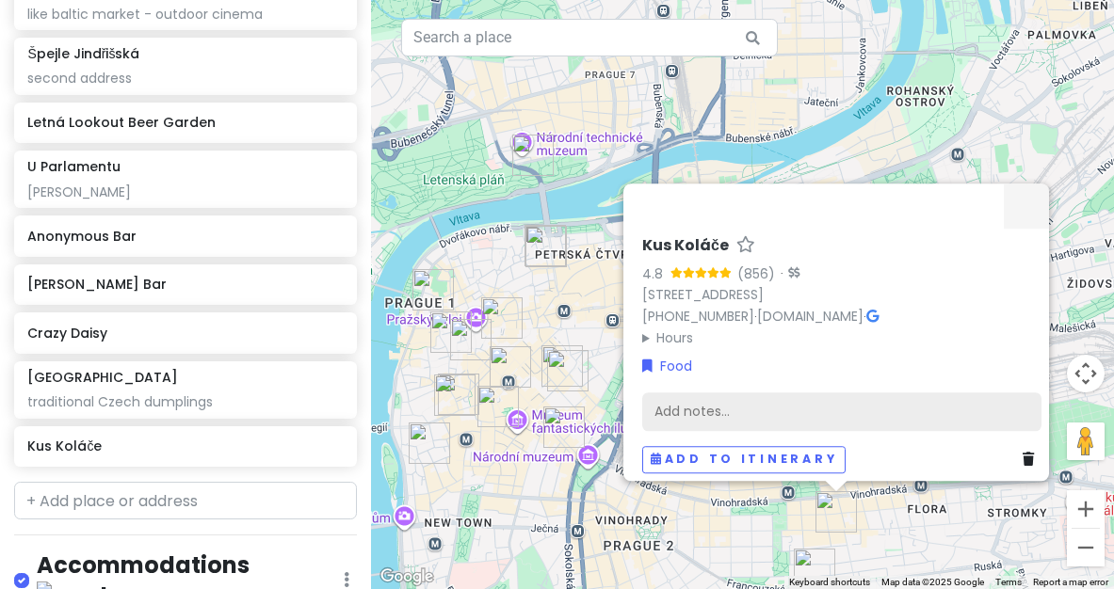
click at [741, 401] on div "Add notes..." at bounding box center [841, 413] width 399 height 40
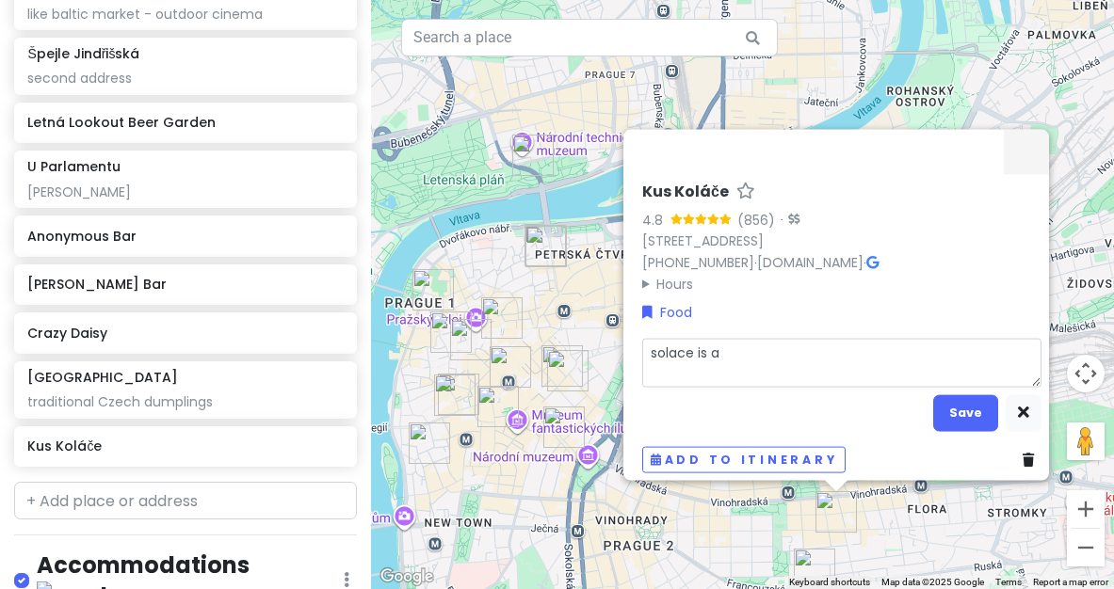
click at [648, 345] on textarea "solace is a" at bounding box center [841, 362] width 399 height 49
click at [773, 338] on textarea "Kolace is a" at bounding box center [841, 362] width 399 height 49
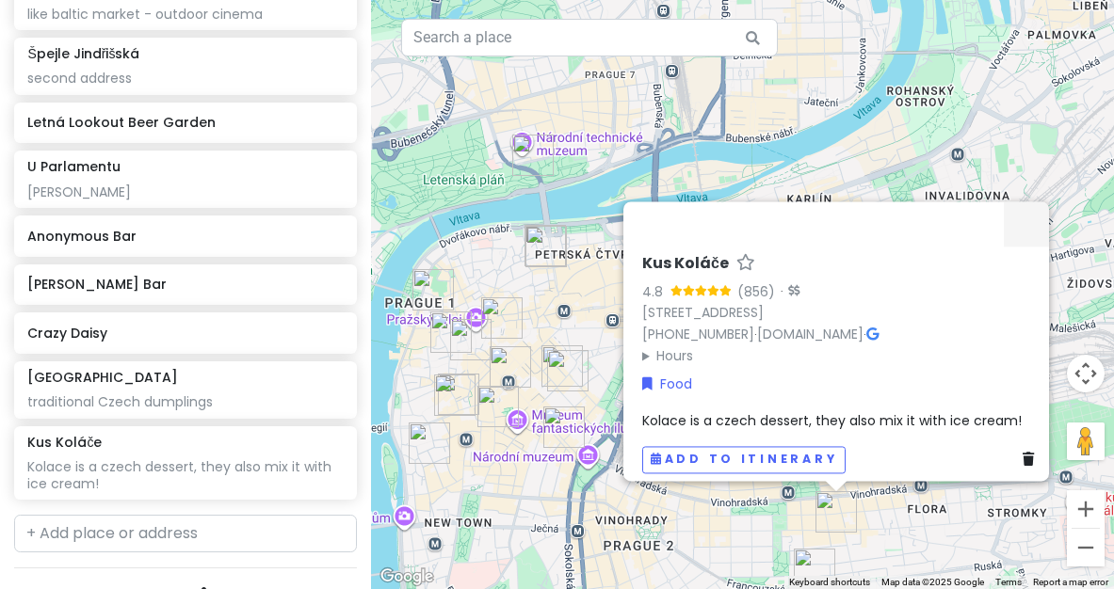
click at [572, 496] on div "Kus Koláče 4.8 (856) · [STREET_ADDRESS] [PHONE_NUMBER] · [DOMAIN_NAME] · Hours …" at bounding box center [742, 294] width 743 height 589
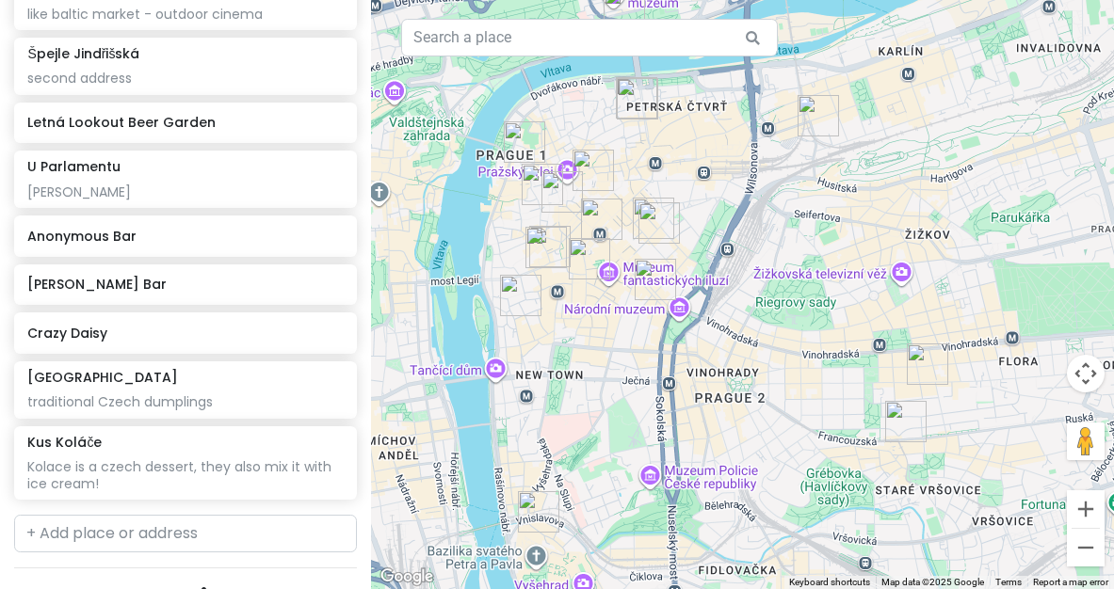
drag, startPoint x: 602, startPoint y: 537, endPoint x: 694, endPoint y: 388, distance: 174.5
click at [695, 388] on div at bounding box center [742, 294] width 743 height 589
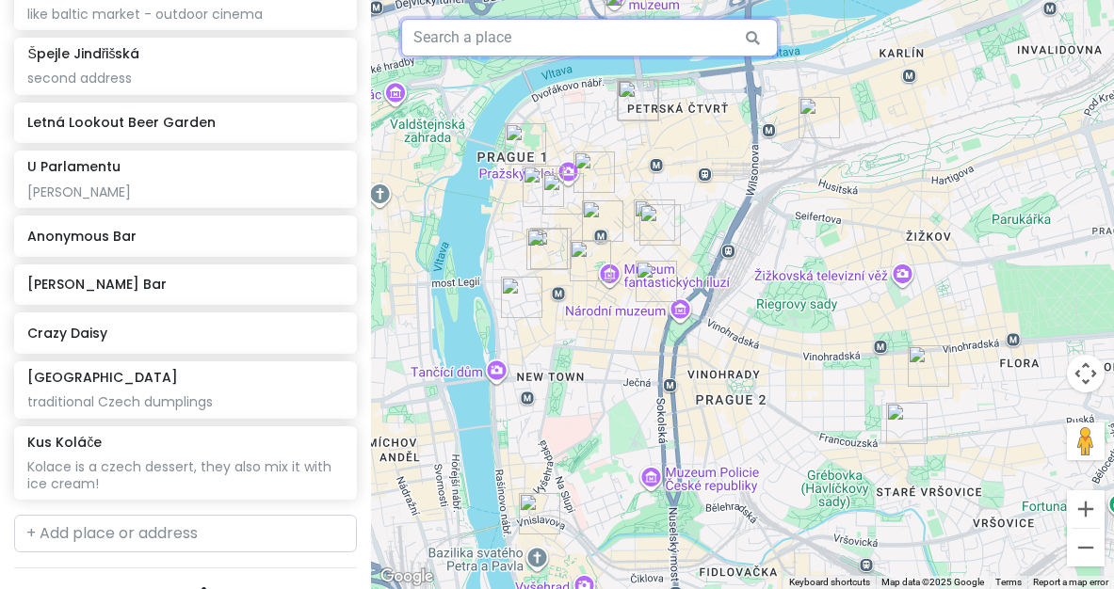
click at [585, 38] on input "text" at bounding box center [589, 38] width 377 height 38
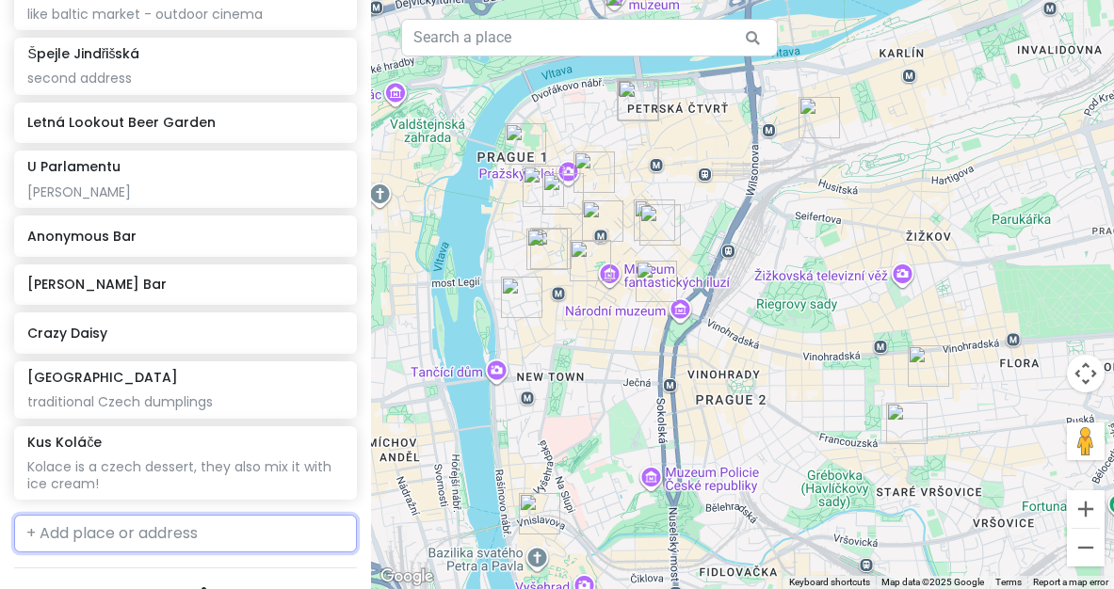
click at [71, 521] on input "text" at bounding box center [185, 534] width 343 height 38
drag, startPoint x: 120, startPoint y: 583, endPoint x: 160, endPoint y: 560, distance: 45.5
click at [160, 569] on span "Vítězná, [GEOGRAPHIC_DATA], [GEOGRAPHIC_DATA]" at bounding box center [164, 589] width 253 height 40
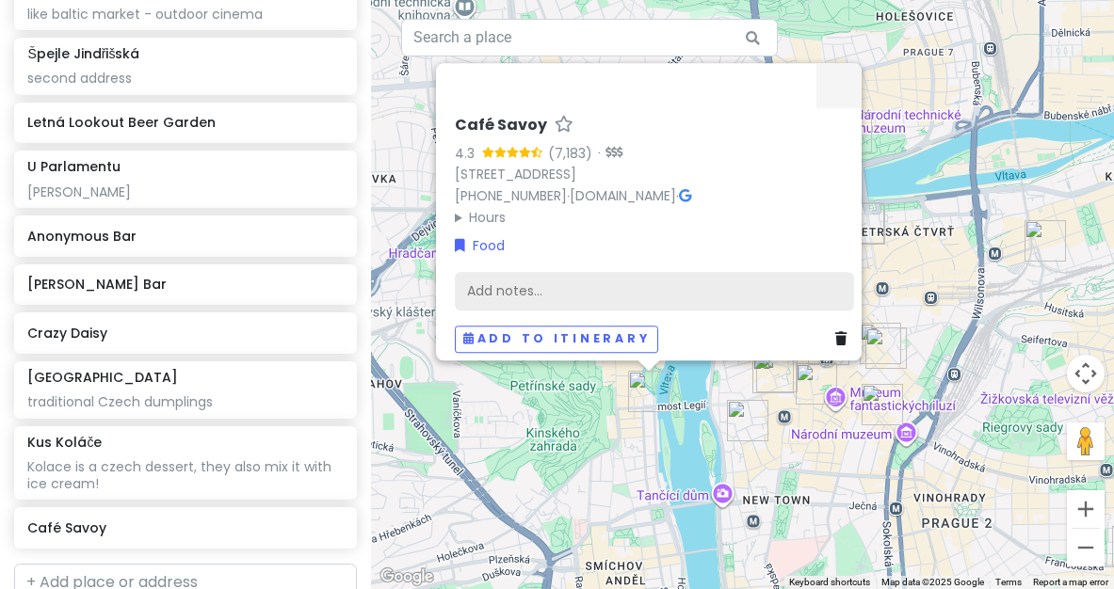
click at [514, 293] on div "Add notes..." at bounding box center [654, 292] width 399 height 40
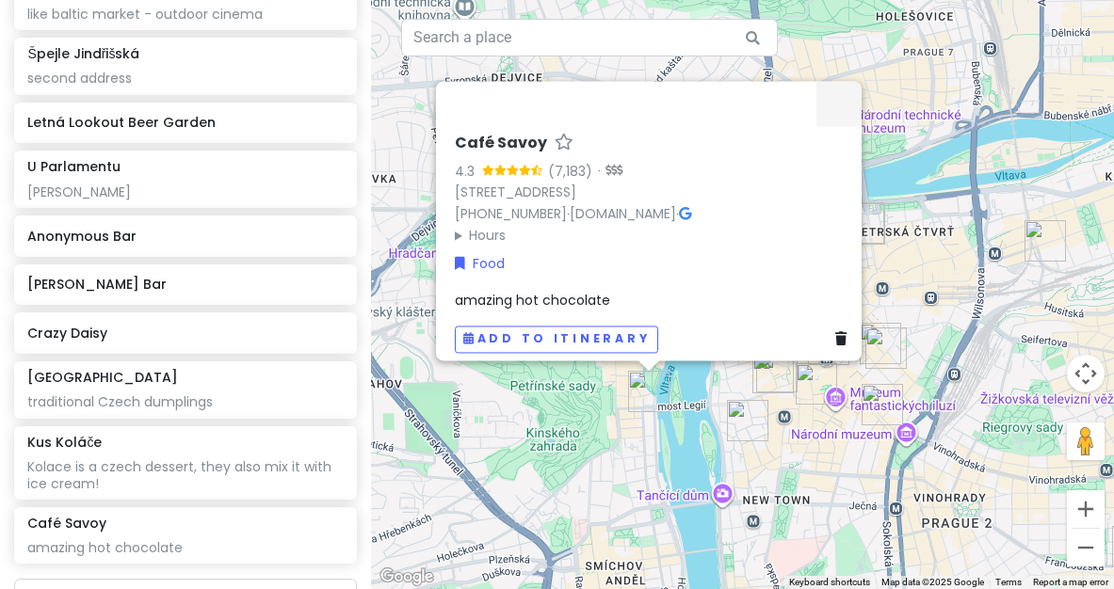
click at [541, 496] on div "Café Savoy 4.3 (7,183) · [STREET_ADDRESS] [PHONE_NUMBER] · [DOMAIN_NAME] · Hour…" at bounding box center [742, 294] width 743 height 589
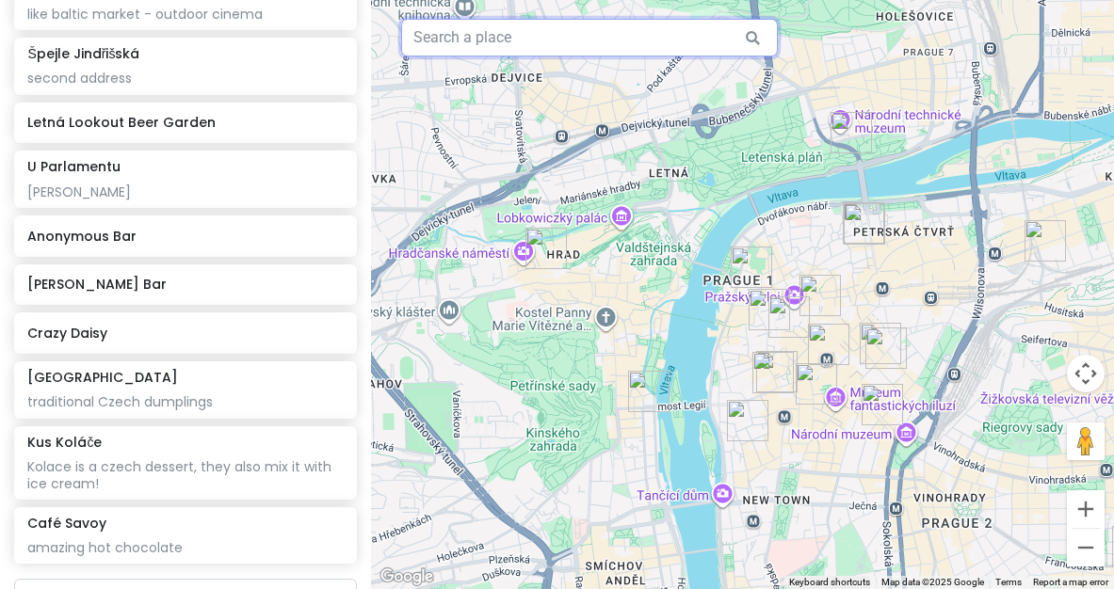
click at [531, 41] on input "text" at bounding box center [589, 38] width 377 height 38
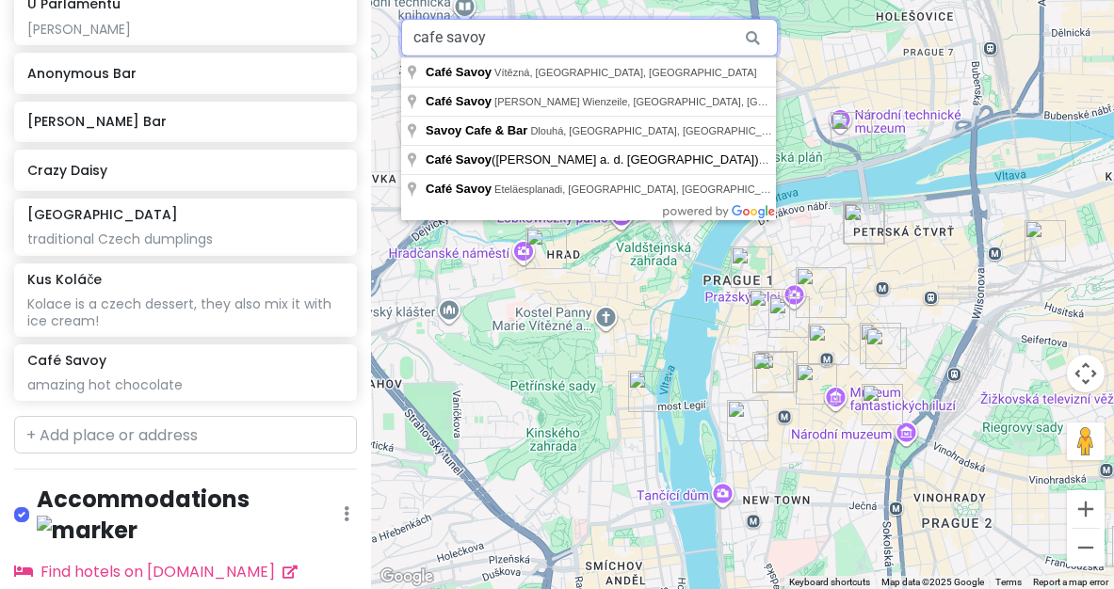
scroll to position [1328, 0]
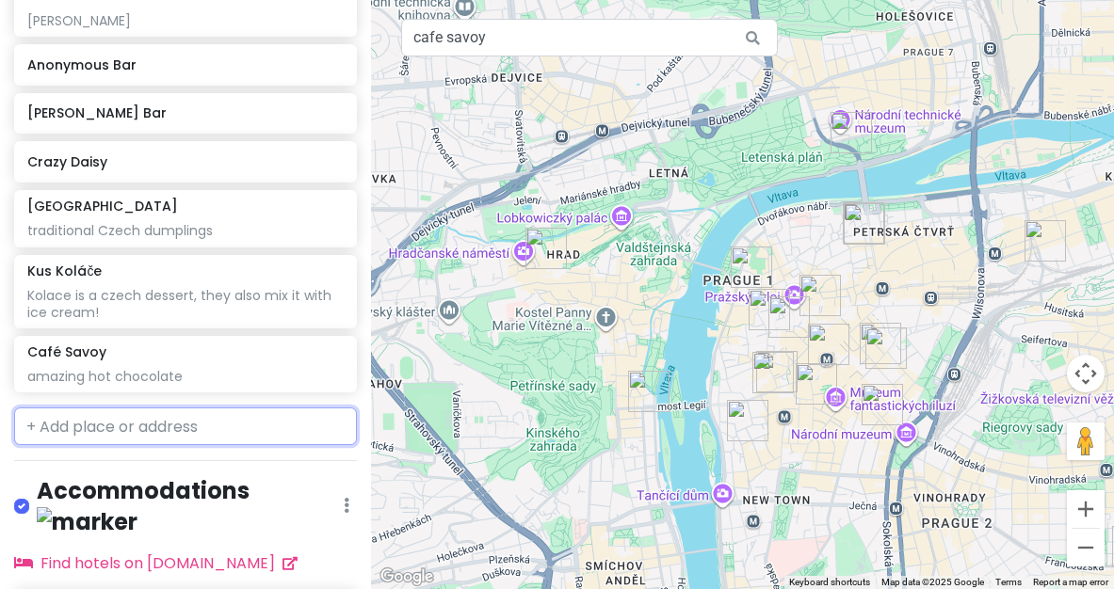
click at [87, 416] on input "text" at bounding box center [185, 427] width 343 height 38
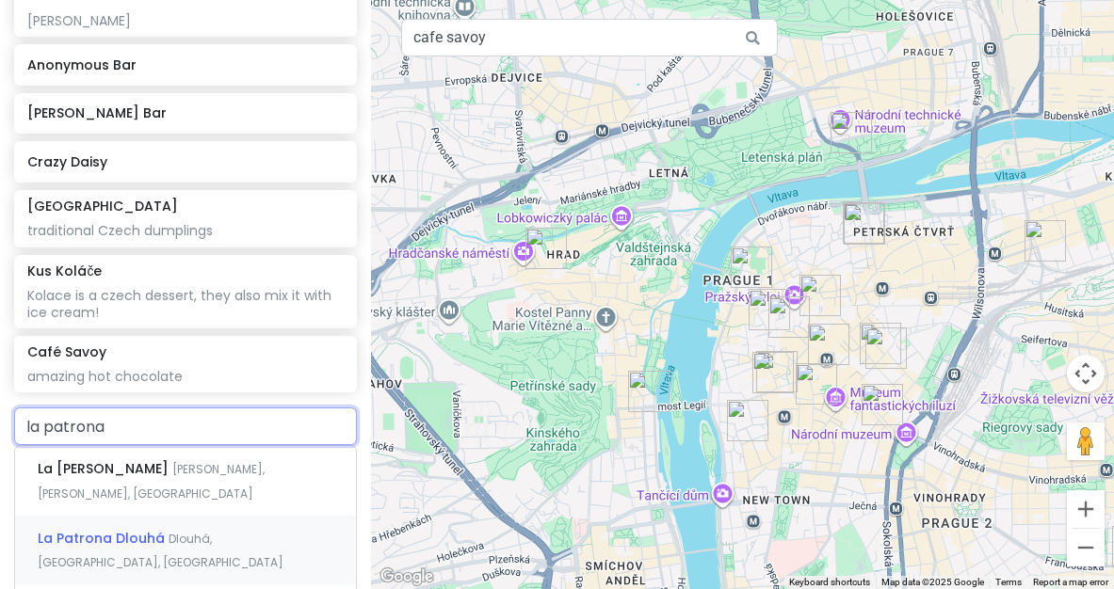
click at [136, 516] on div "La Patrona Dlouhá Dlouhá, [GEOGRAPHIC_DATA], [GEOGRAPHIC_DATA]" at bounding box center [185, 551] width 341 height 70
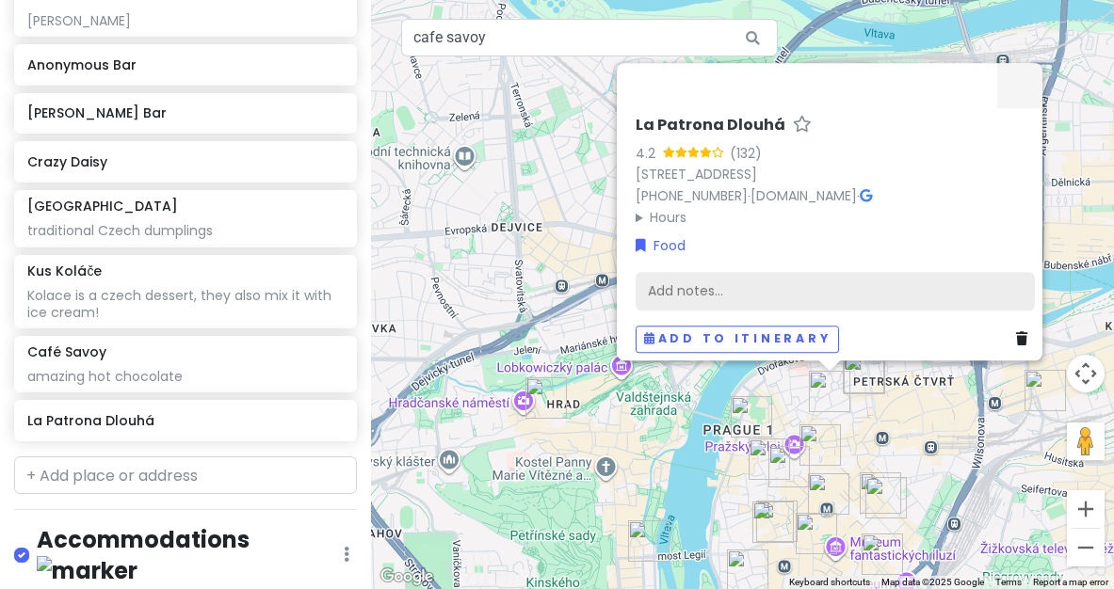
click at [842, 272] on div "Add notes..." at bounding box center [834, 292] width 399 height 40
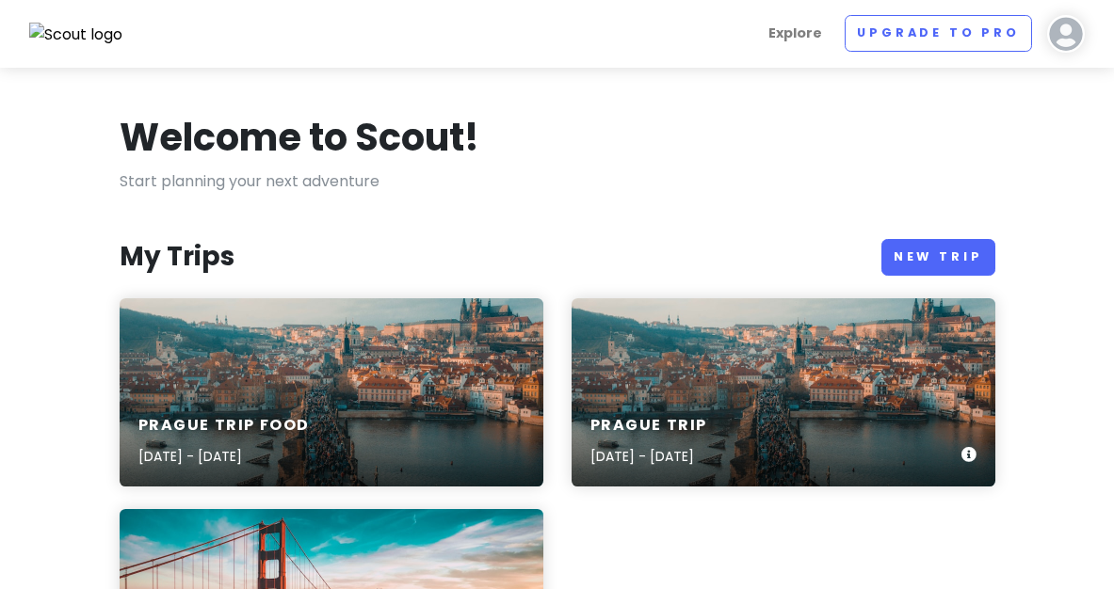
click at [679, 391] on div "Prague Trip [DATE] - [DATE]" at bounding box center [783, 392] width 424 height 188
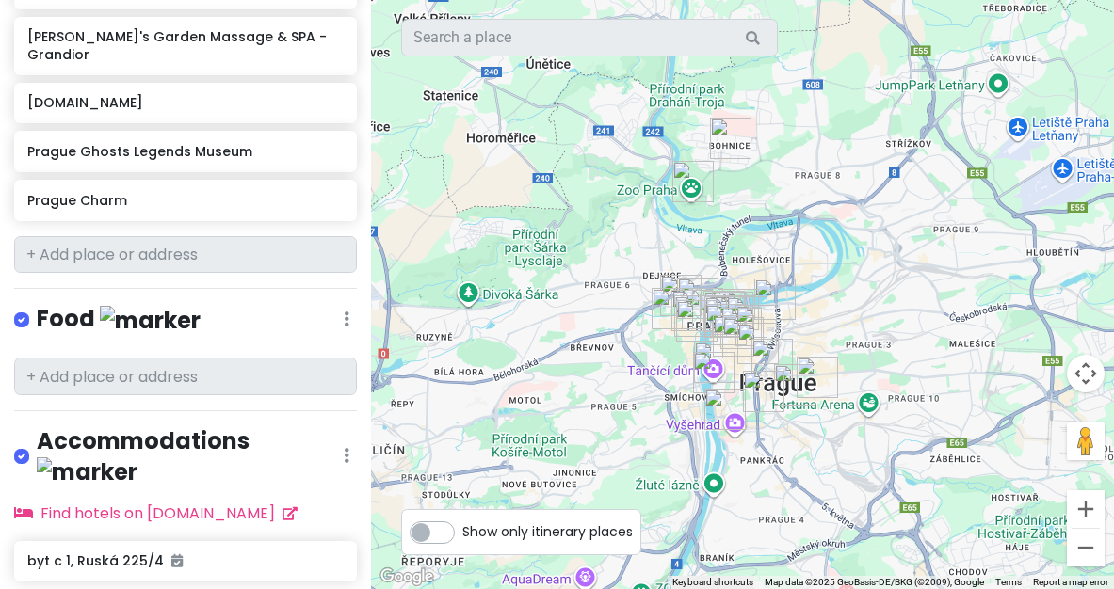
scroll to position [1911, 0]
click at [225, 237] on input "text" at bounding box center [185, 256] width 343 height 38
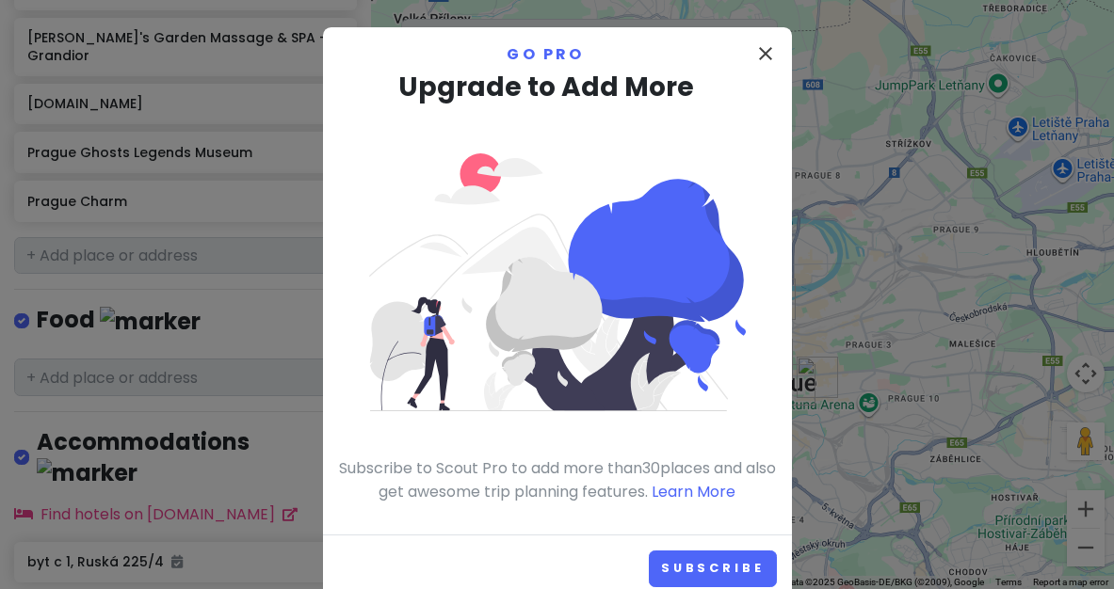
click at [762, 51] on icon "close" at bounding box center [765, 53] width 23 height 23
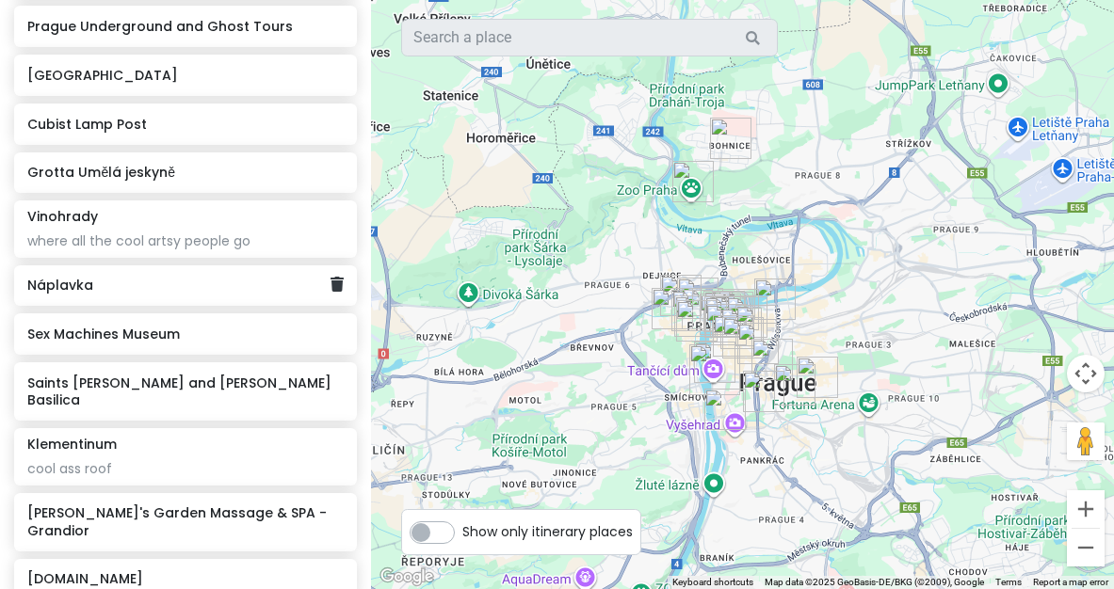
scroll to position [1435, 0]
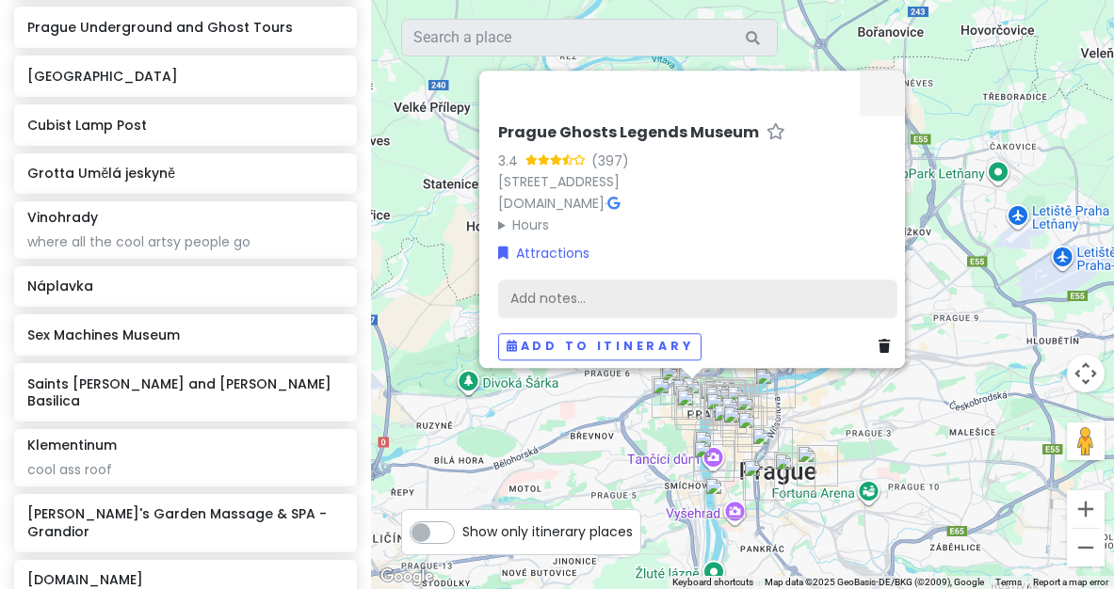
click at [543, 285] on div "Add notes..." at bounding box center [697, 300] width 399 height 40
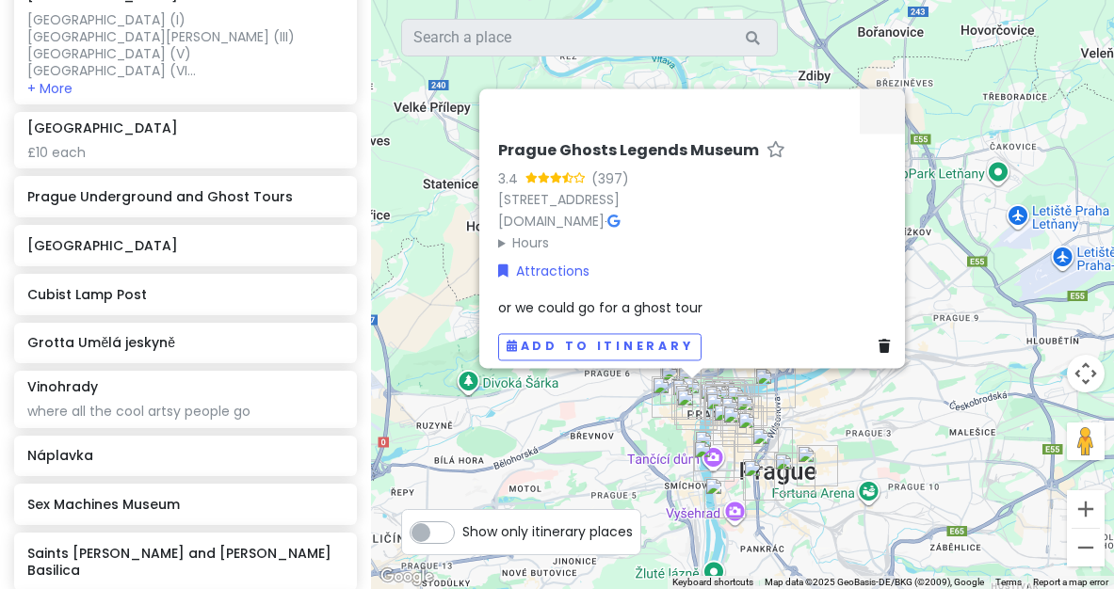
scroll to position [1261, 0]
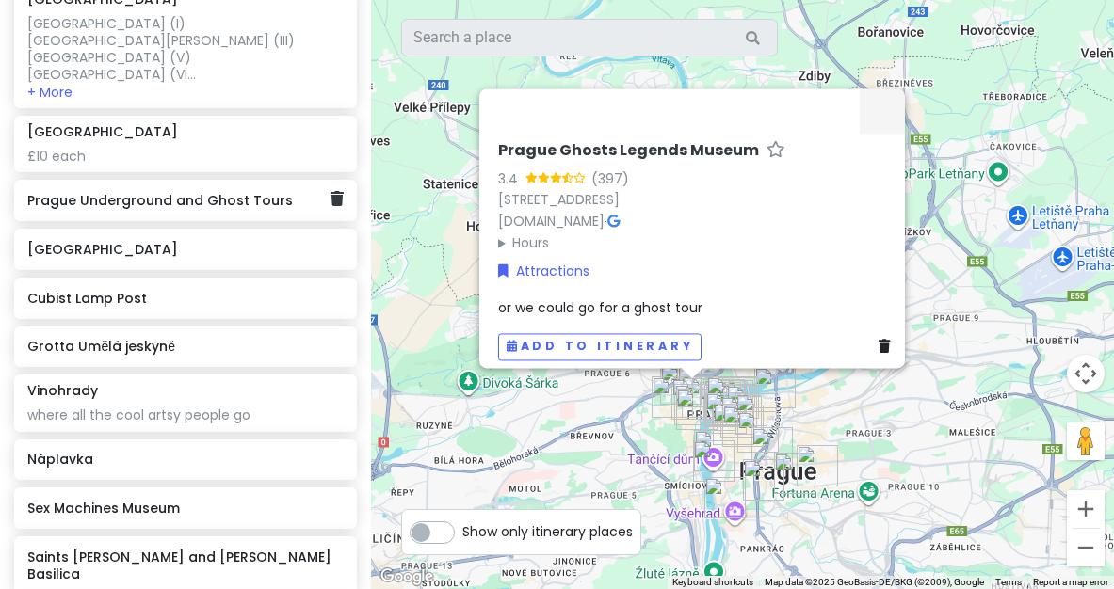
click at [207, 192] on h6 "Prague Underground and Ghost Tours" at bounding box center [178, 200] width 303 height 17
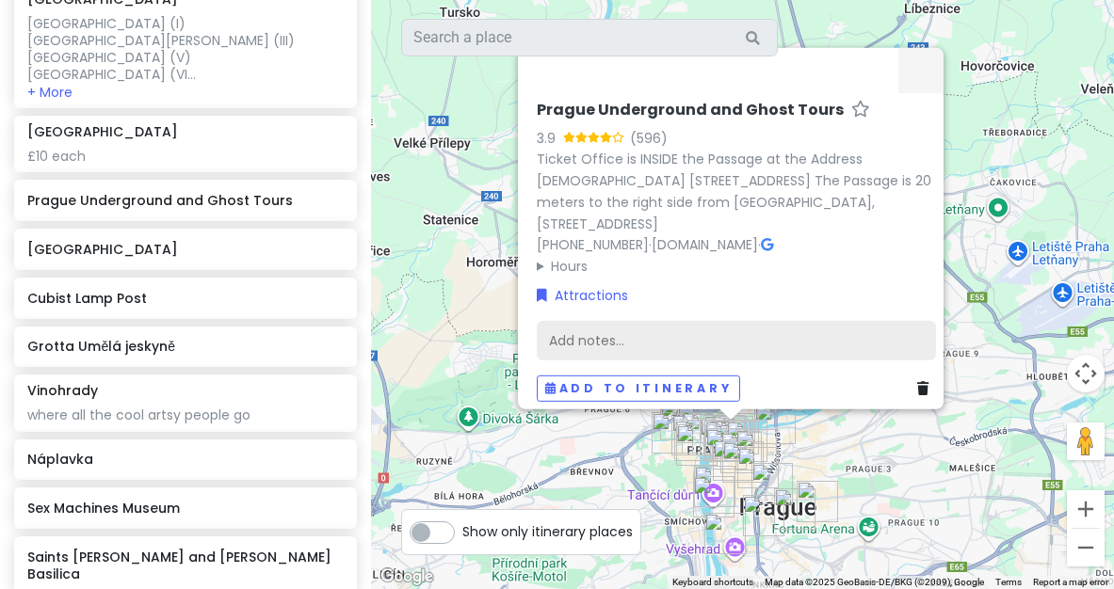
click at [627, 321] on div "Add notes..." at bounding box center [736, 341] width 399 height 40
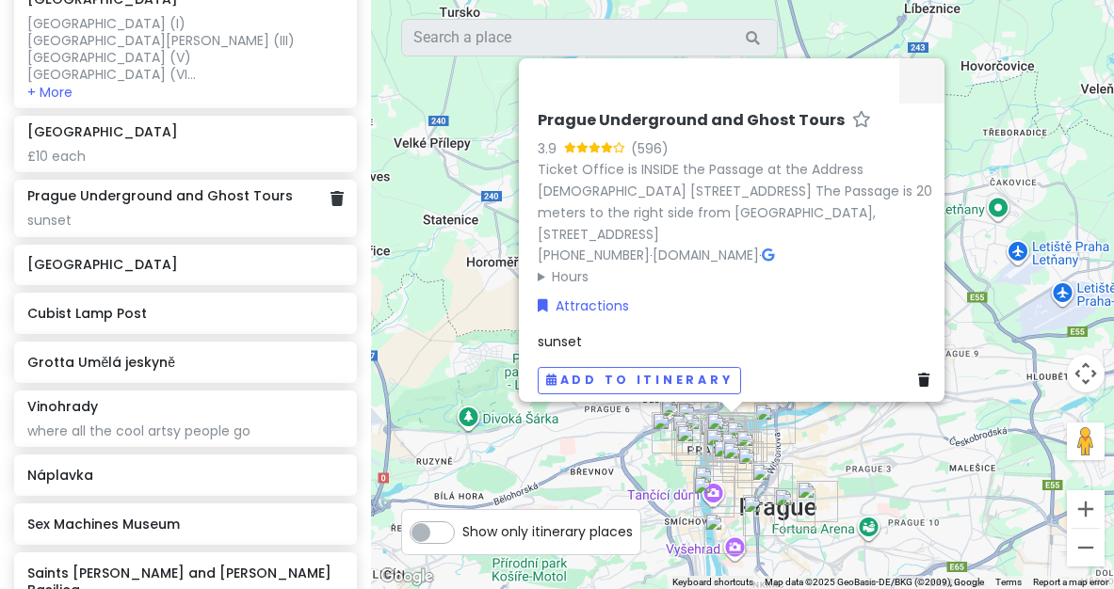
click at [168, 212] on div "sunset" at bounding box center [185, 220] width 316 height 17
click at [335, 188] on link at bounding box center [336, 199] width 13 height 22
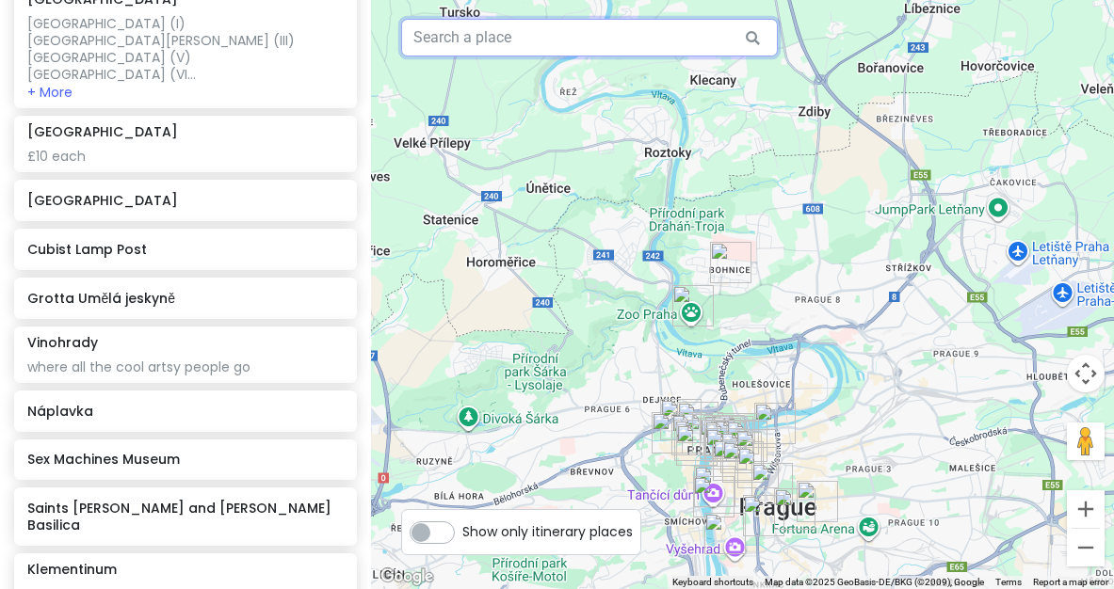
click at [493, 30] on input "text" at bounding box center [589, 38] width 377 height 38
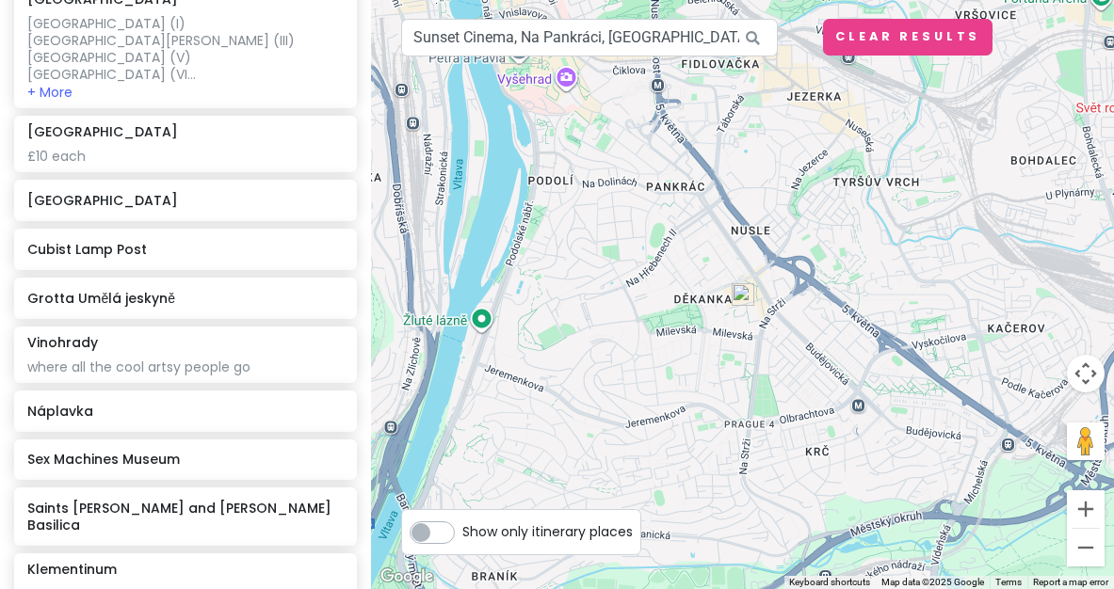
click at [738, 297] on img at bounding box center [742, 294] width 23 height 23
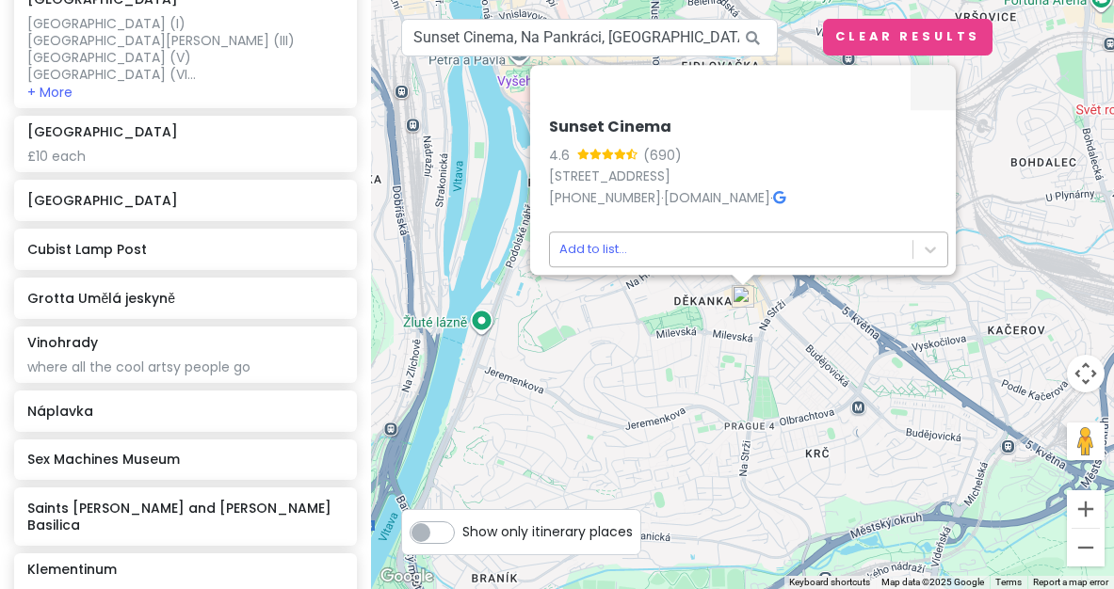
click at [700, 252] on body "Prague Trip Private Change Dates Make a Copy Delete Trip Go Pro ⚡️ Give Feedbac…" at bounding box center [557, 294] width 1114 height 589
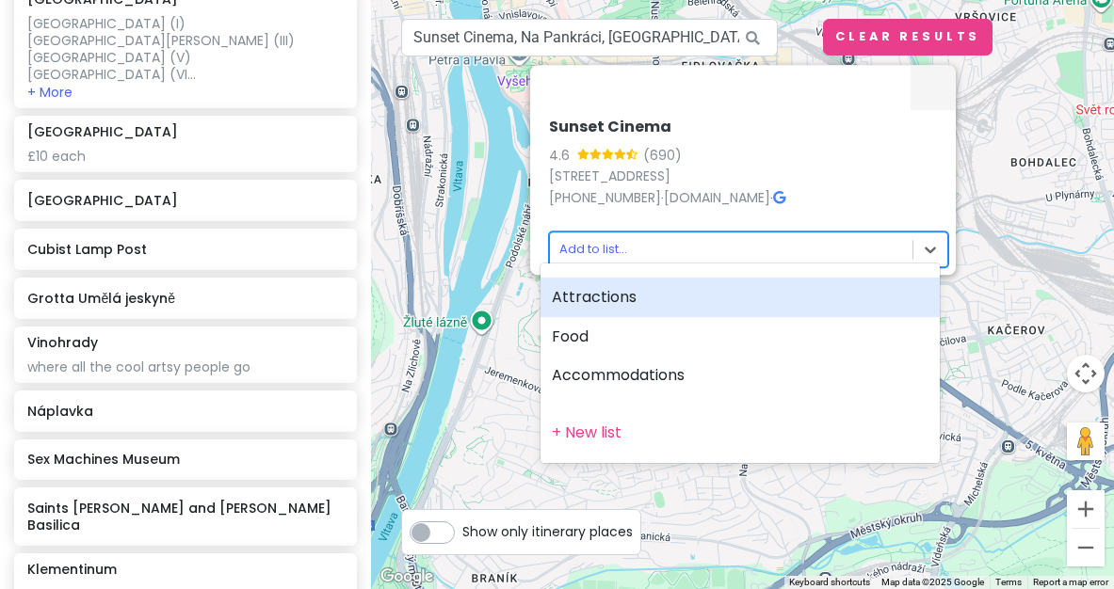
click at [698, 292] on div "Attractions" at bounding box center [739, 298] width 399 height 40
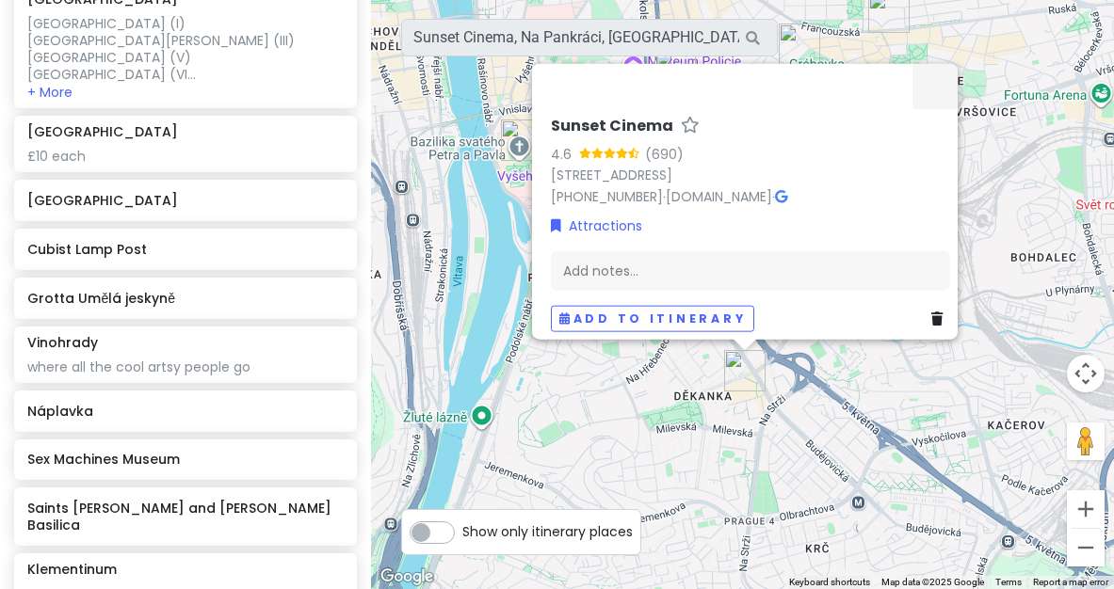
click at [622, 502] on div "Sunset Cinema 4.6 (690) Na Pankráci 86, 140 00 Praha 4-Nusle, [GEOGRAPHIC_DATA]…" at bounding box center [742, 294] width 743 height 589
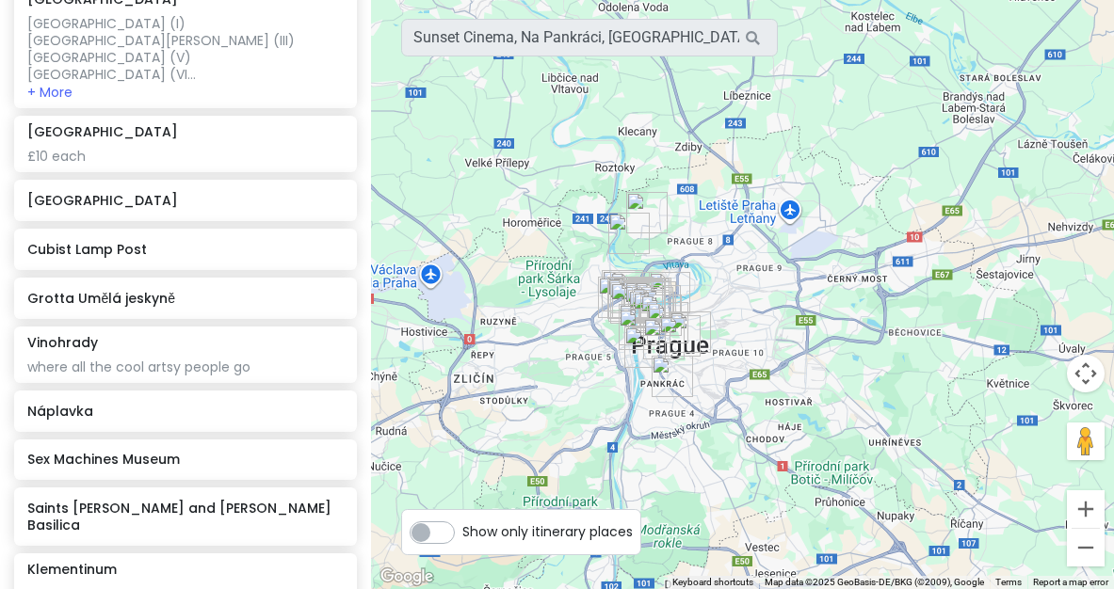
drag, startPoint x: 697, startPoint y: 261, endPoint x: 715, endPoint y: 260, distance: 18.8
click at [715, 260] on div at bounding box center [742, 294] width 743 height 589
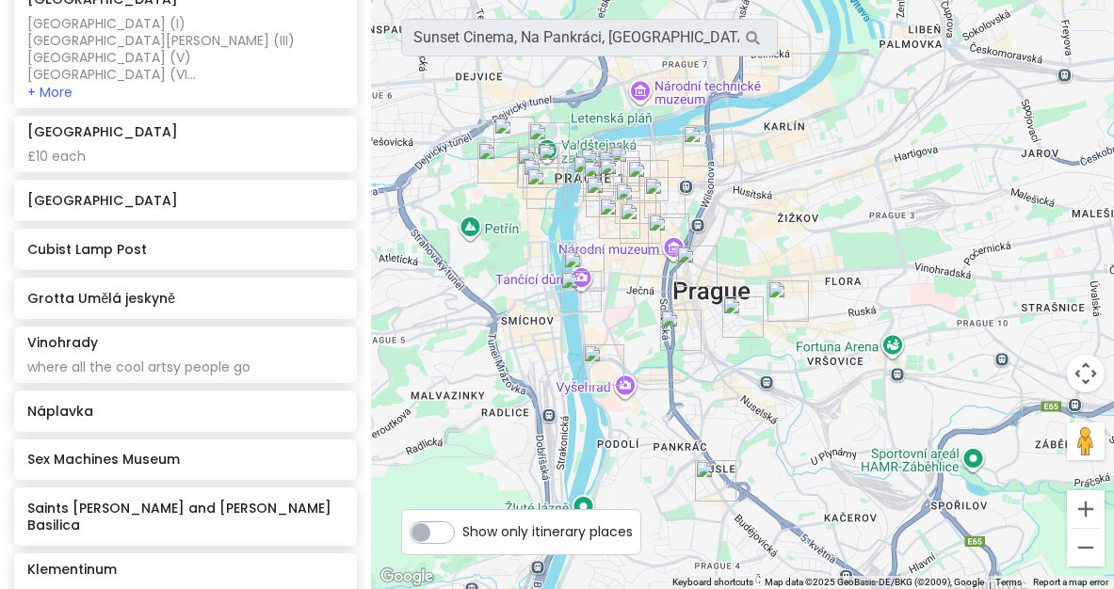
drag, startPoint x: 569, startPoint y: 334, endPoint x: 629, endPoint y: 115, distance: 227.4
click at [630, 115] on div at bounding box center [742, 294] width 743 height 589
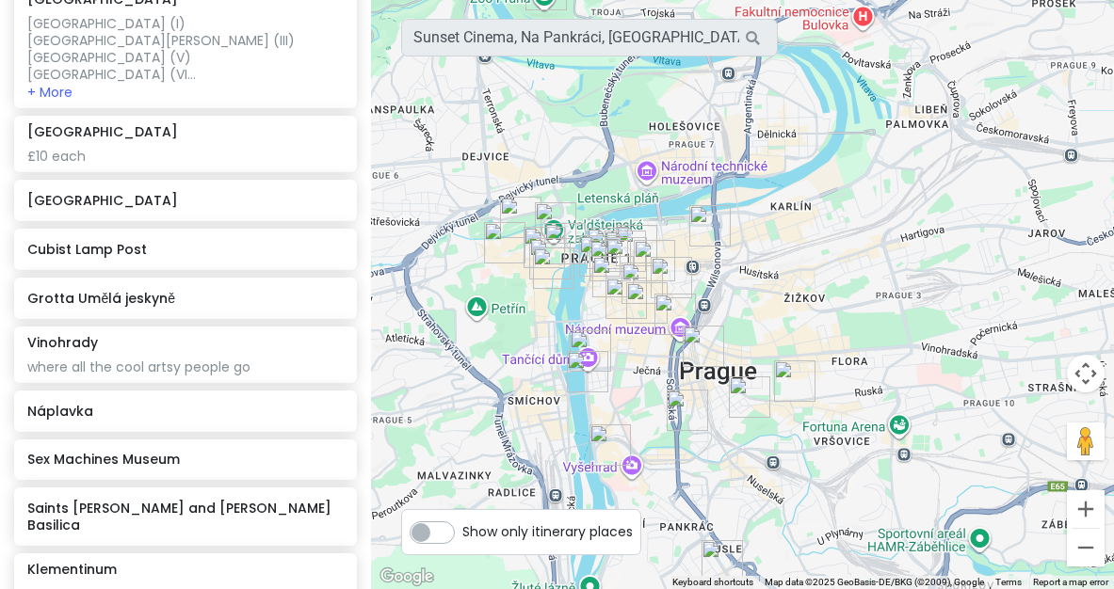
drag, startPoint x: 617, startPoint y: 256, endPoint x: 622, endPoint y: 338, distance: 82.1
click at [623, 338] on div at bounding box center [742, 294] width 743 height 589
